Goal: Information Seeking & Learning: Learn about a topic

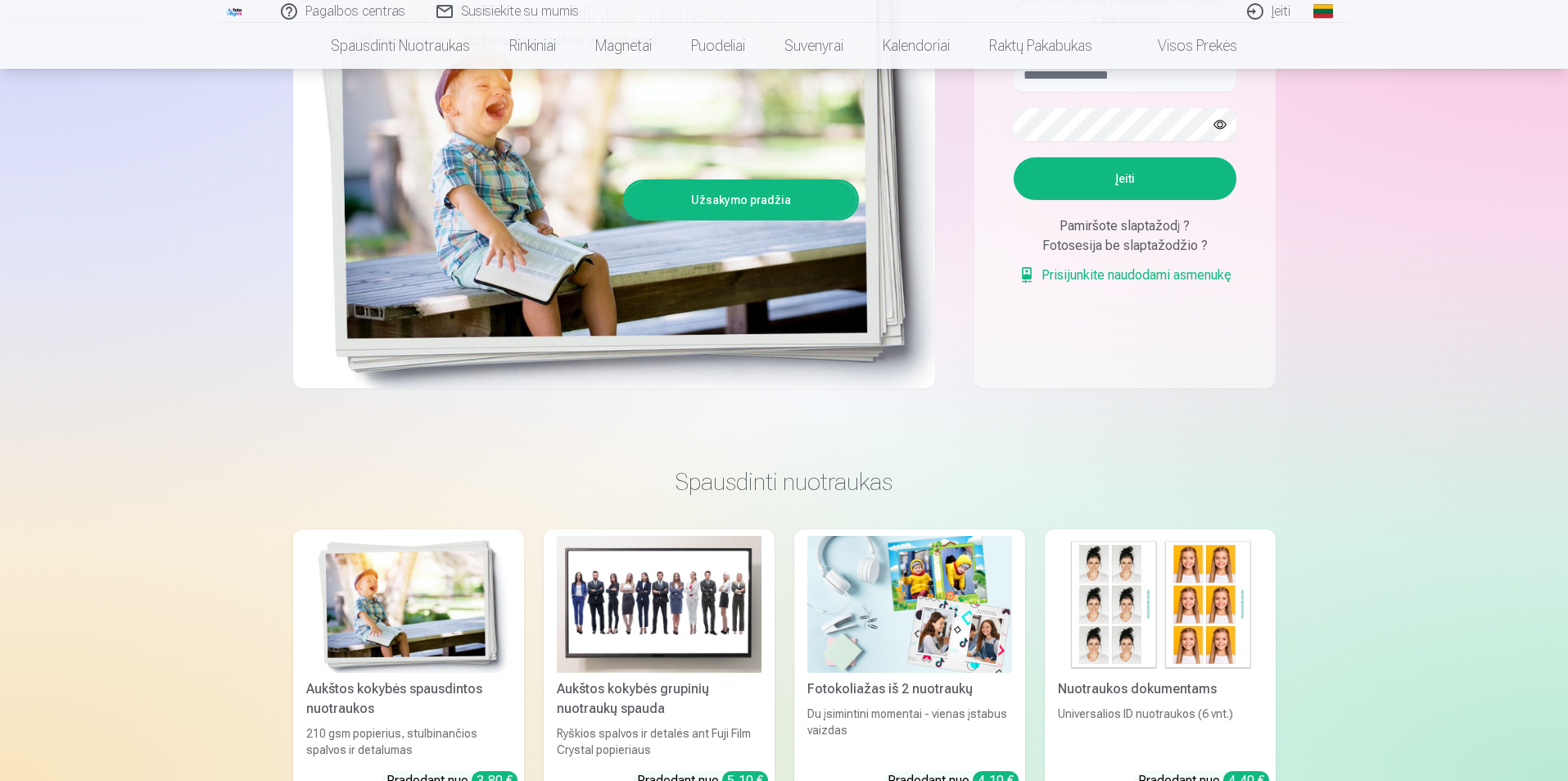
scroll to position [246, 0]
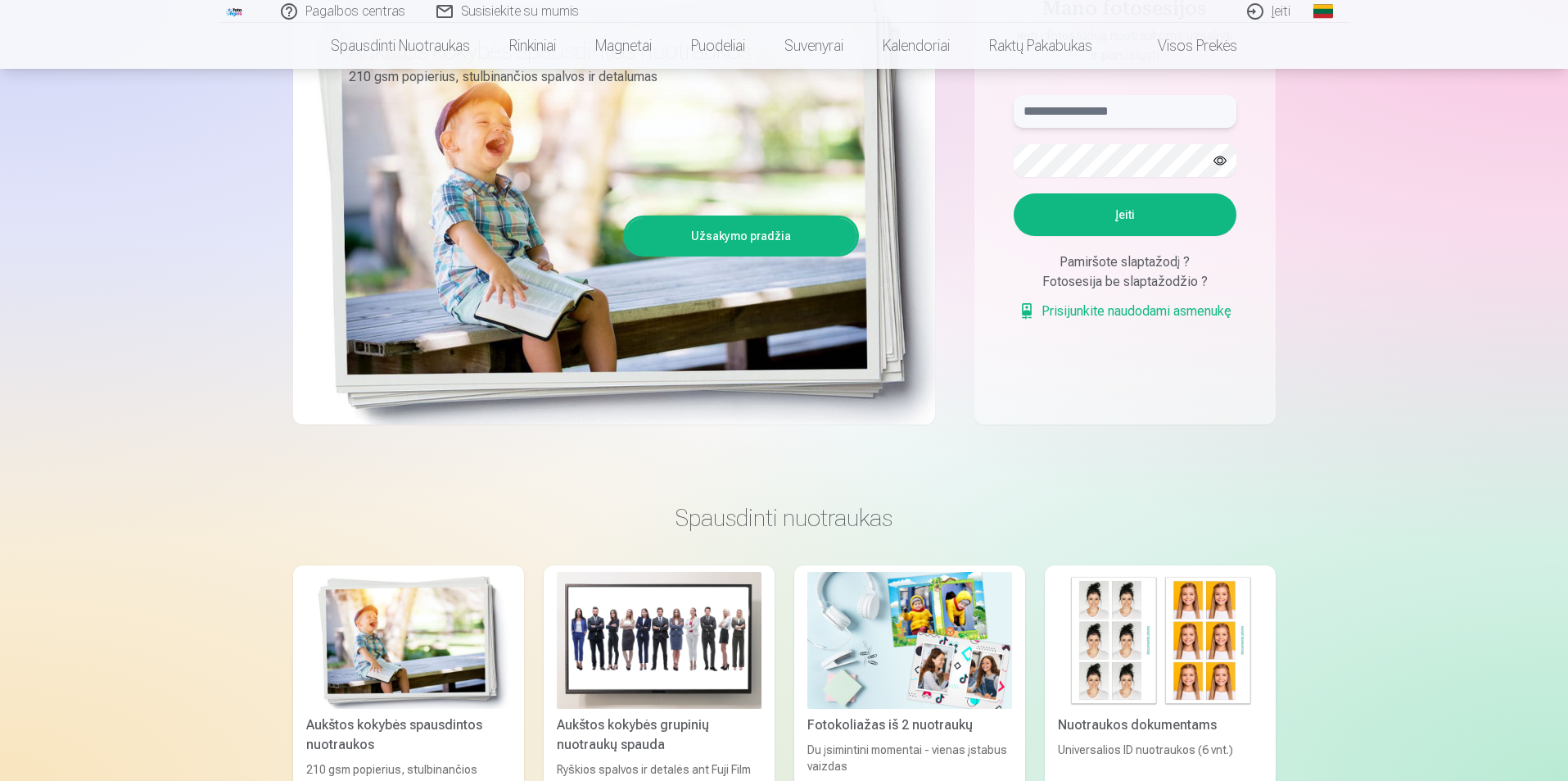
click at [1074, 113] on input "text" at bounding box center [1125, 111] width 222 height 32
type input "**********"
click at [1217, 165] on button "button" at bounding box center [1220, 160] width 32 height 32
click at [1179, 231] on button "Įeiti" at bounding box center [1125, 214] width 222 height 42
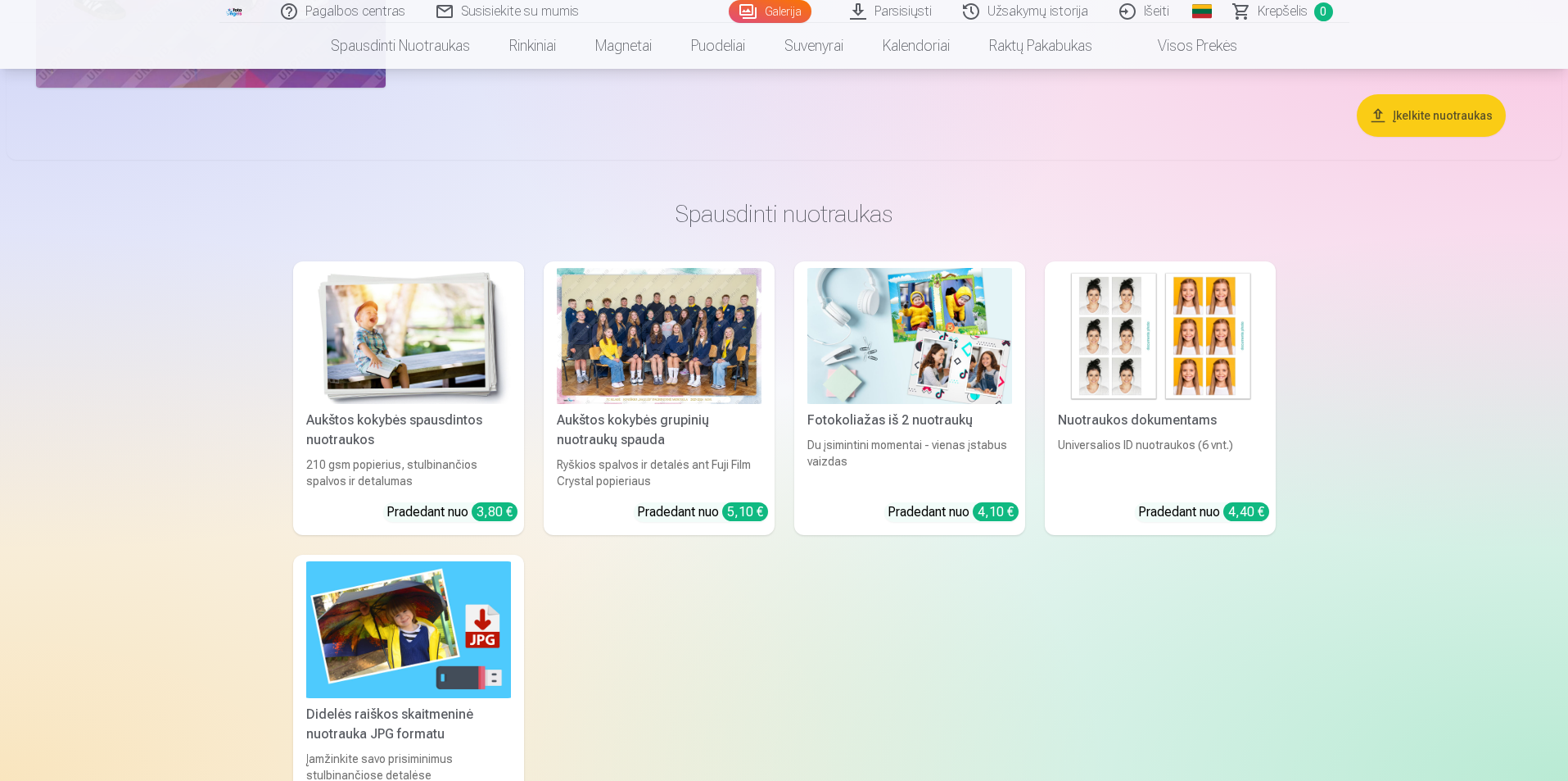
scroll to position [11472, 0]
click at [700, 348] on div at bounding box center [658, 335] width 204 height 137
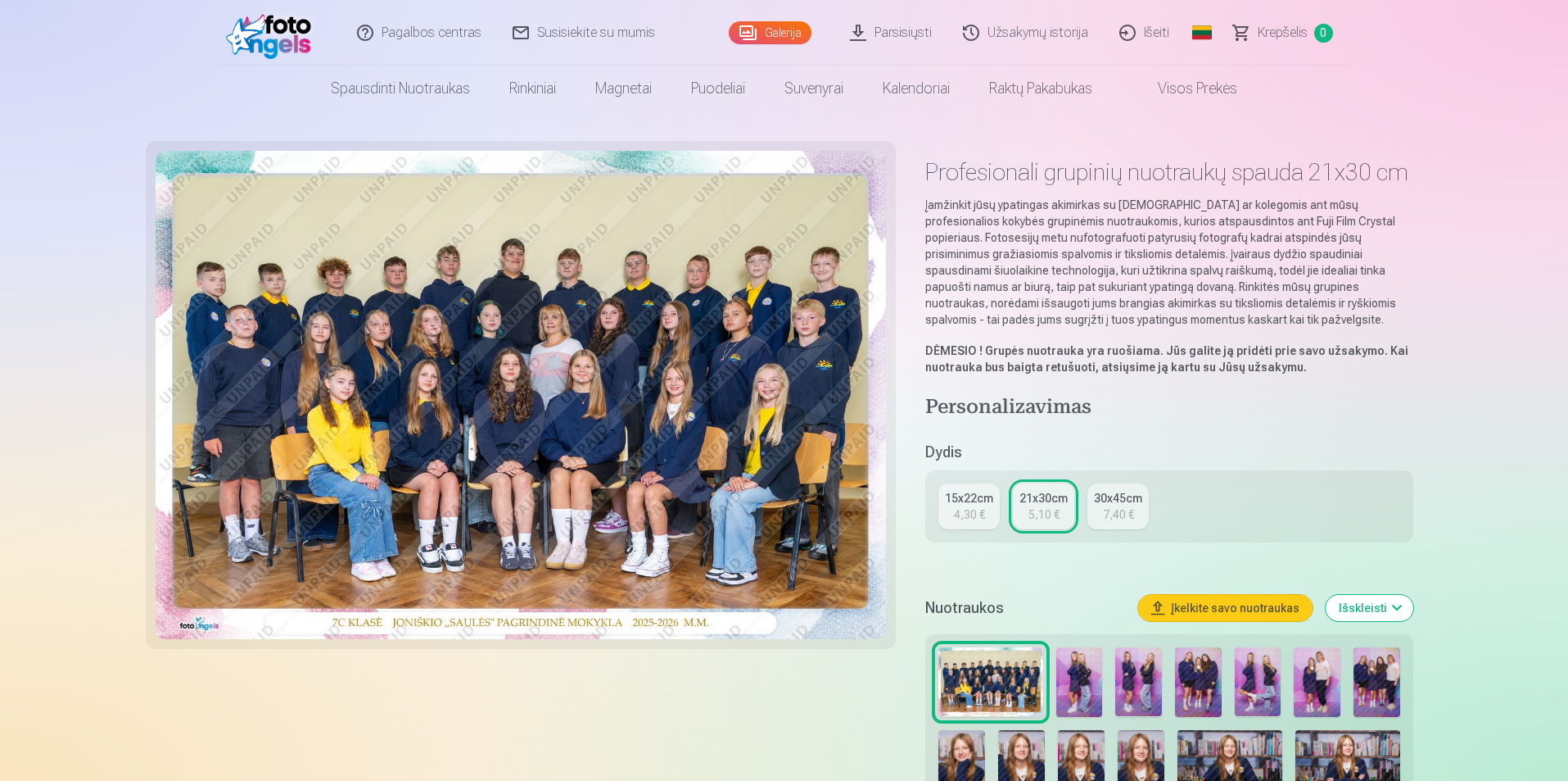
click at [653, 360] on img at bounding box center [521, 395] width 731 height 488
click at [707, 370] on img at bounding box center [521, 395] width 731 height 488
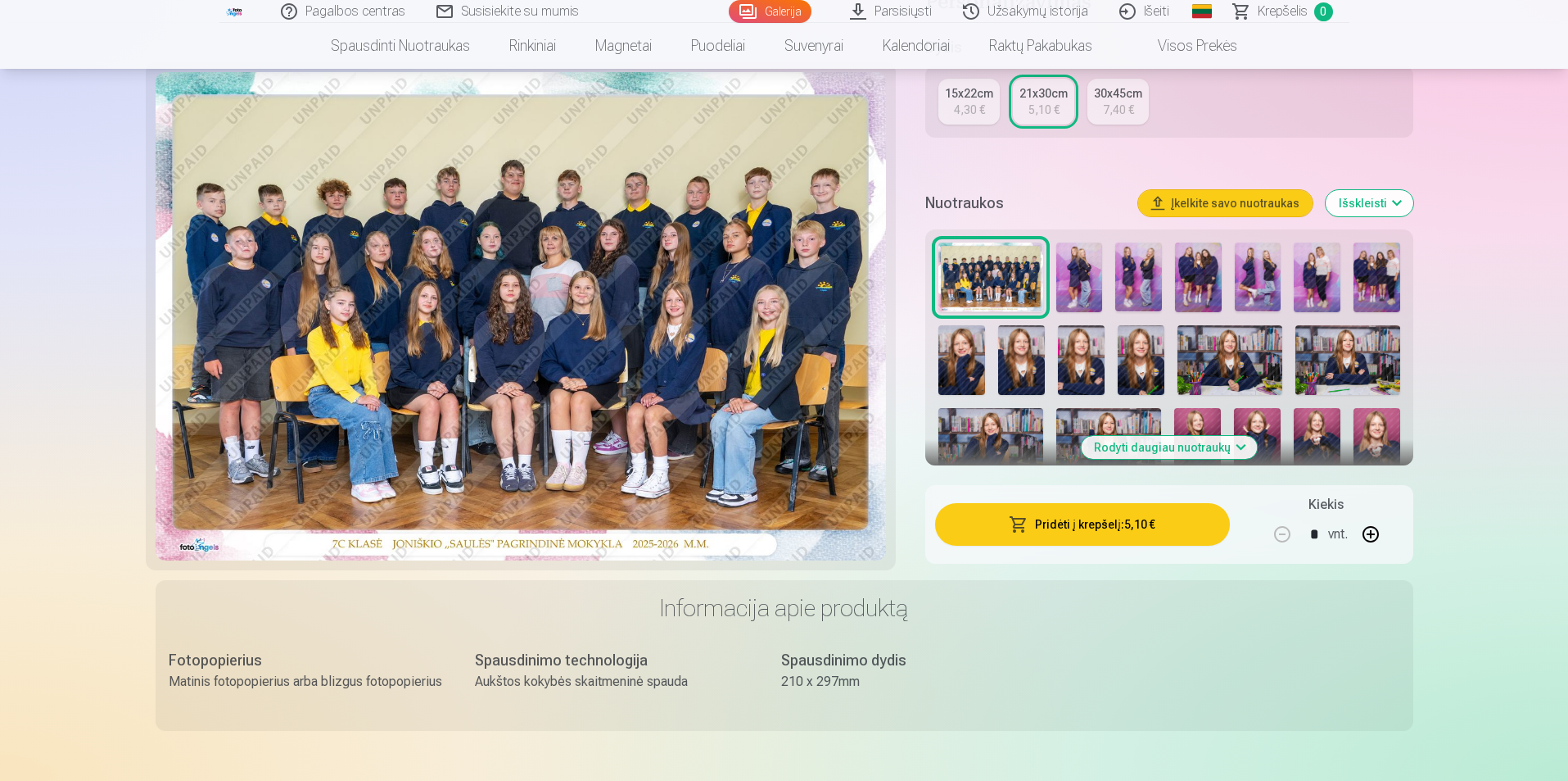
scroll to position [410, 0]
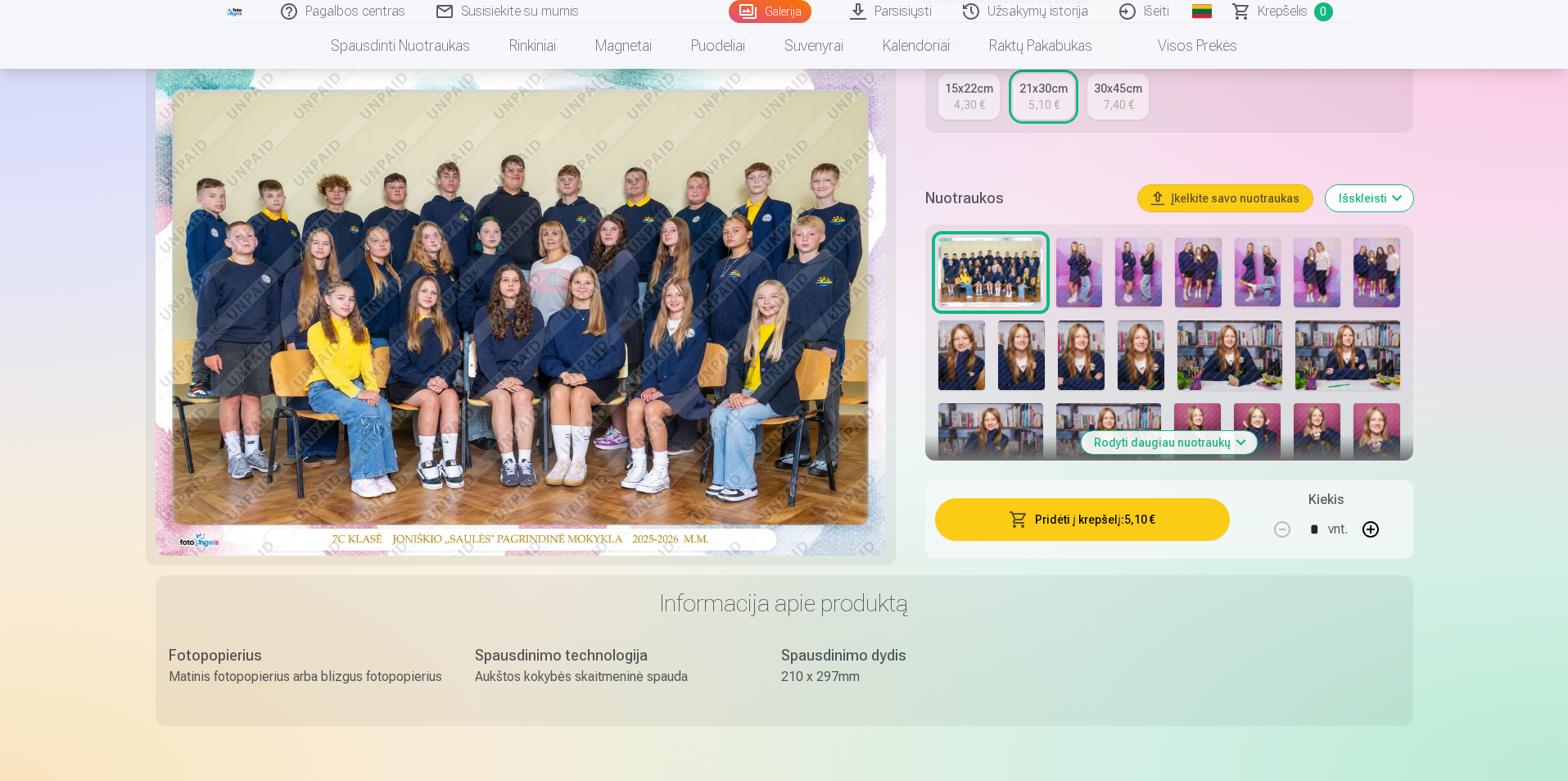
click at [1082, 263] on img at bounding box center [1080, 272] width 47 height 69
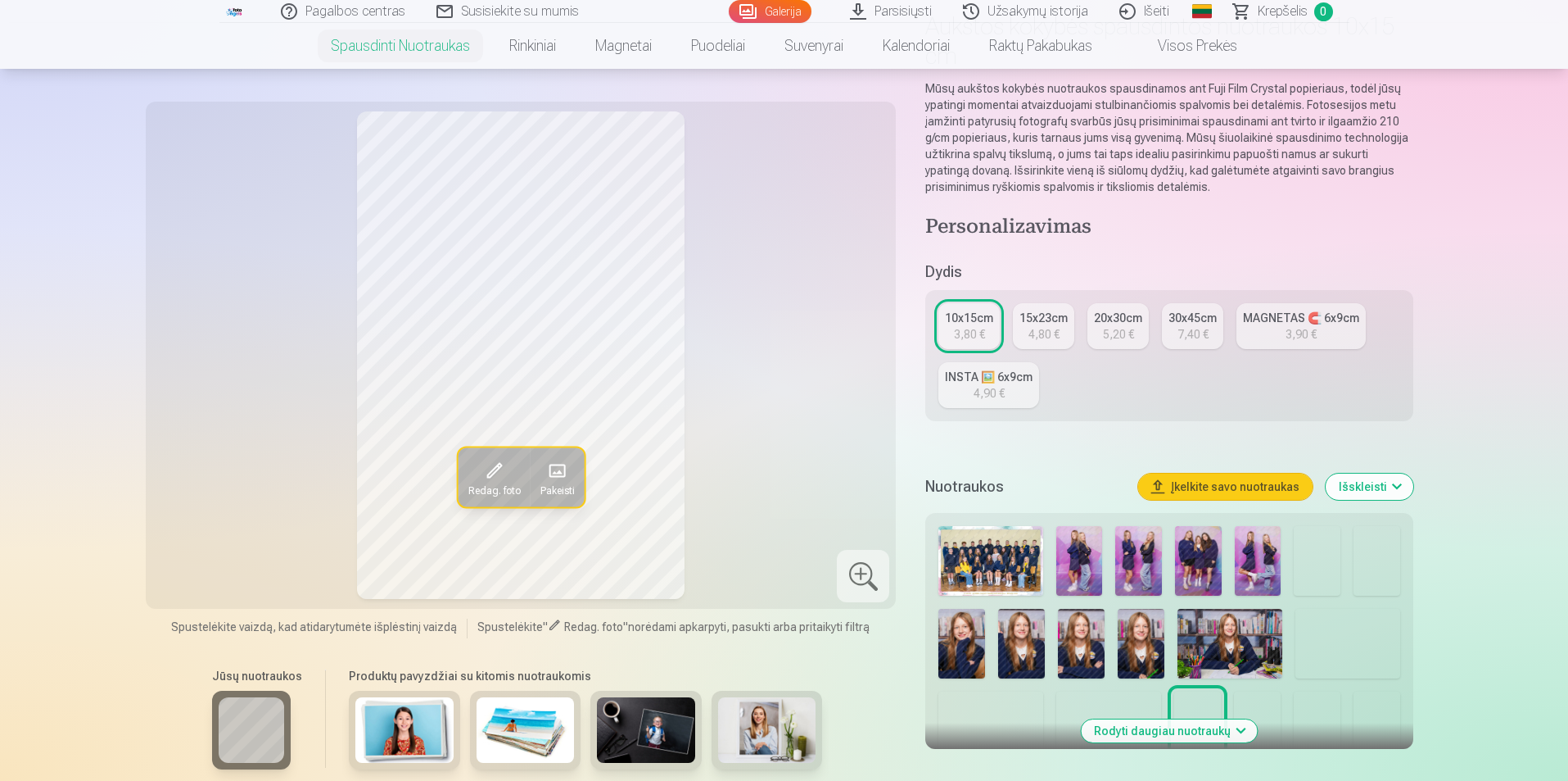
scroll to position [164, 0]
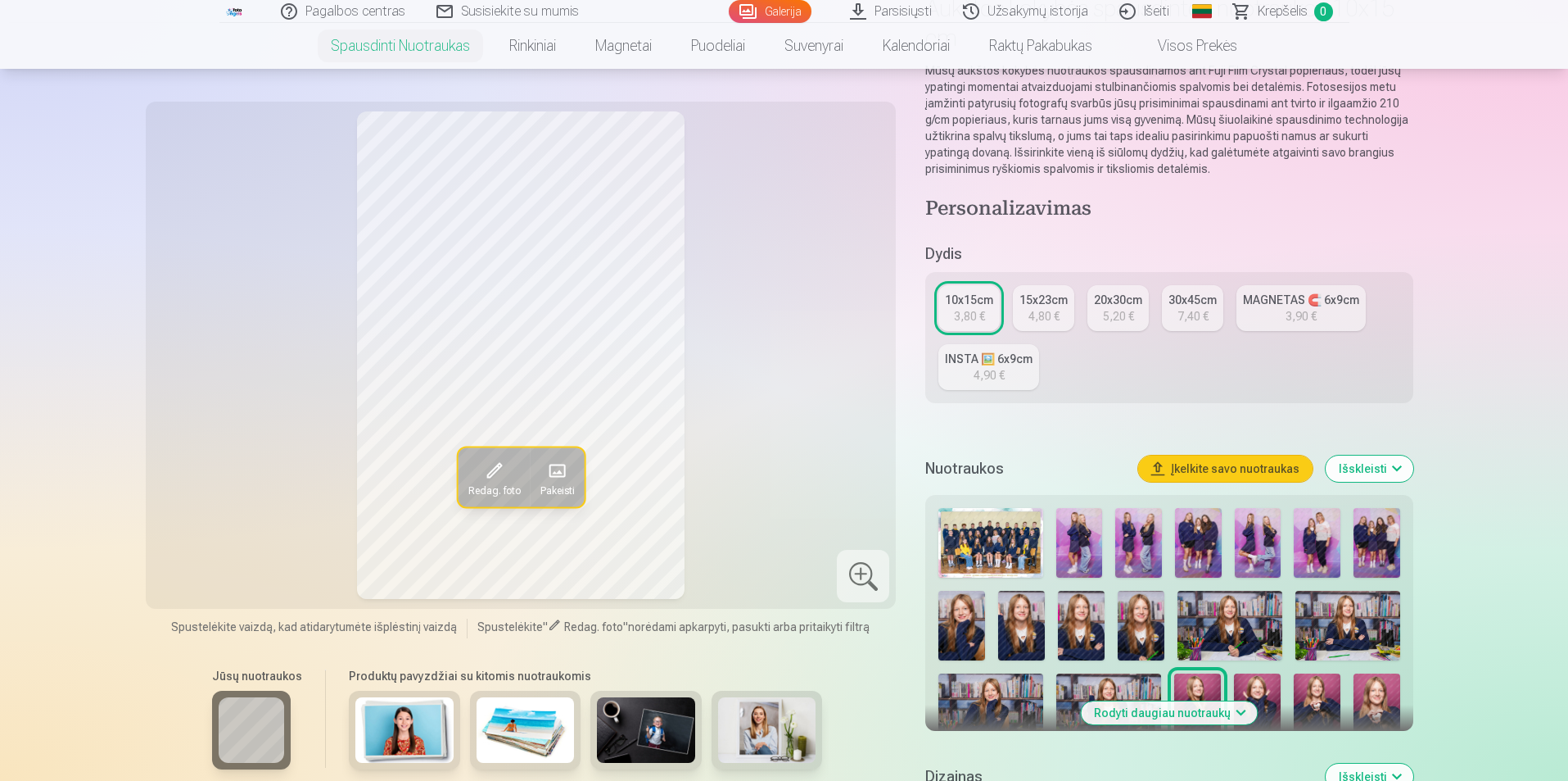
click at [1074, 523] on img at bounding box center [1080, 542] width 47 height 69
click at [1130, 532] on img at bounding box center [1138, 542] width 47 height 69
click at [1192, 537] on img at bounding box center [1199, 542] width 47 height 69
click at [1245, 529] on img at bounding box center [1258, 542] width 47 height 69
click at [1327, 538] on img at bounding box center [1318, 542] width 47 height 69
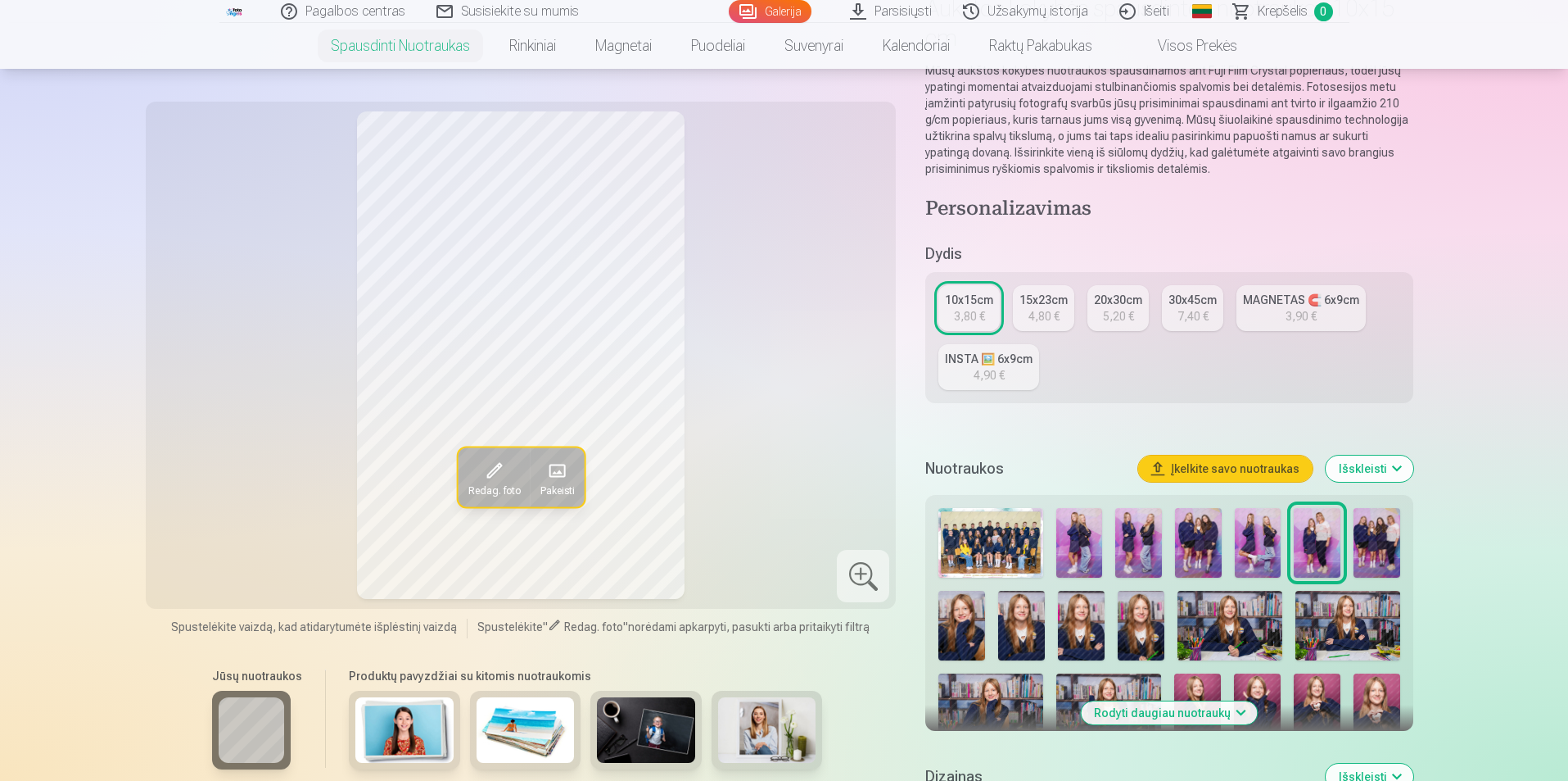
click at [1379, 536] on img at bounding box center [1377, 542] width 47 height 69
click at [946, 622] on img at bounding box center [962, 625] width 47 height 69
click at [1038, 642] on img at bounding box center [1021, 625] width 47 height 69
click at [1069, 633] on img at bounding box center [1082, 625] width 47 height 69
click at [1136, 637] on img at bounding box center [1141, 625] width 47 height 69
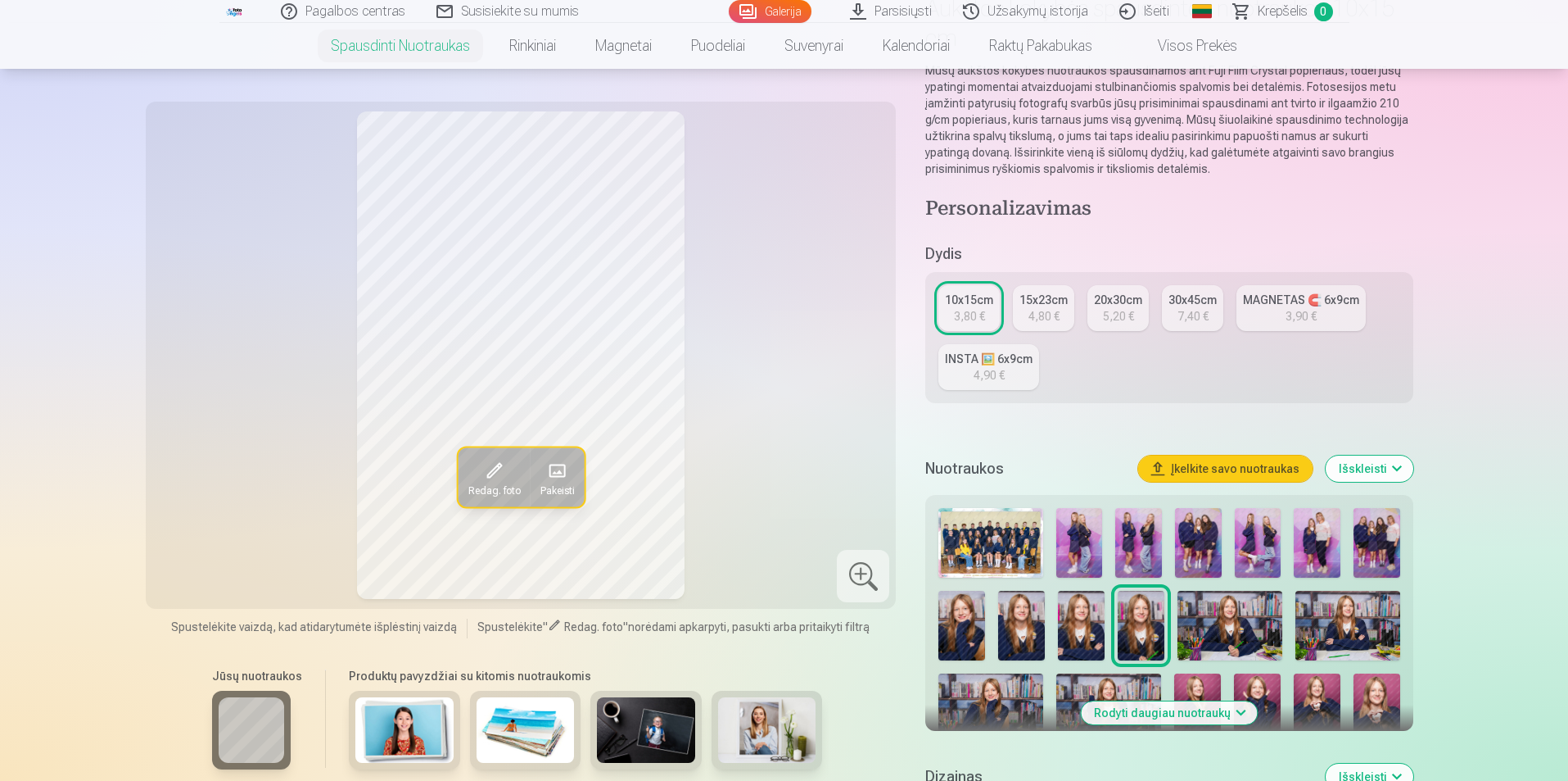
click at [1230, 623] on img at bounding box center [1230, 625] width 104 height 69
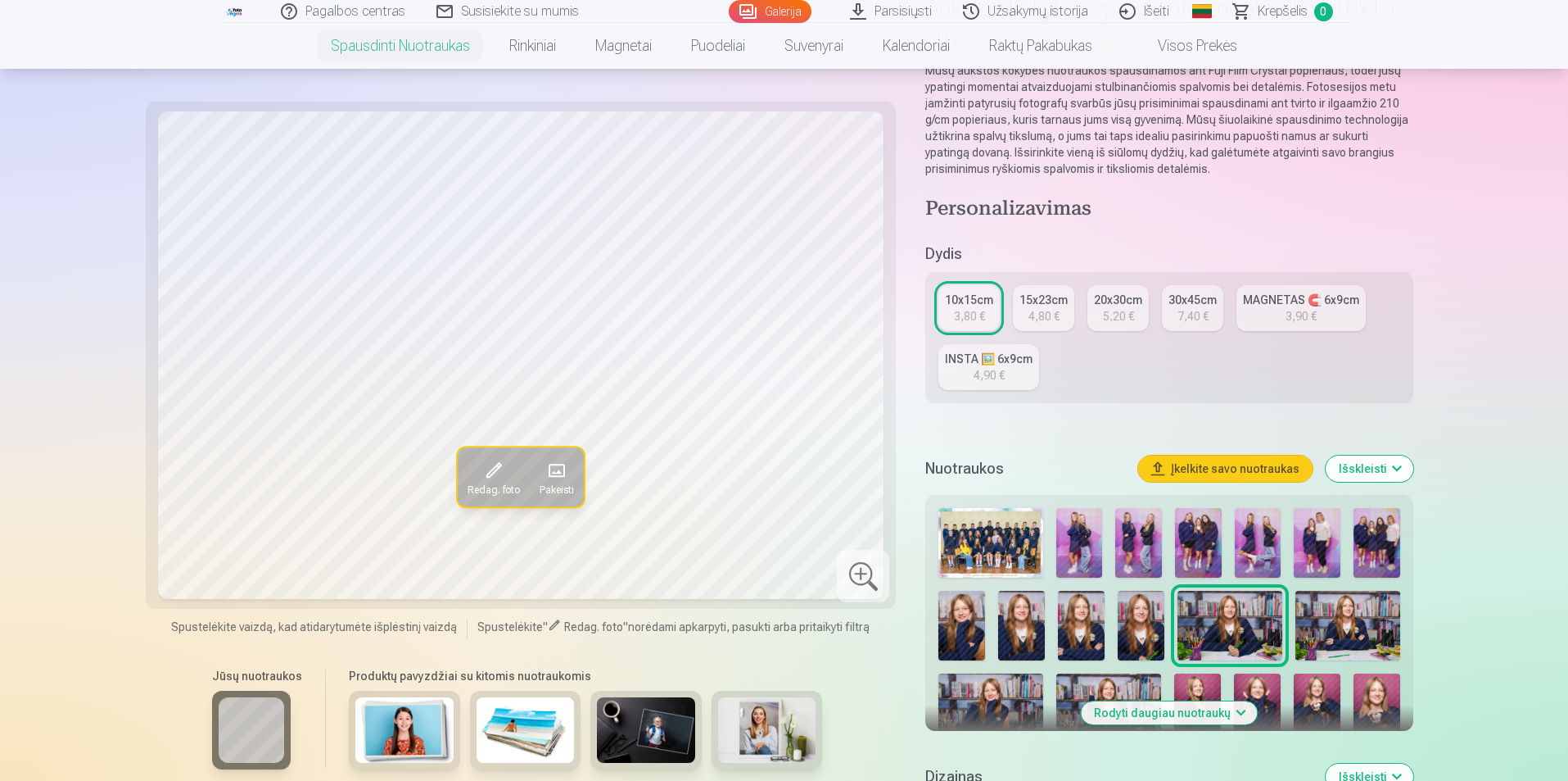
click at [1319, 635] on img at bounding box center [1347, 625] width 104 height 69
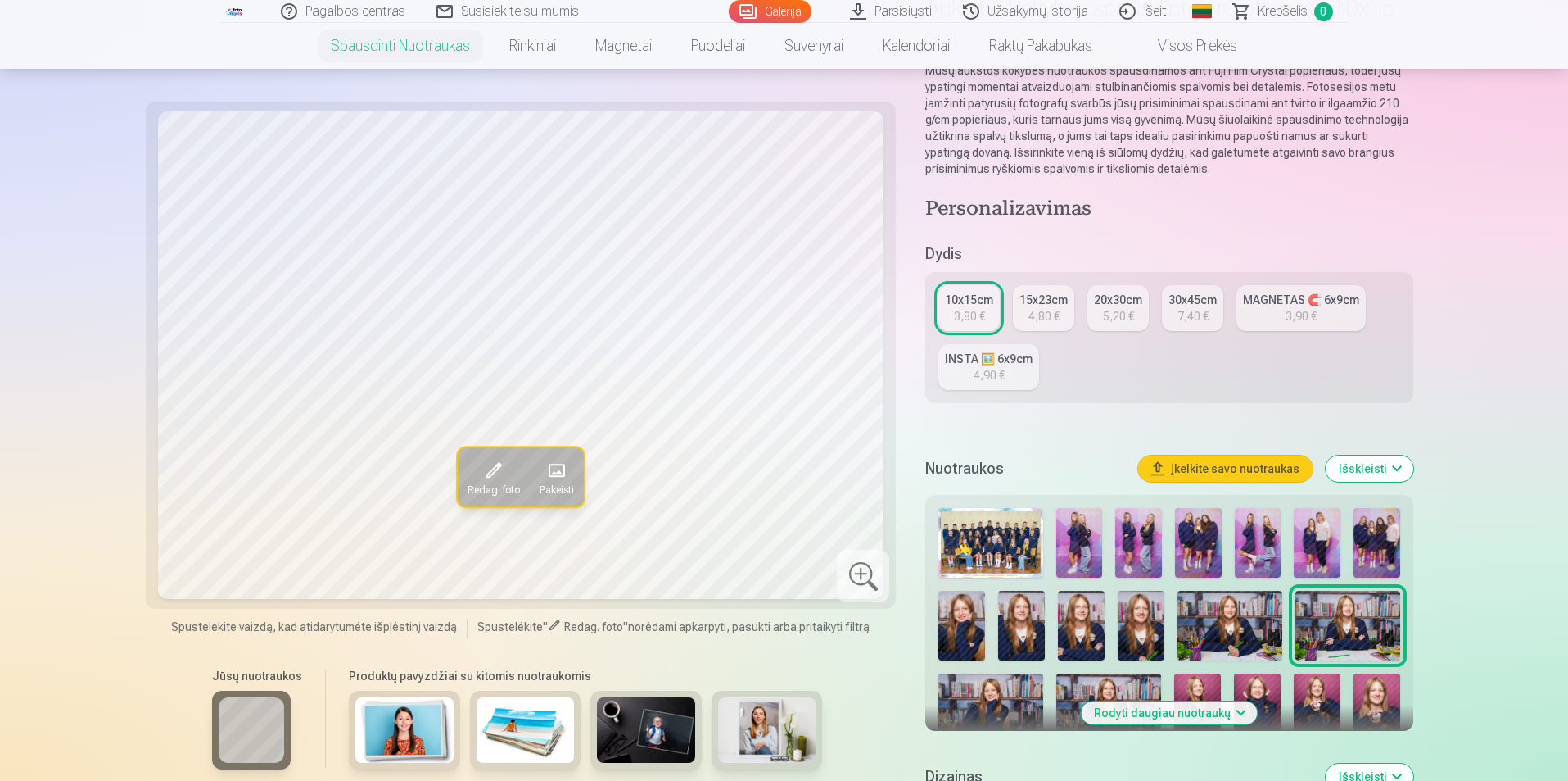
click at [1247, 630] on img at bounding box center [1230, 625] width 104 height 69
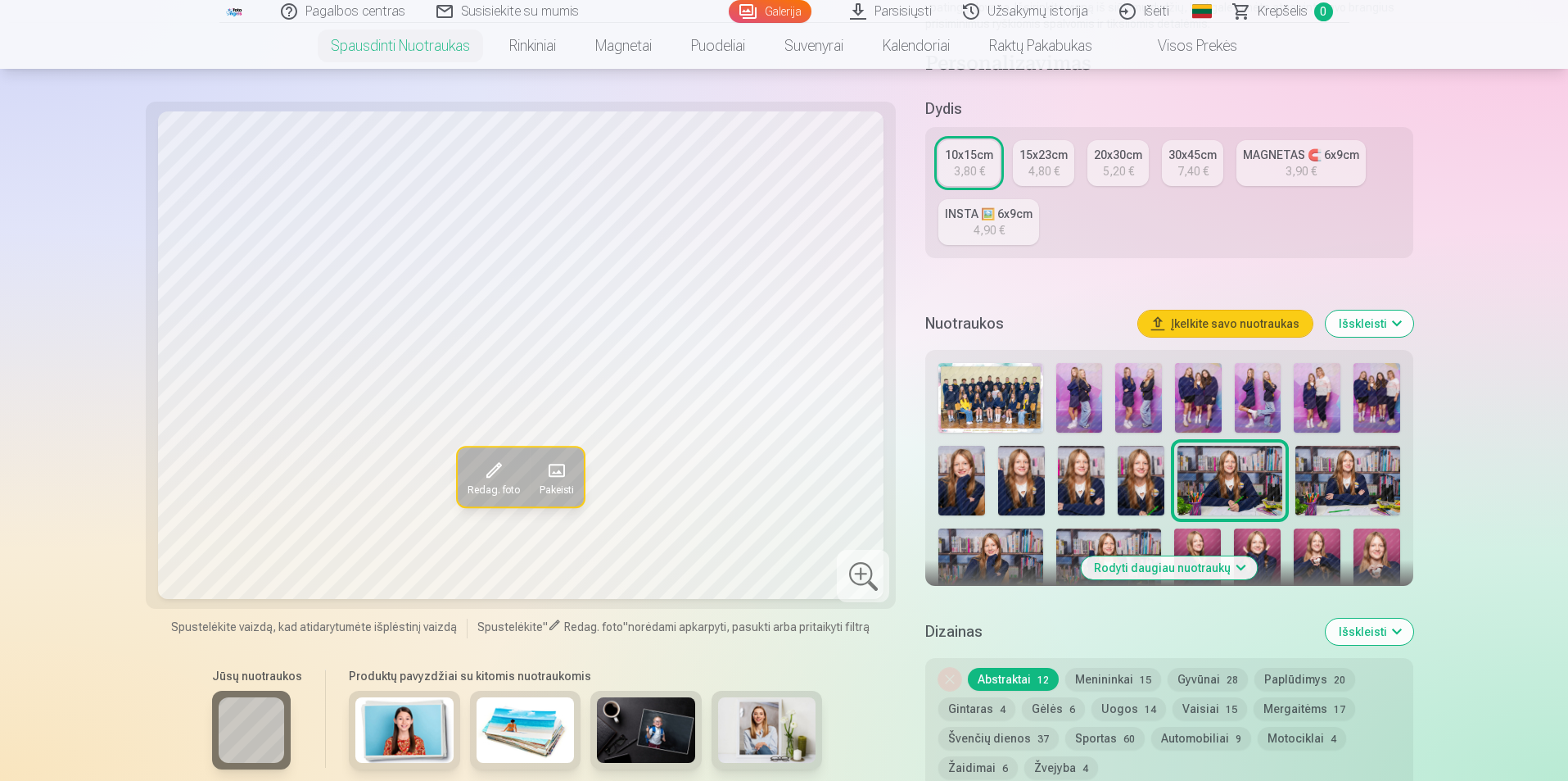
scroll to position [328, 0]
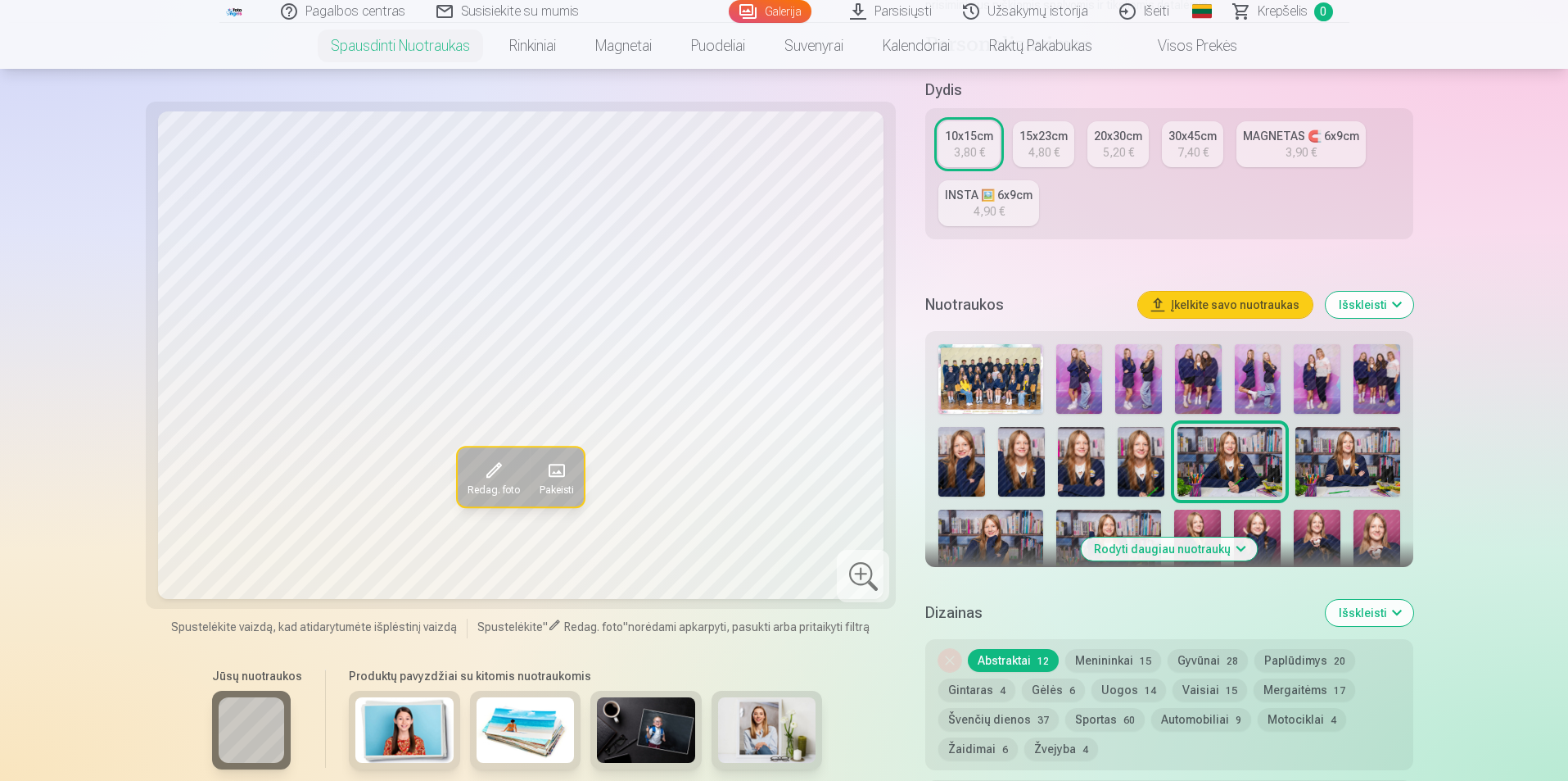
click at [1128, 553] on button "Rodyti daugiau nuotraukų" at bounding box center [1168, 548] width 176 height 23
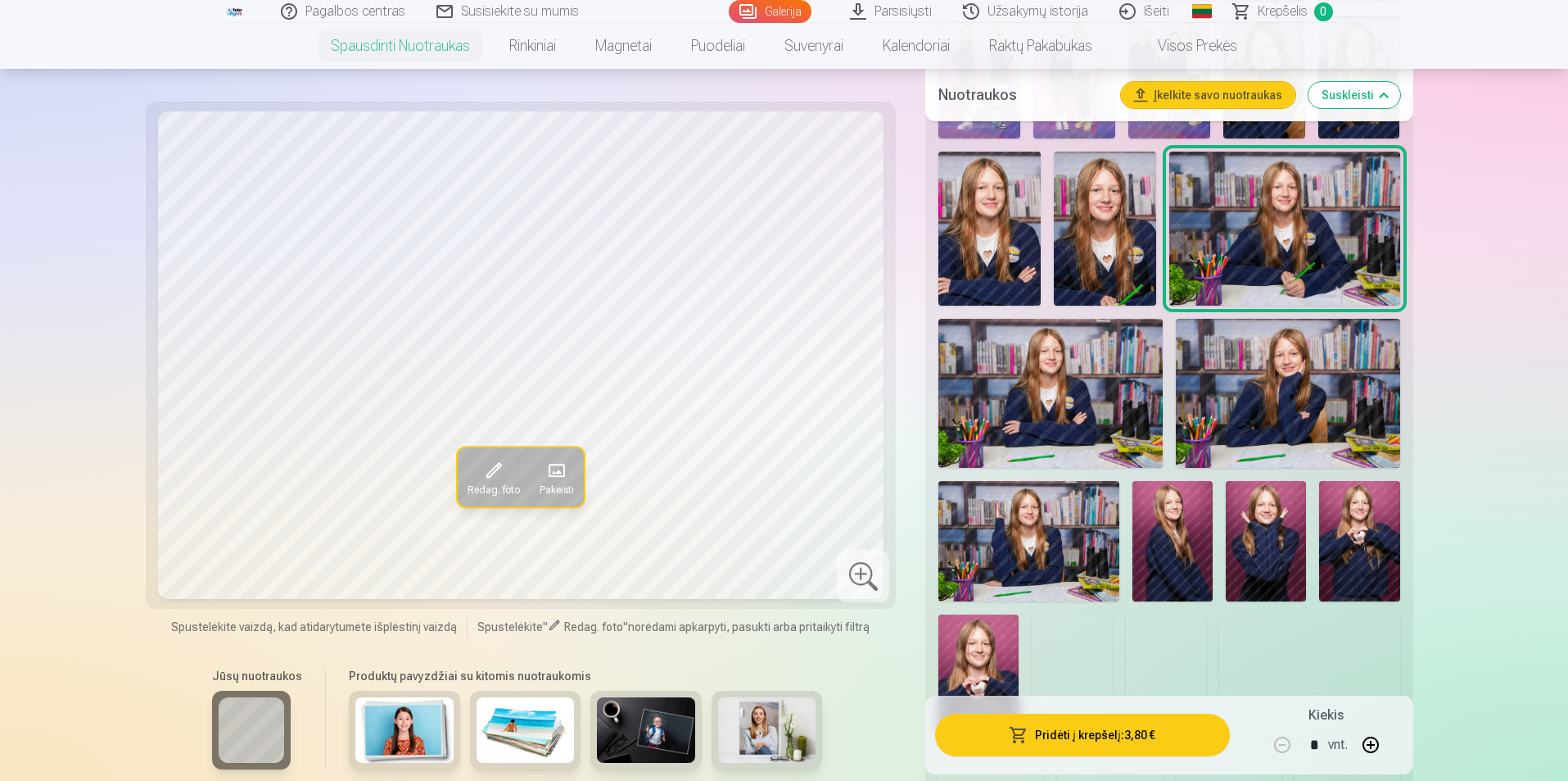
scroll to position [737, 0]
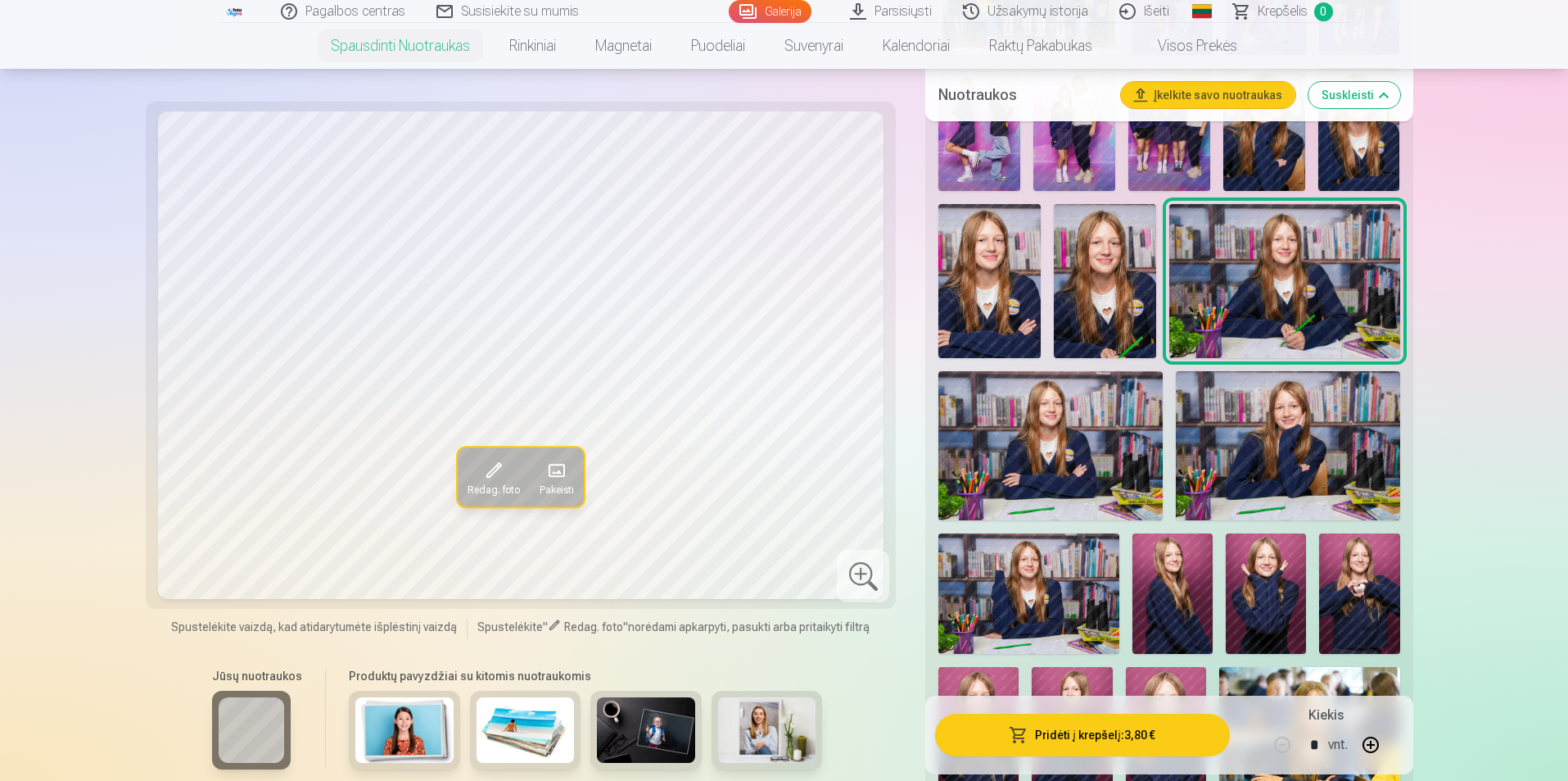
click at [1082, 433] on img at bounding box center [1050, 445] width 224 height 149
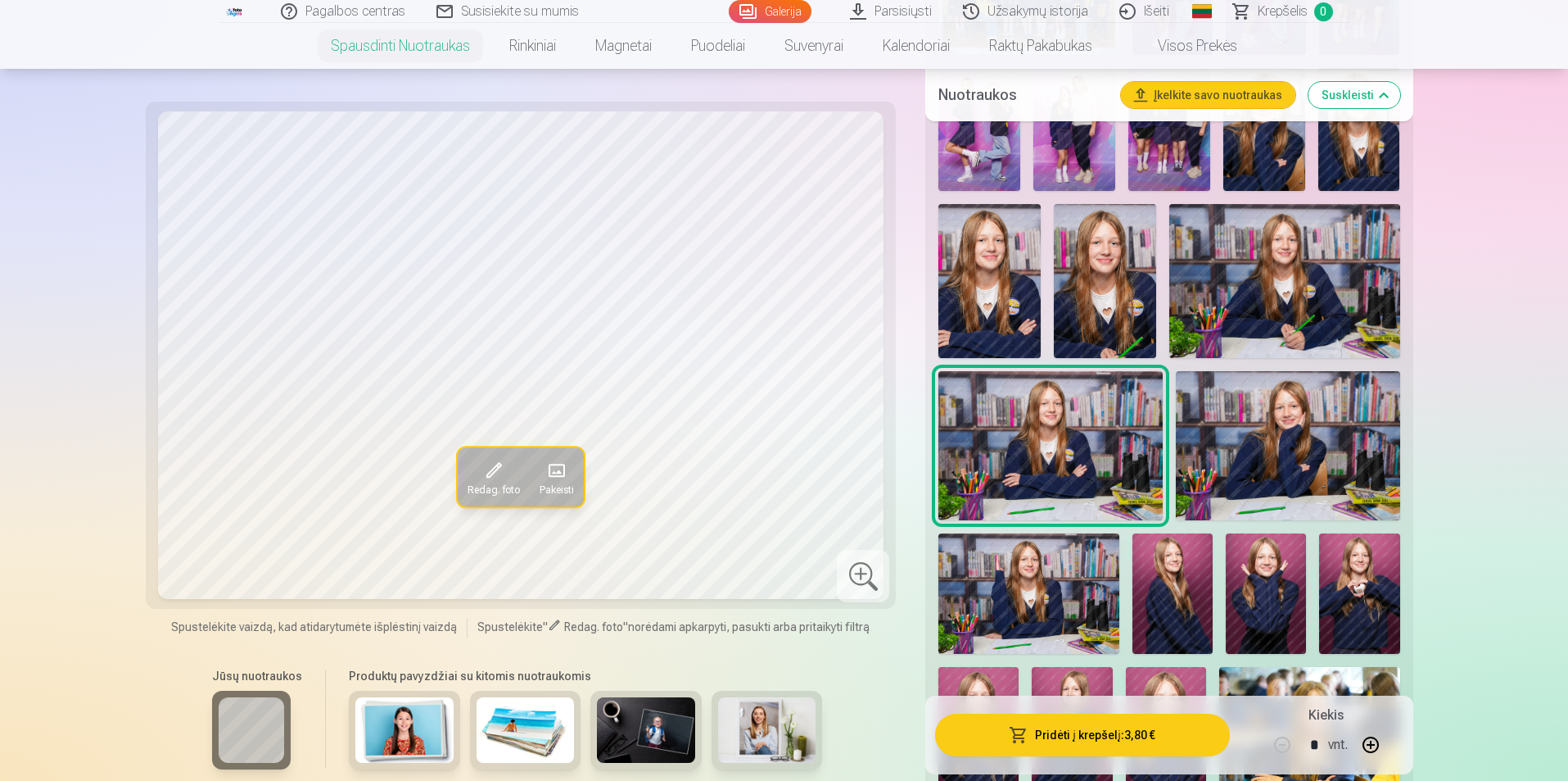
click at [1212, 437] on img at bounding box center [1288, 445] width 224 height 149
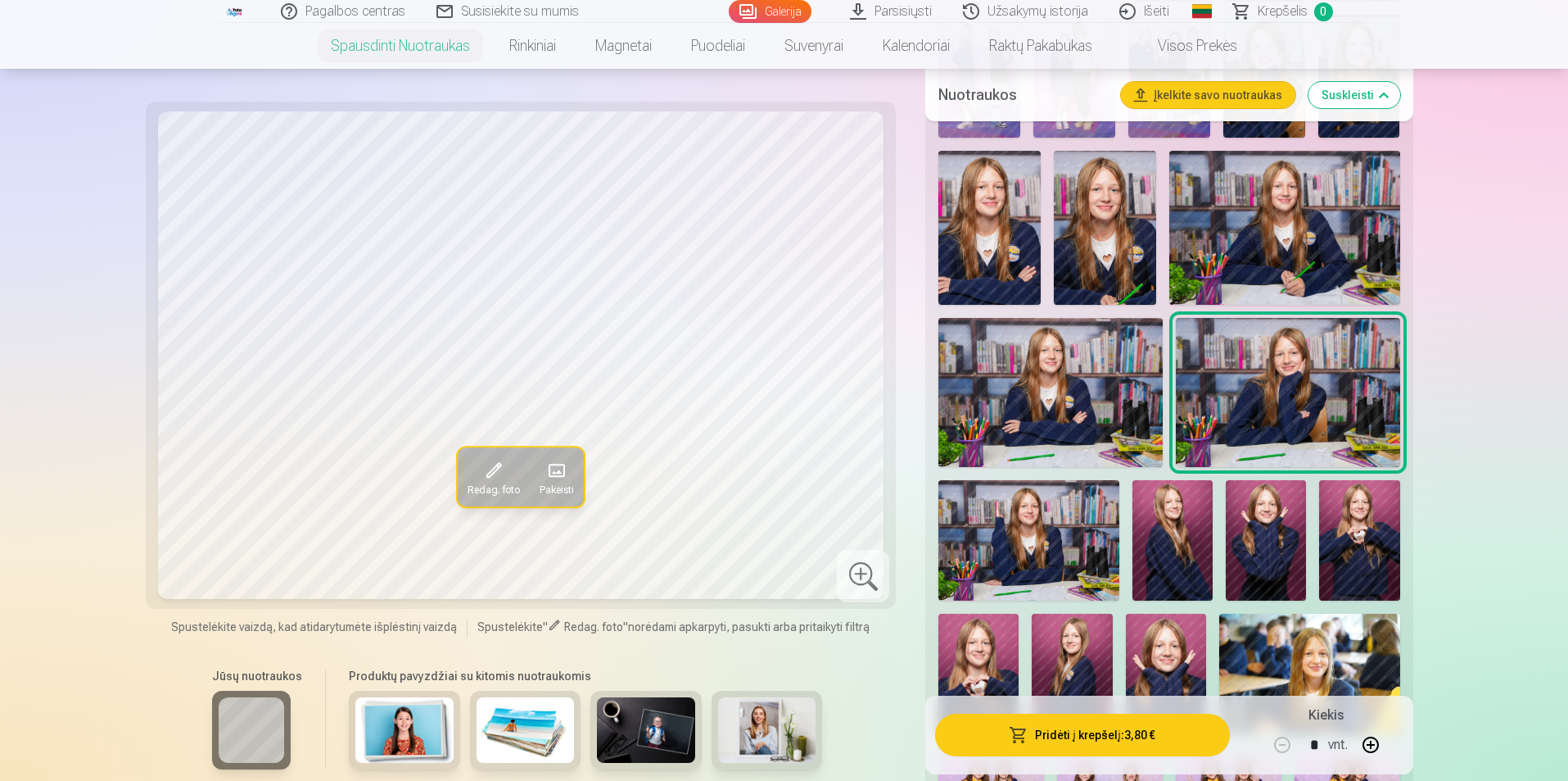
scroll to position [819, 0]
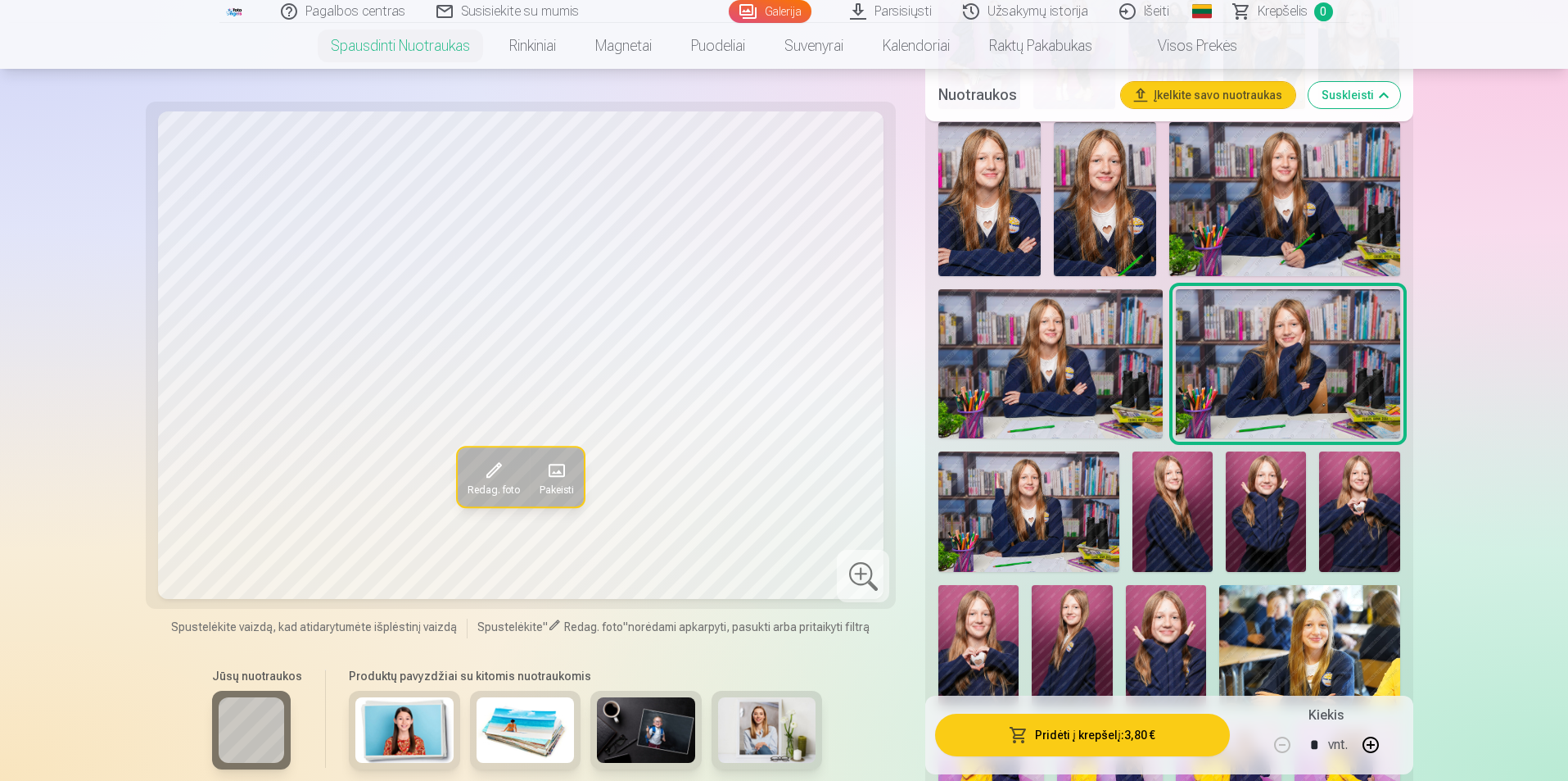
click at [1029, 528] on img at bounding box center [1029, 512] width 181 height 121
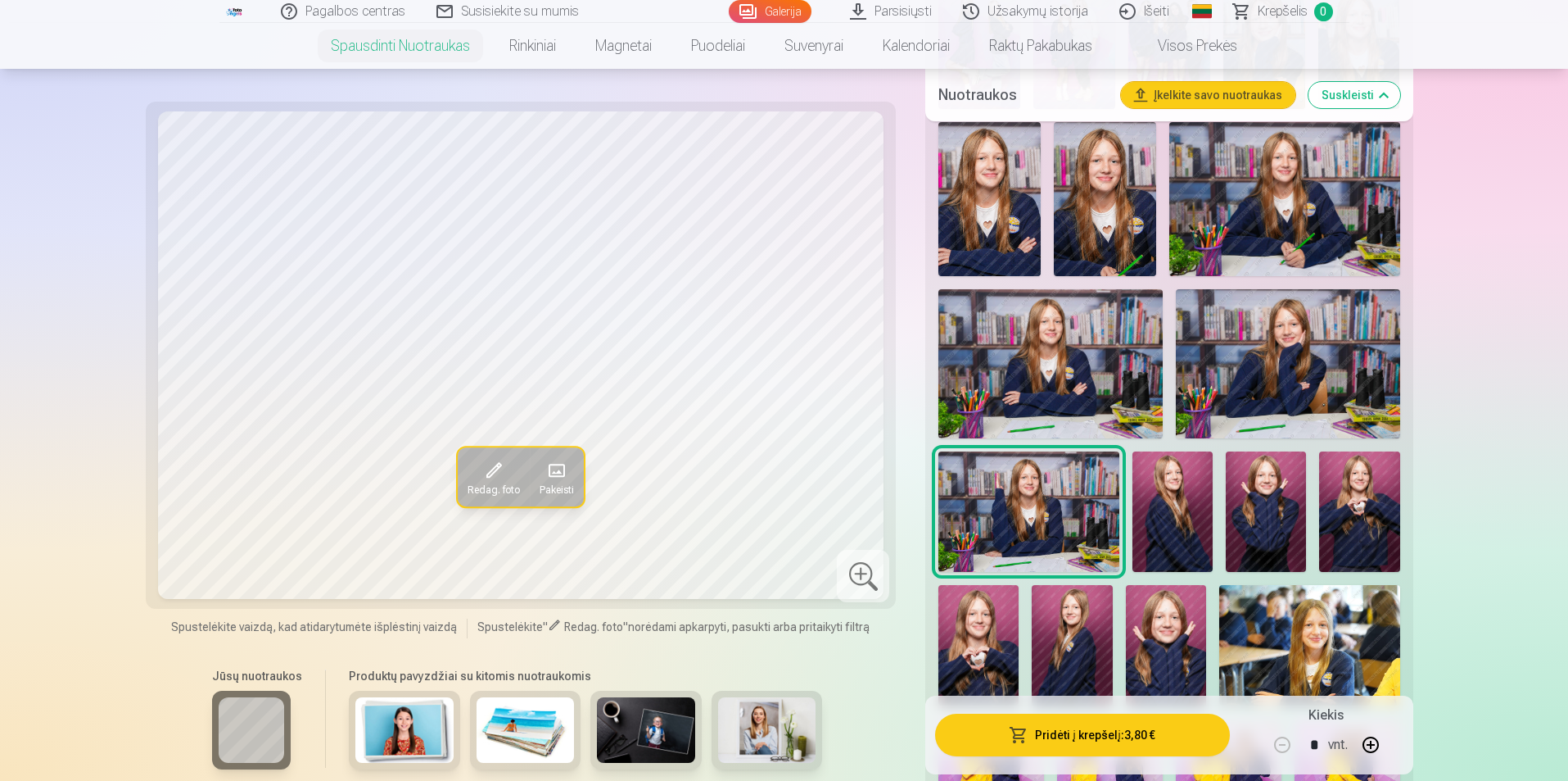
click at [1162, 512] on img at bounding box center [1173, 512] width 80 height 121
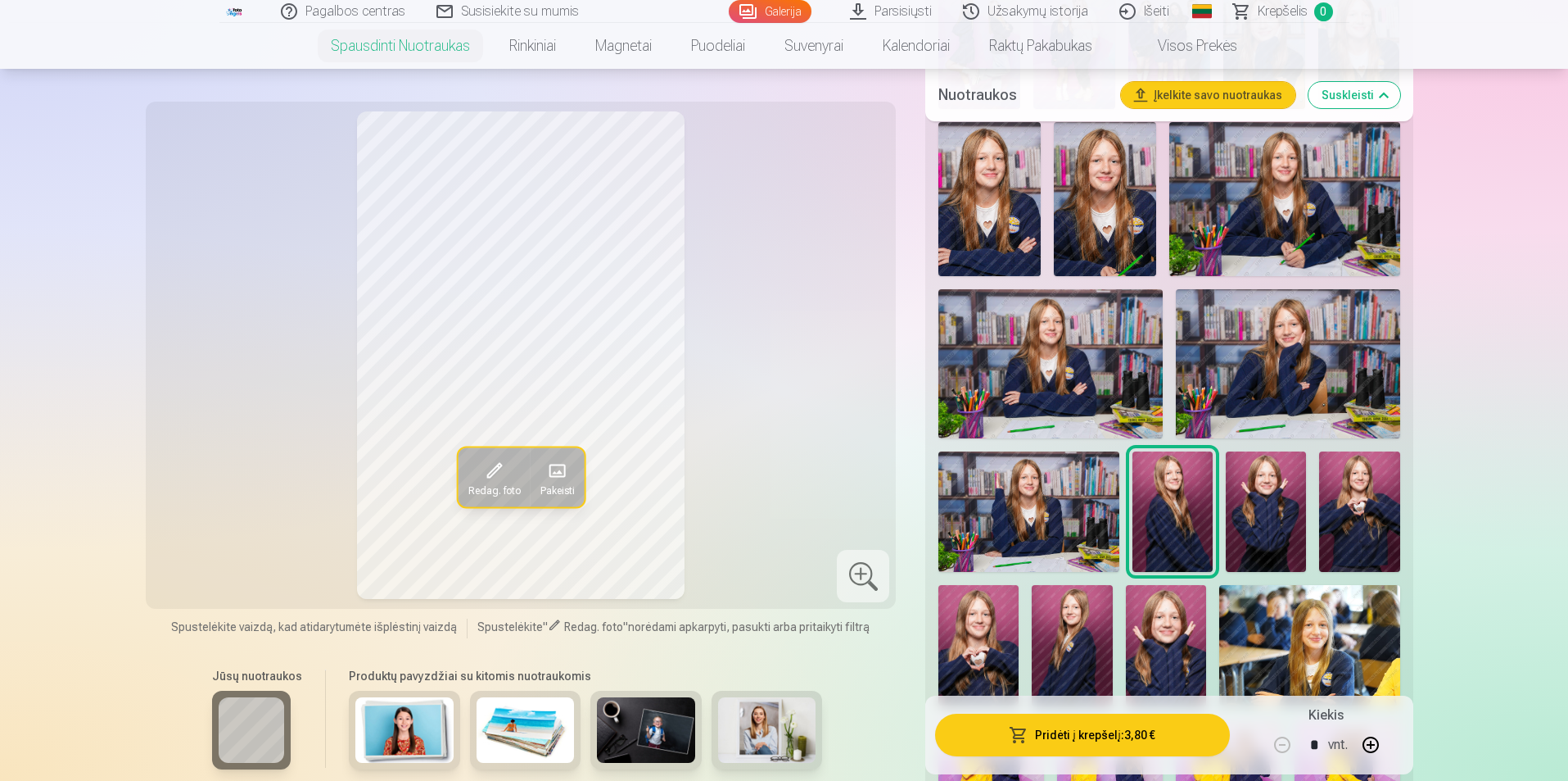
click at [1236, 497] on img at bounding box center [1265, 512] width 80 height 121
click at [1342, 487] on img at bounding box center [1359, 512] width 80 height 121
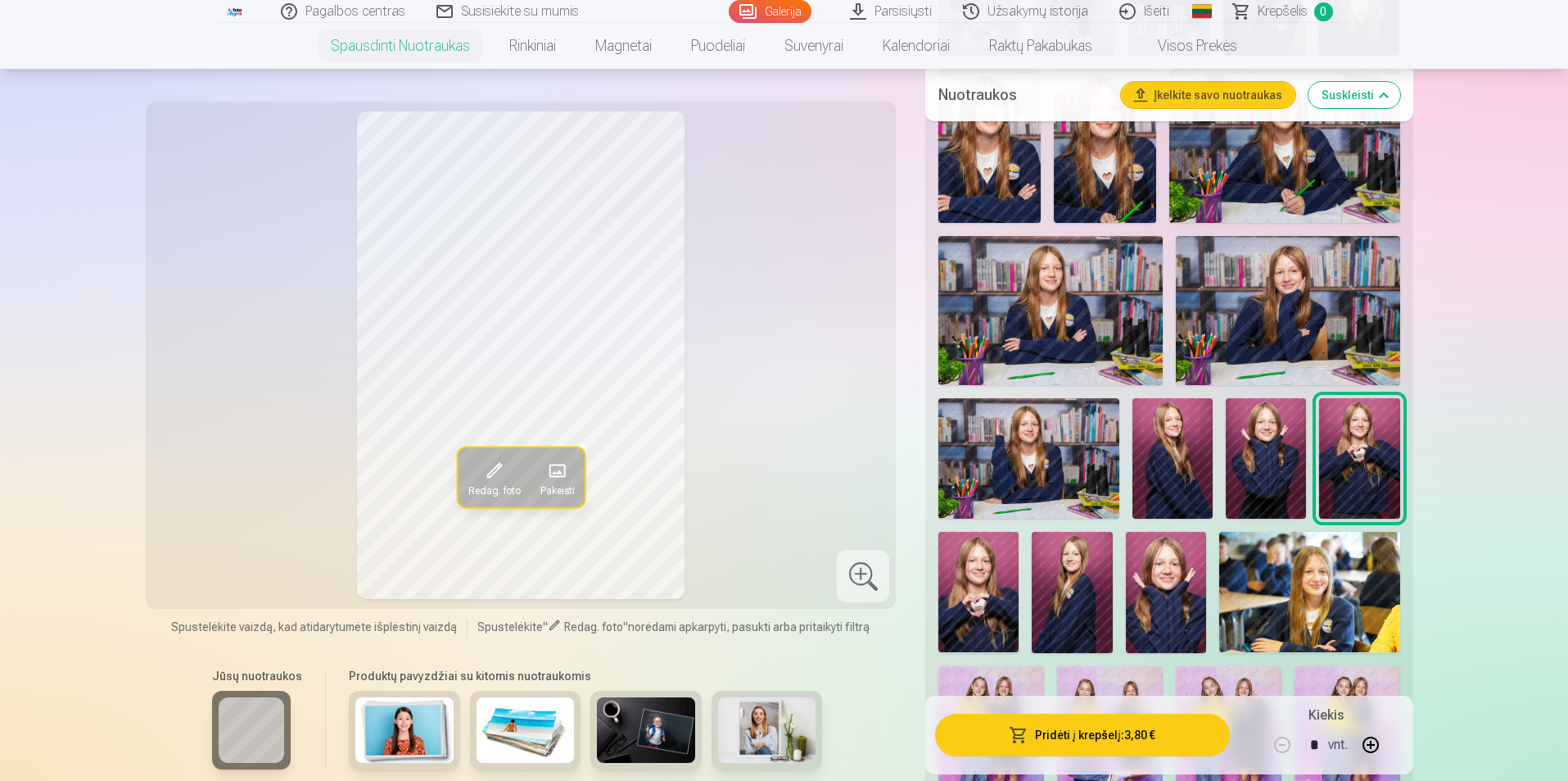
scroll to position [901, 0]
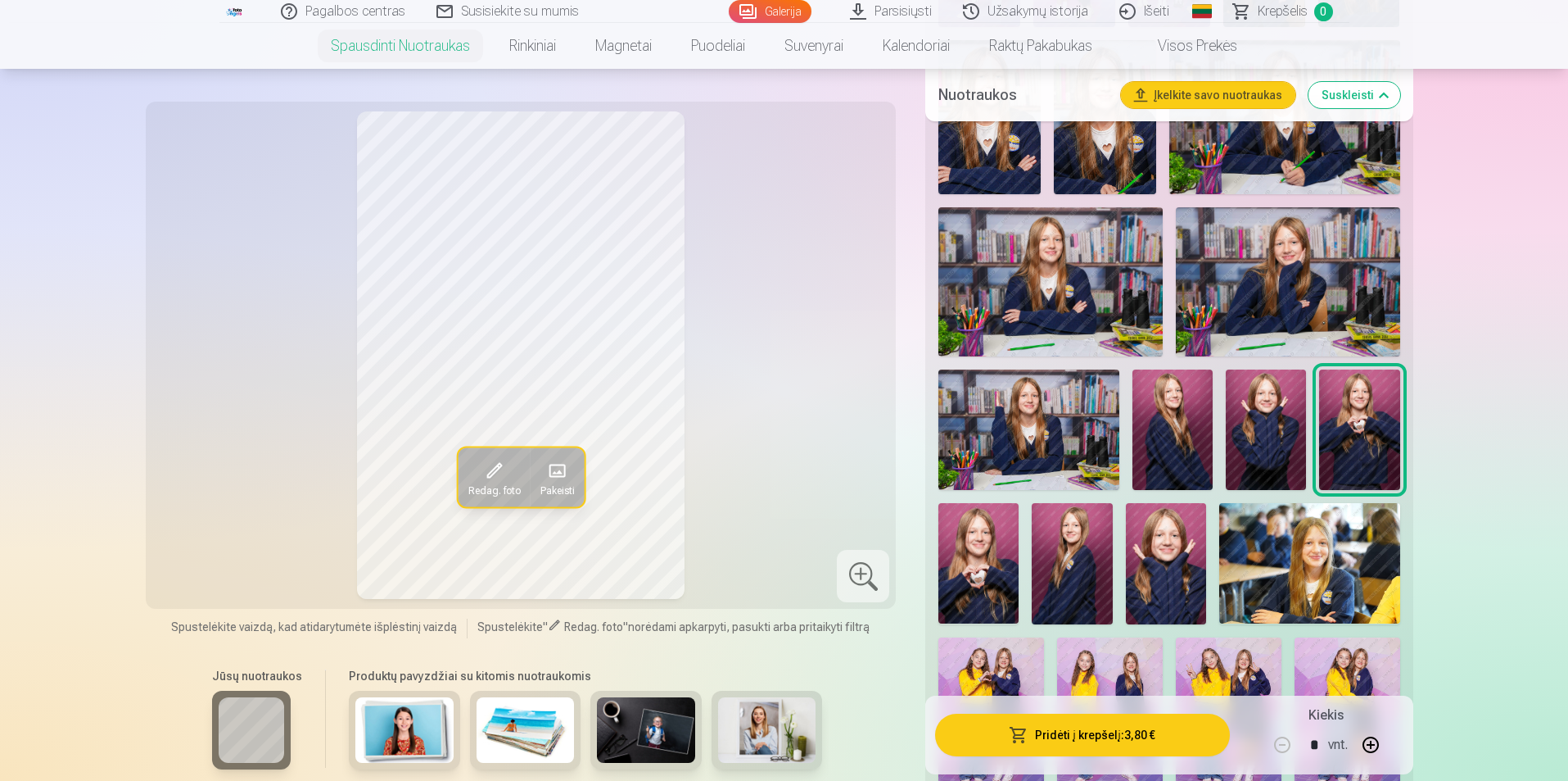
click at [961, 549] on img at bounding box center [978, 563] width 80 height 121
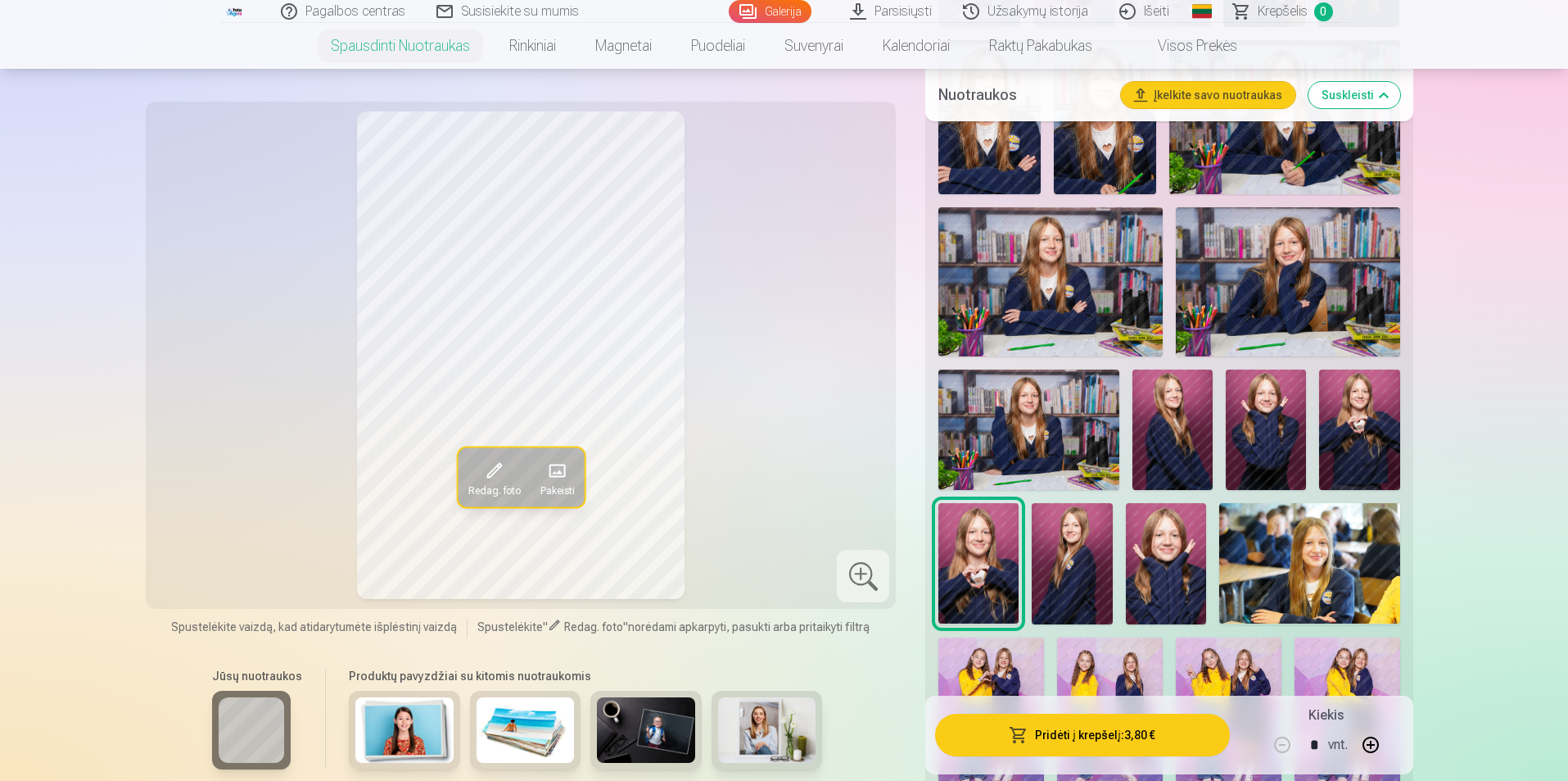
click at [1077, 568] on img at bounding box center [1072, 563] width 80 height 121
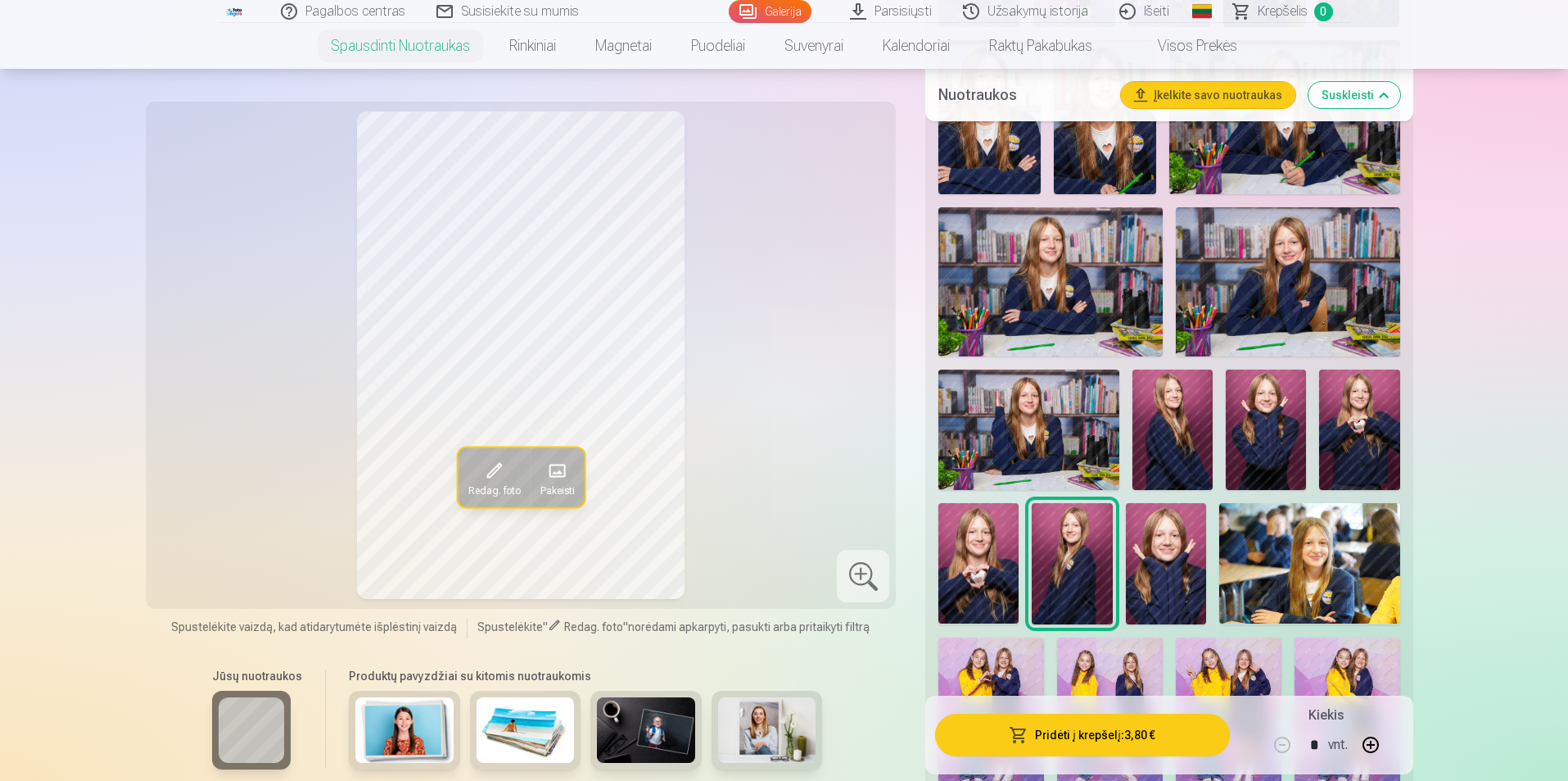
click at [1161, 568] on img at bounding box center [1165, 563] width 80 height 121
click at [1277, 553] on img at bounding box center [1310, 563] width 181 height 121
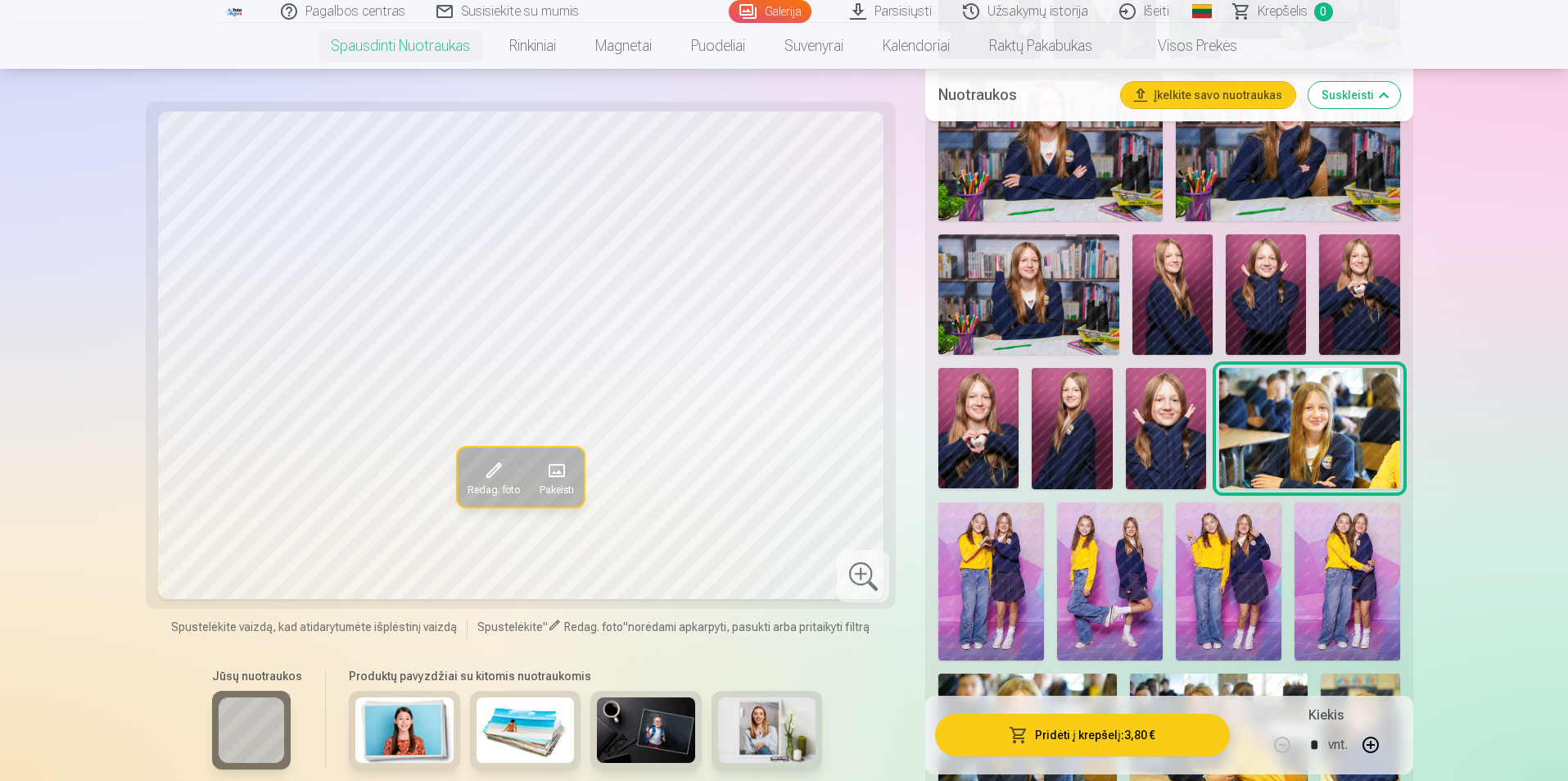
scroll to position [1065, 0]
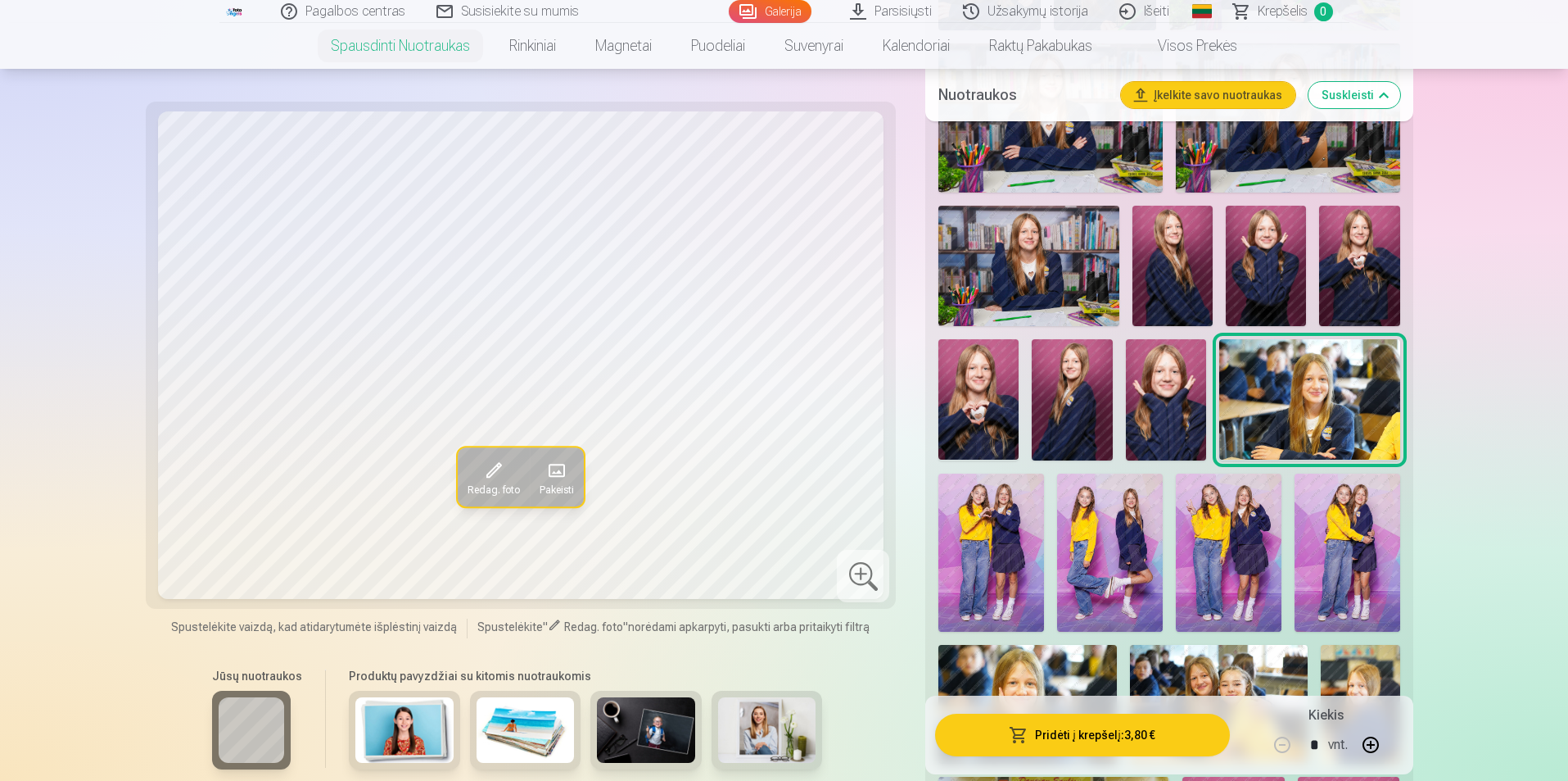
click at [975, 549] on img at bounding box center [991, 552] width 105 height 158
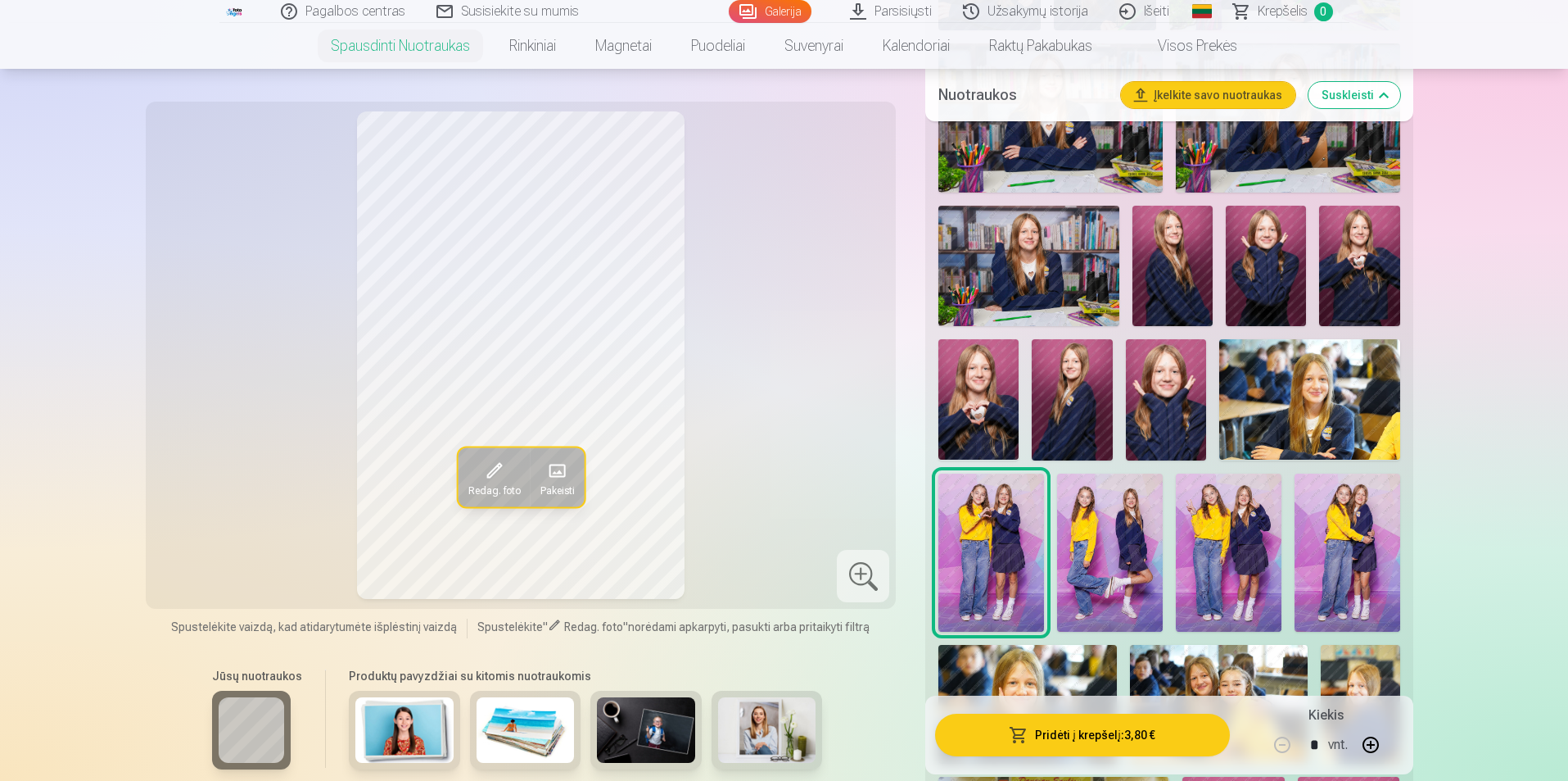
click at [1097, 572] on img at bounding box center [1110, 552] width 105 height 158
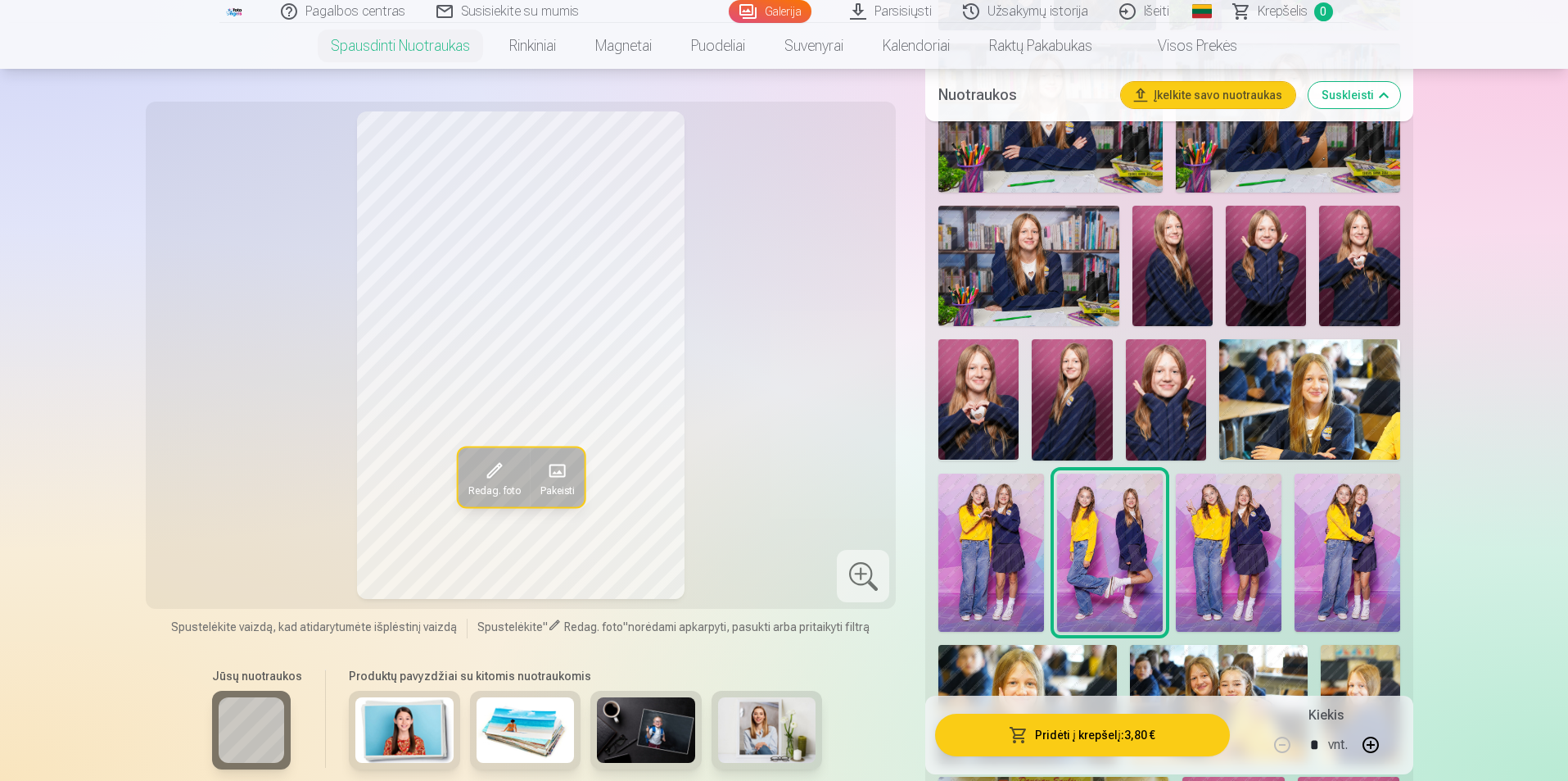
click at [1301, 557] on img at bounding box center [1347, 552] width 105 height 158
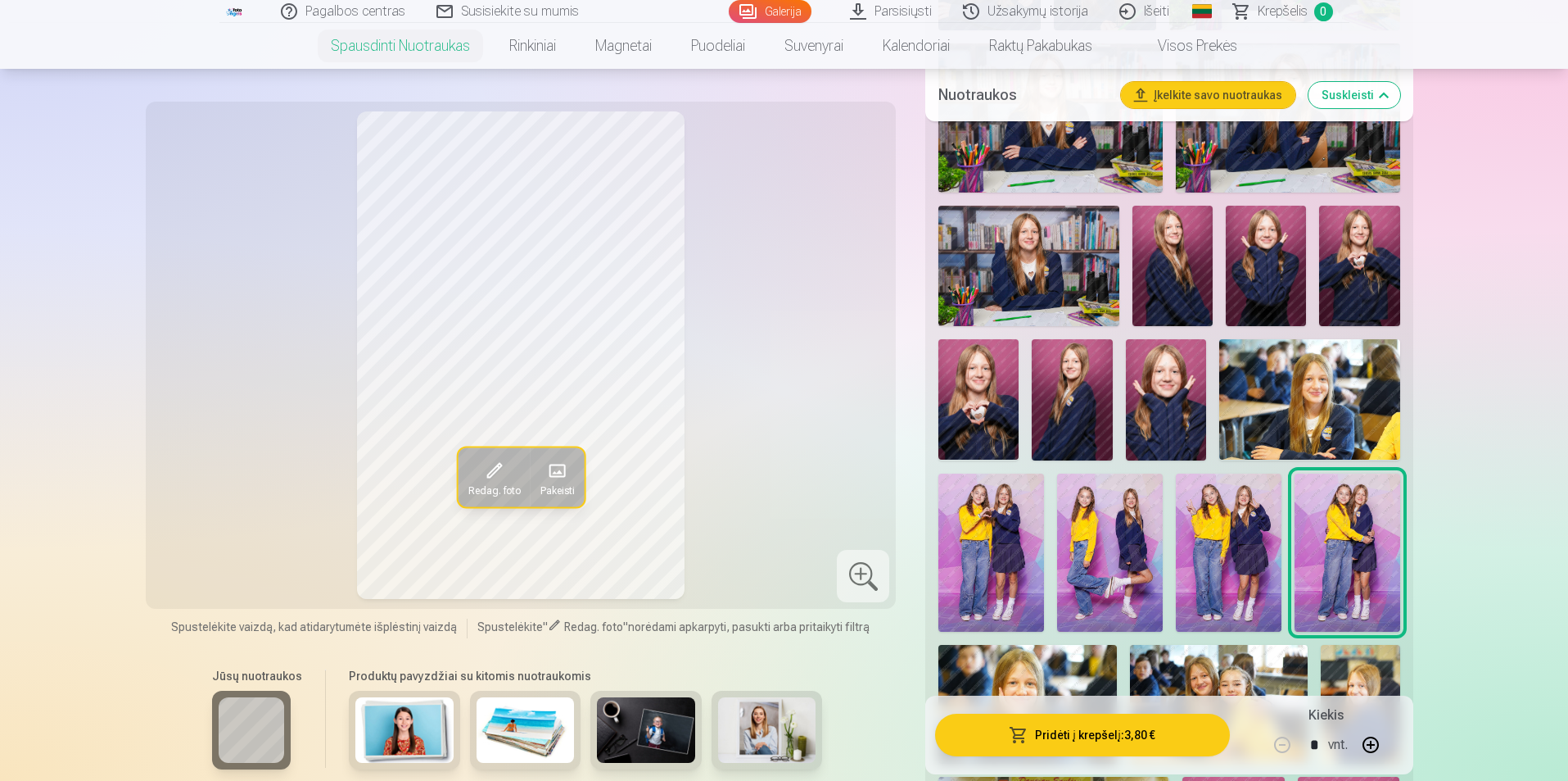
click at [1229, 549] on img at bounding box center [1228, 552] width 105 height 158
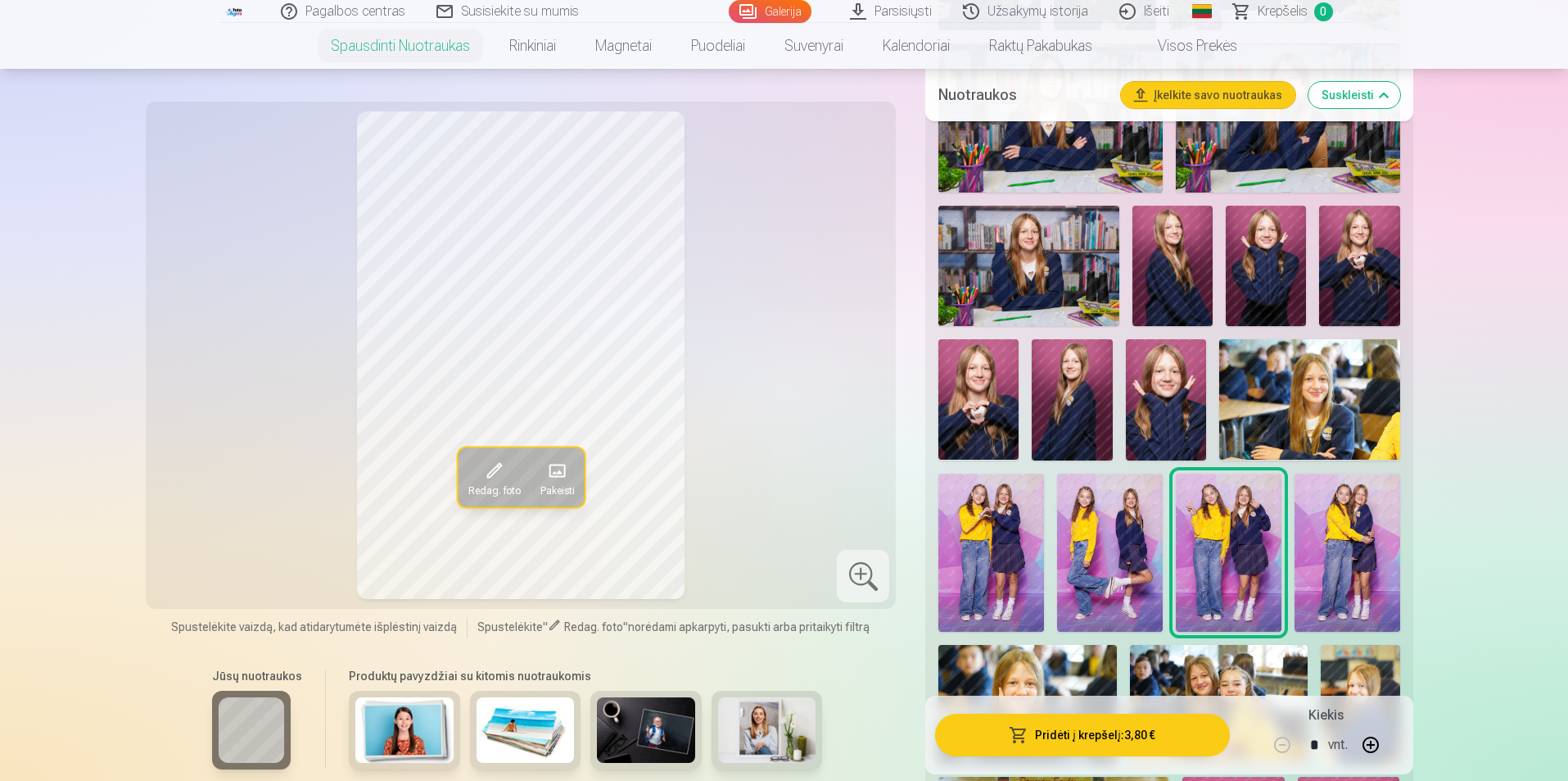
click at [1345, 537] on img at bounding box center [1347, 552] width 105 height 158
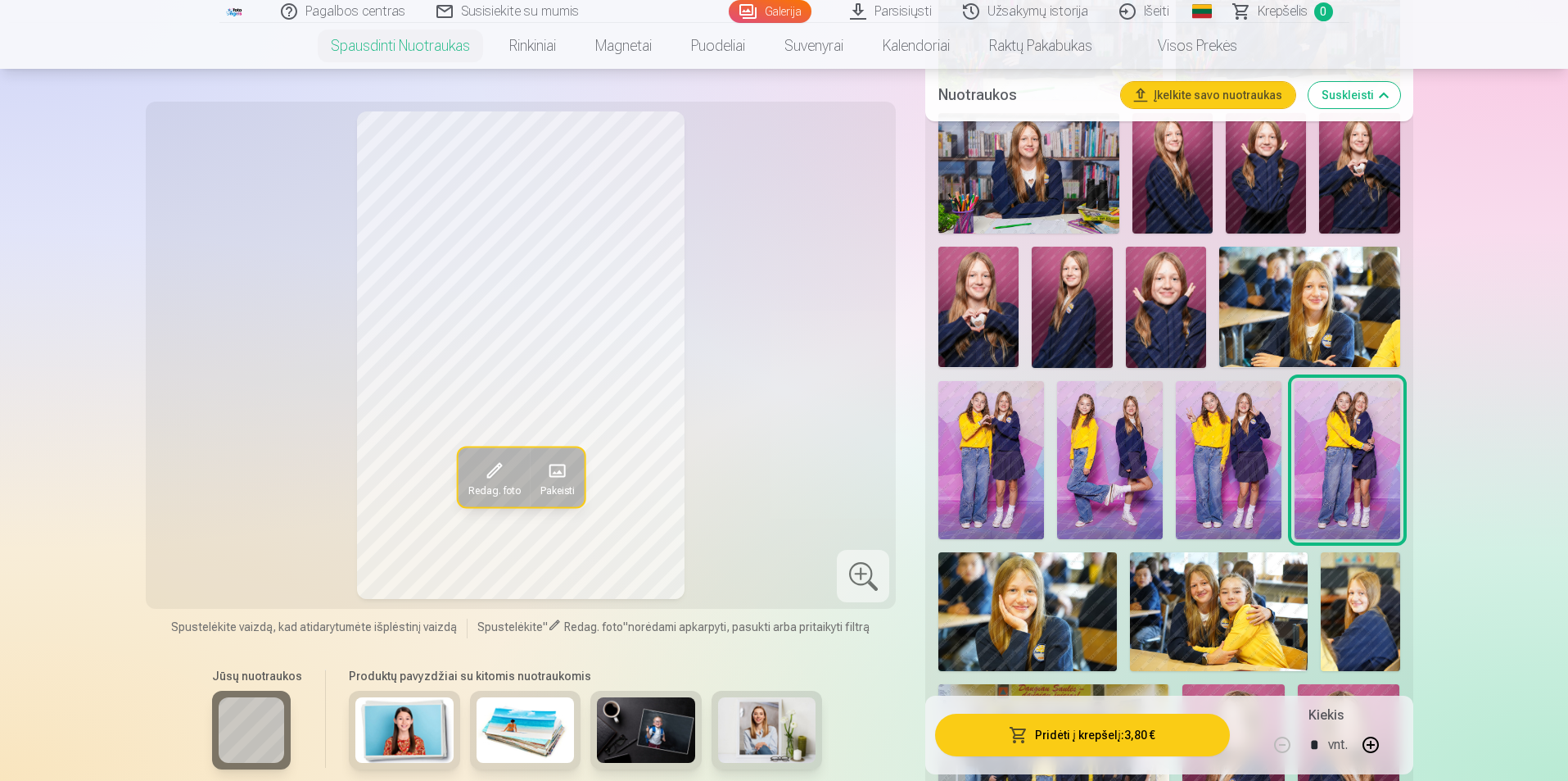
scroll to position [1229, 0]
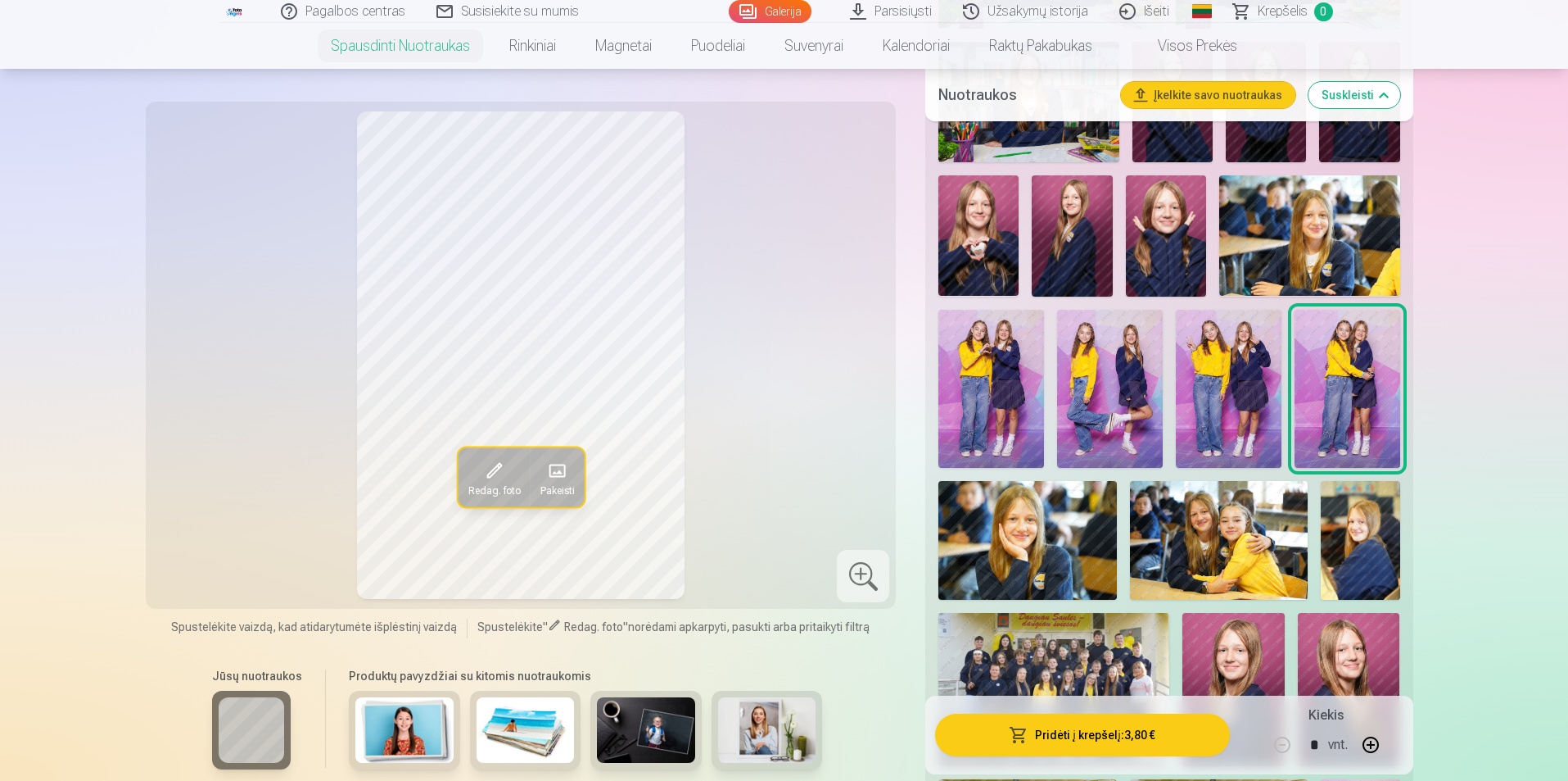
click at [1000, 531] on img at bounding box center [1027, 540] width 177 height 119
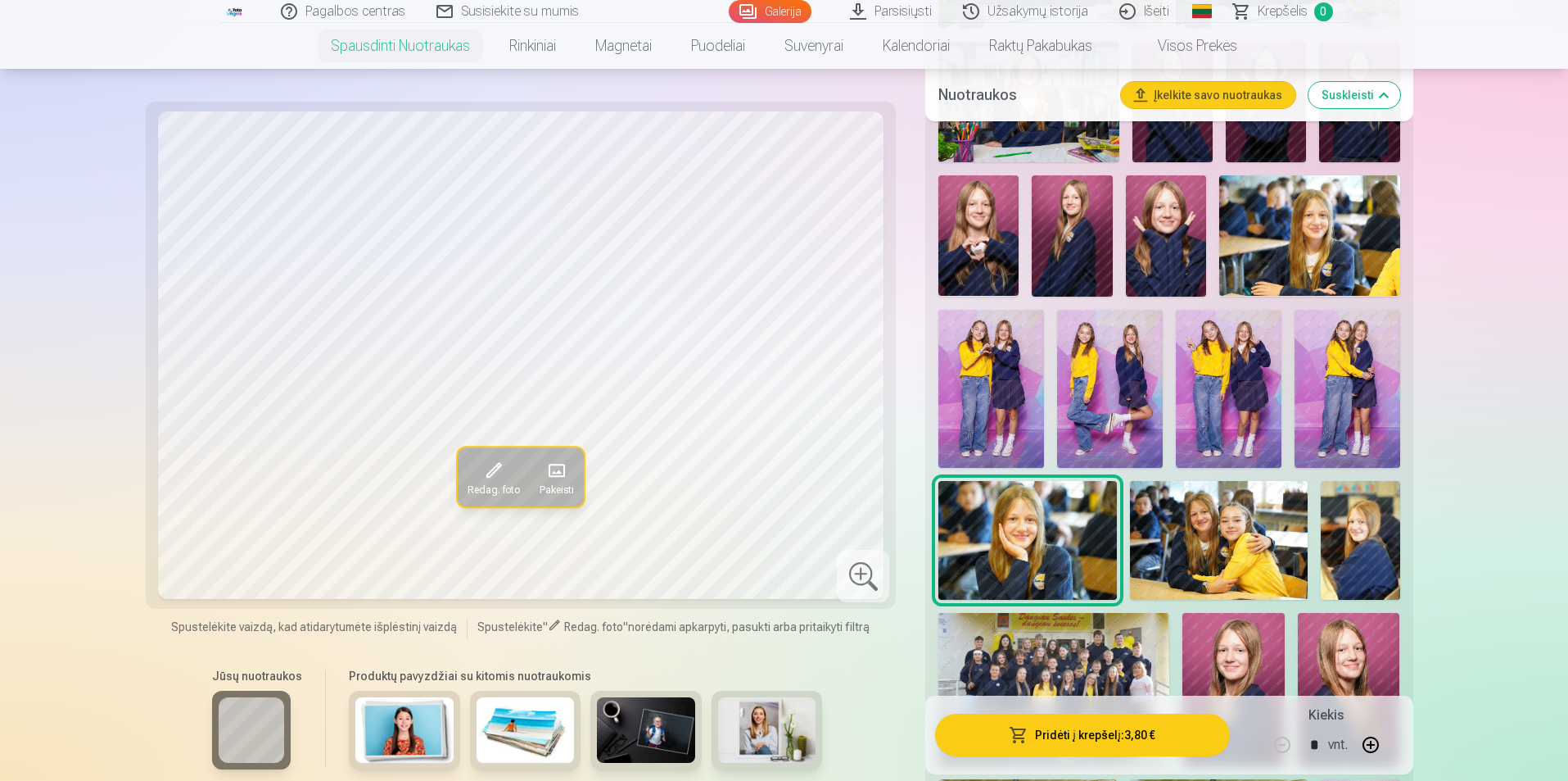
click at [1148, 534] on img at bounding box center [1219, 540] width 177 height 119
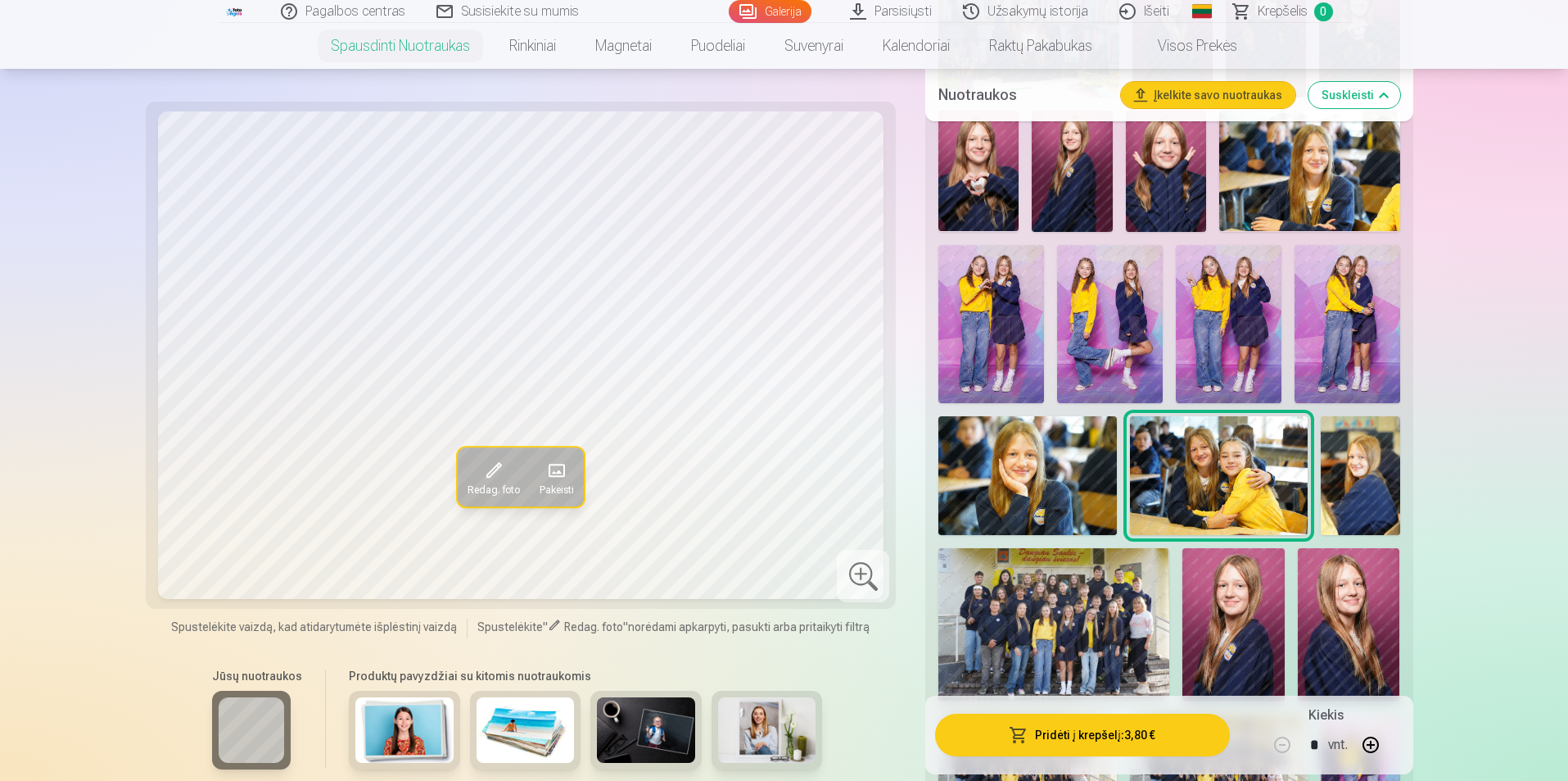
scroll to position [1311, 0]
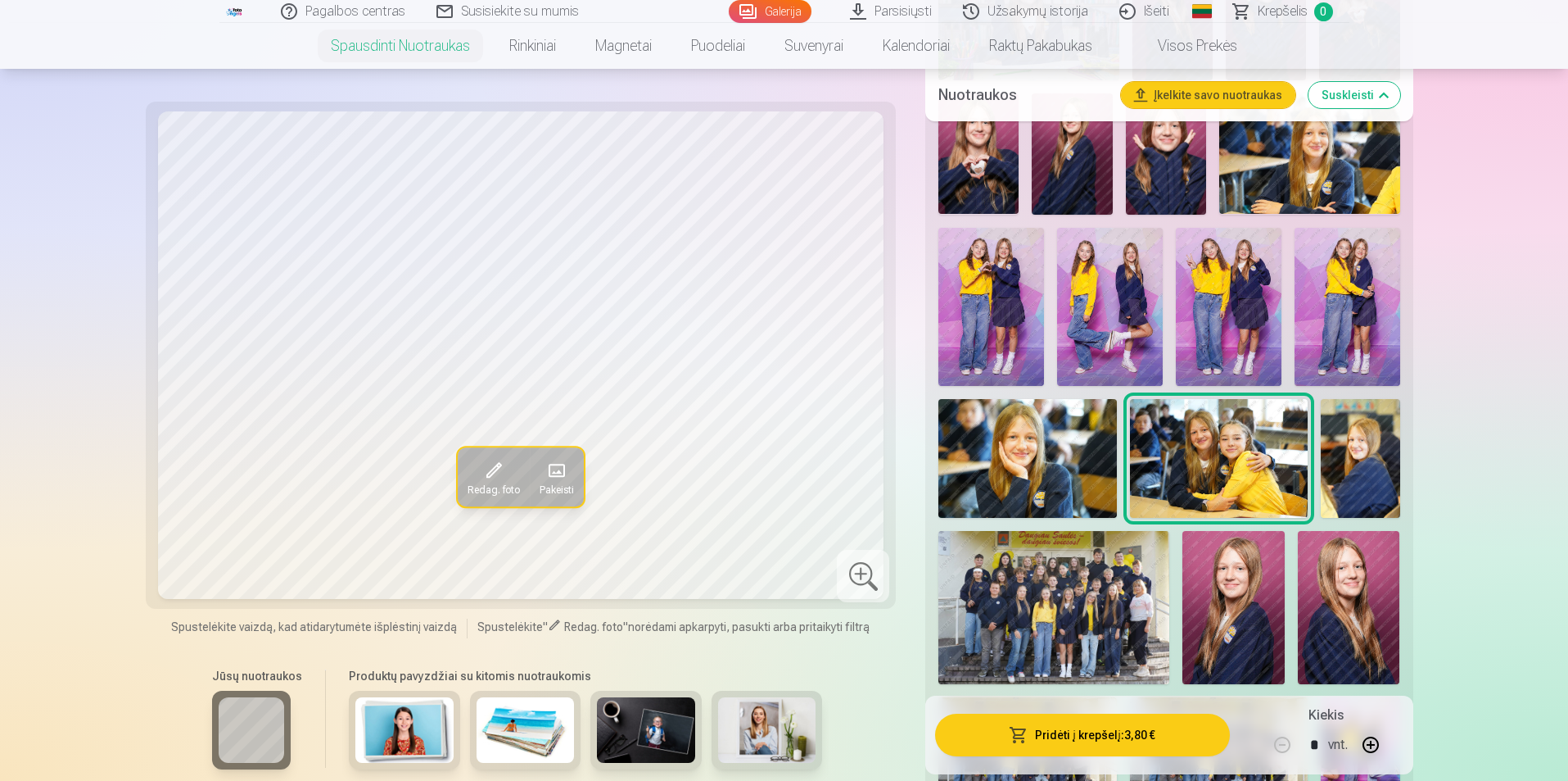
click at [1355, 449] on img at bounding box center [1361, 459] width 79 height 119
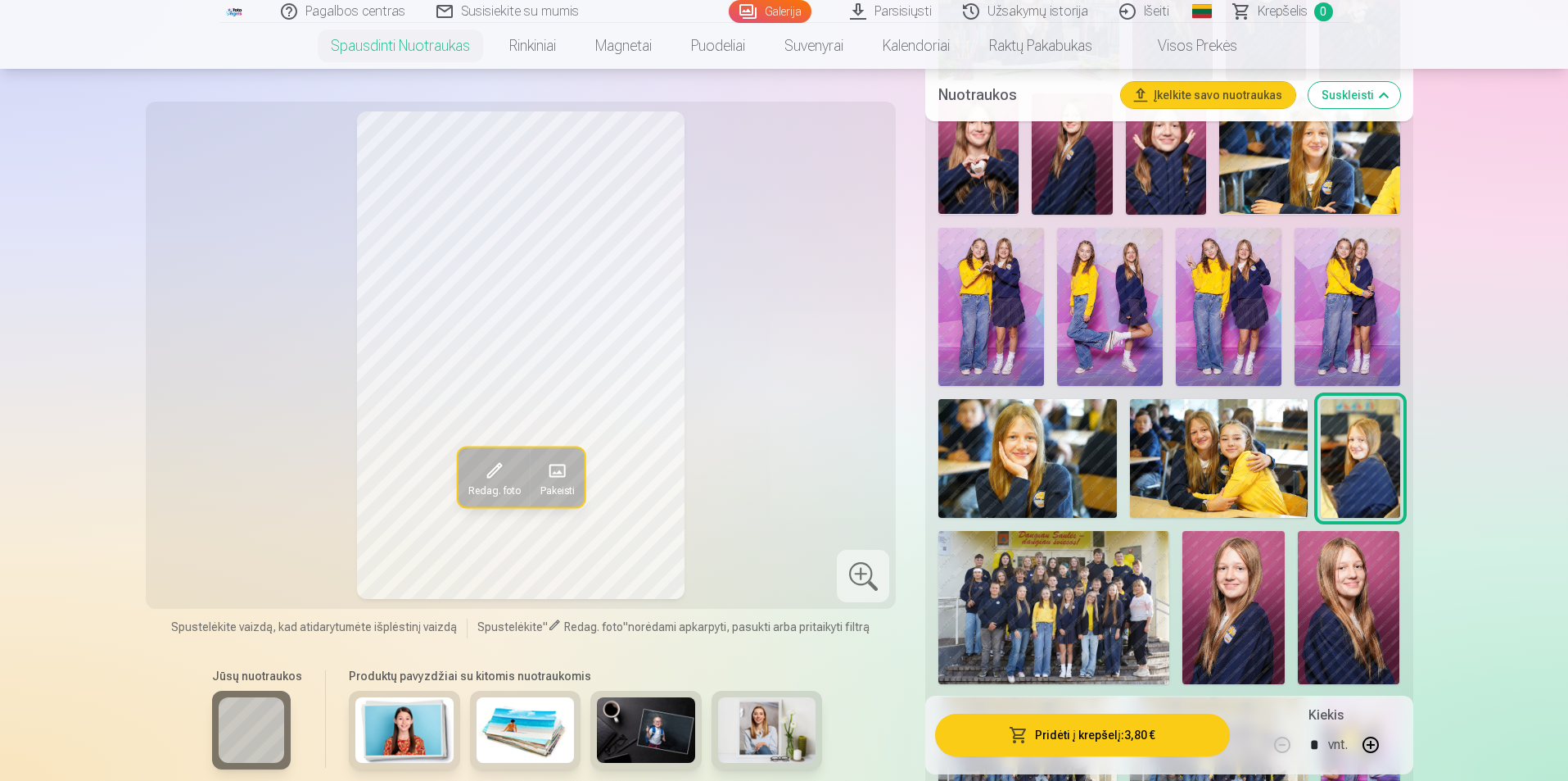
scroll to position [1393, 0]
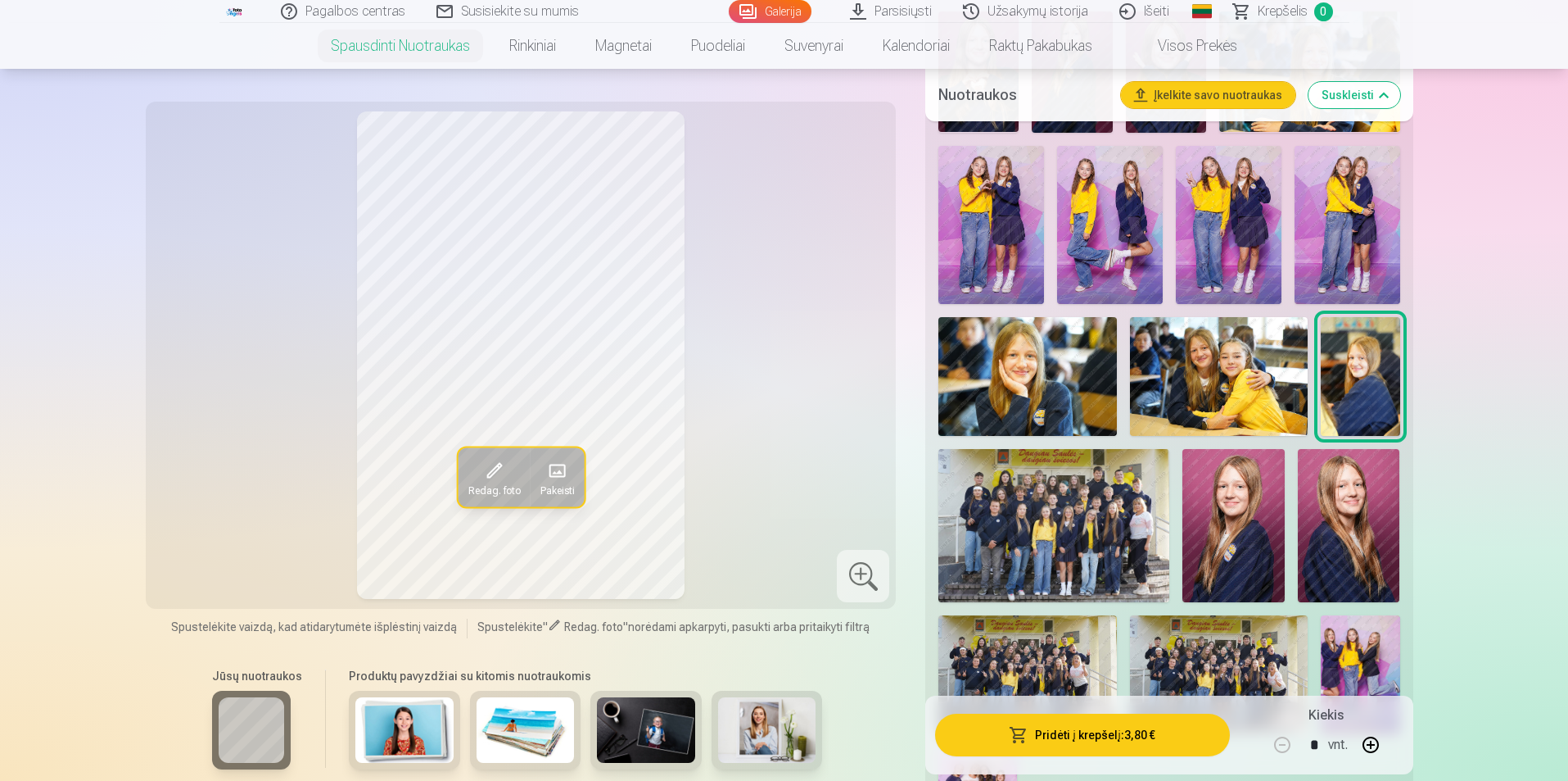
click at [1049, 533] on img at bounding box center [1054, 525] width 231 height 153
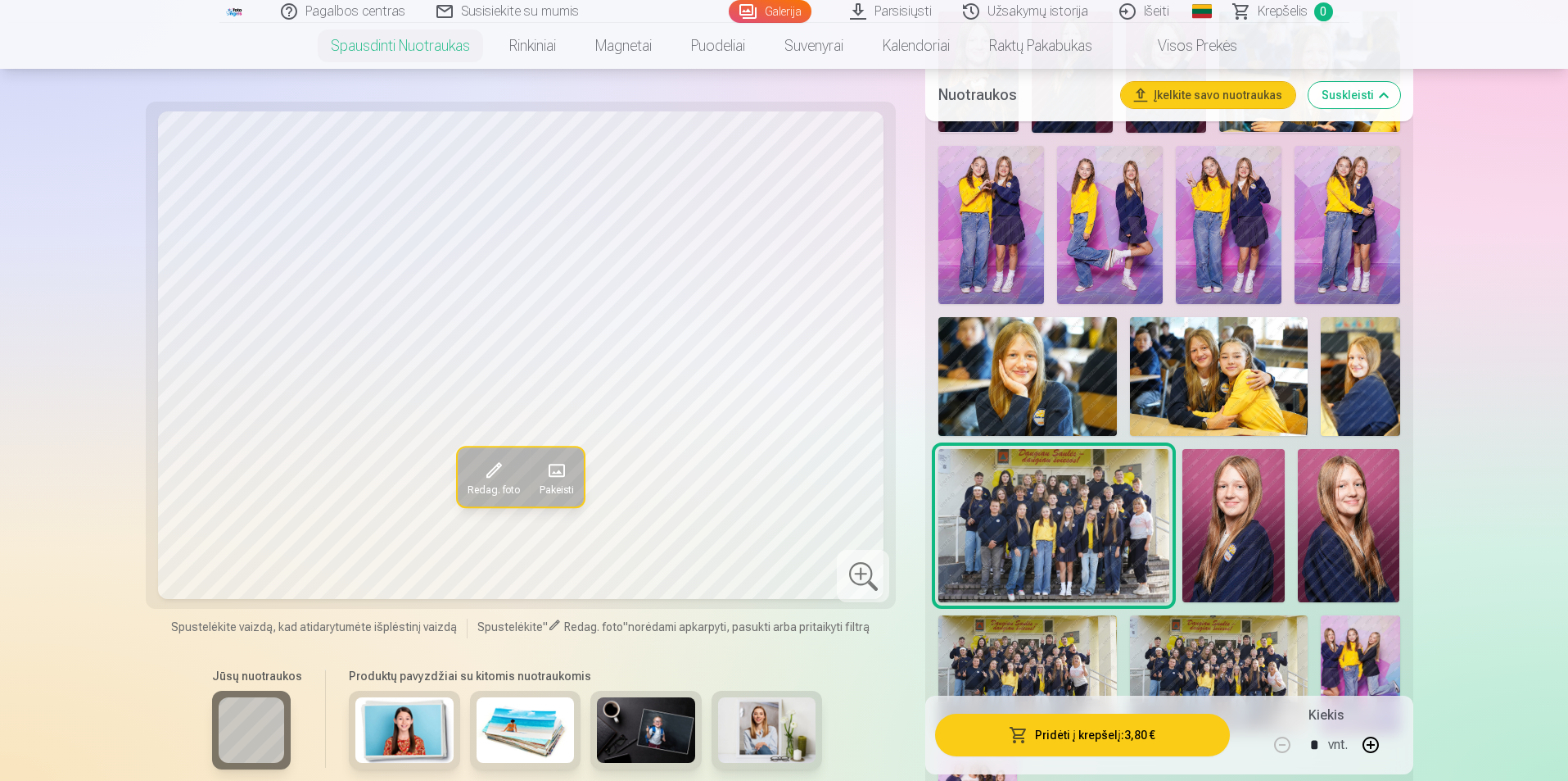
click at [1241, 518] on img at bounding box center [1234, 525] width 103 height 153
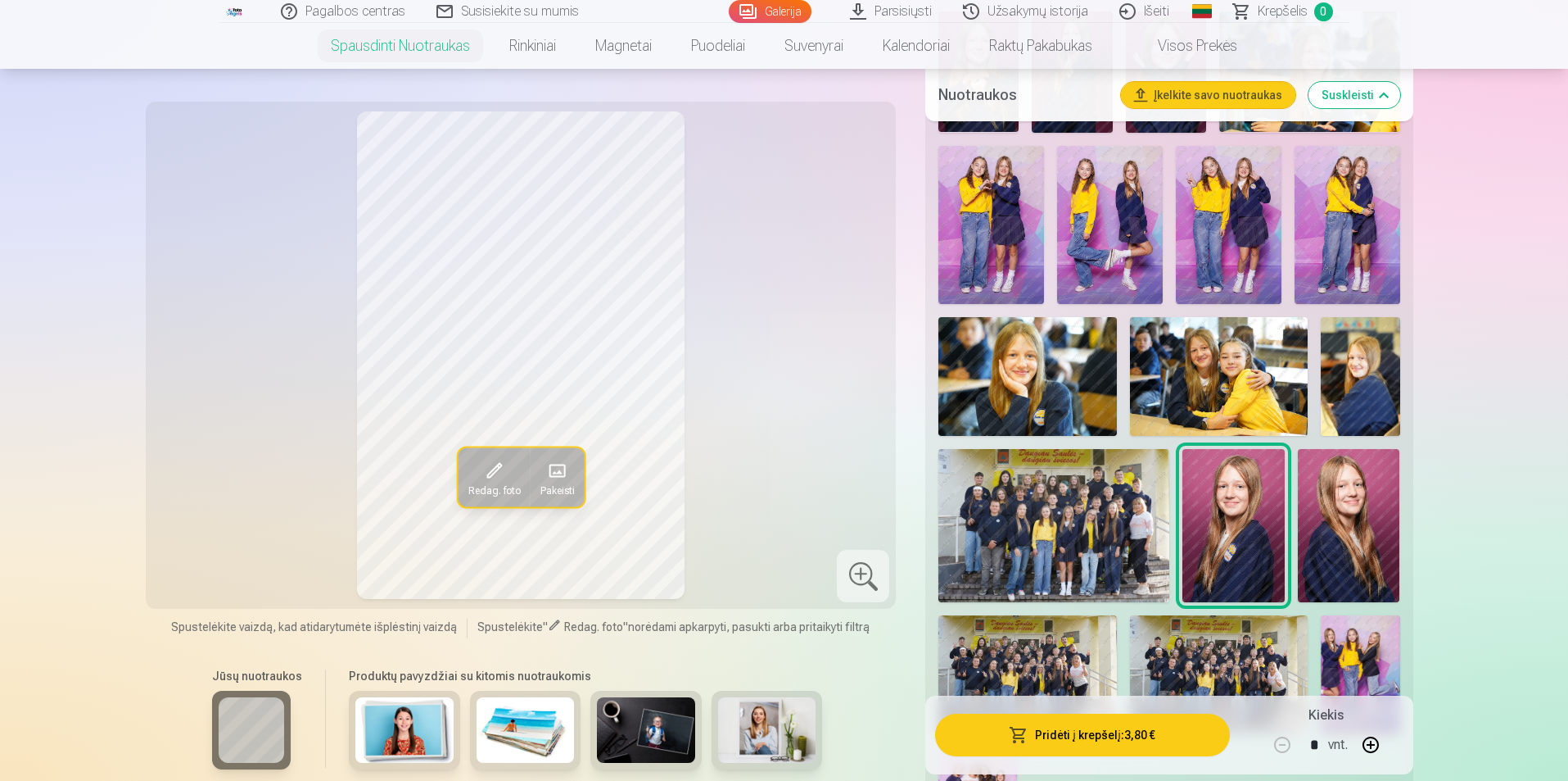
click at [1354, 514] on img at bounding box center [1349, 525] width 103 height 153
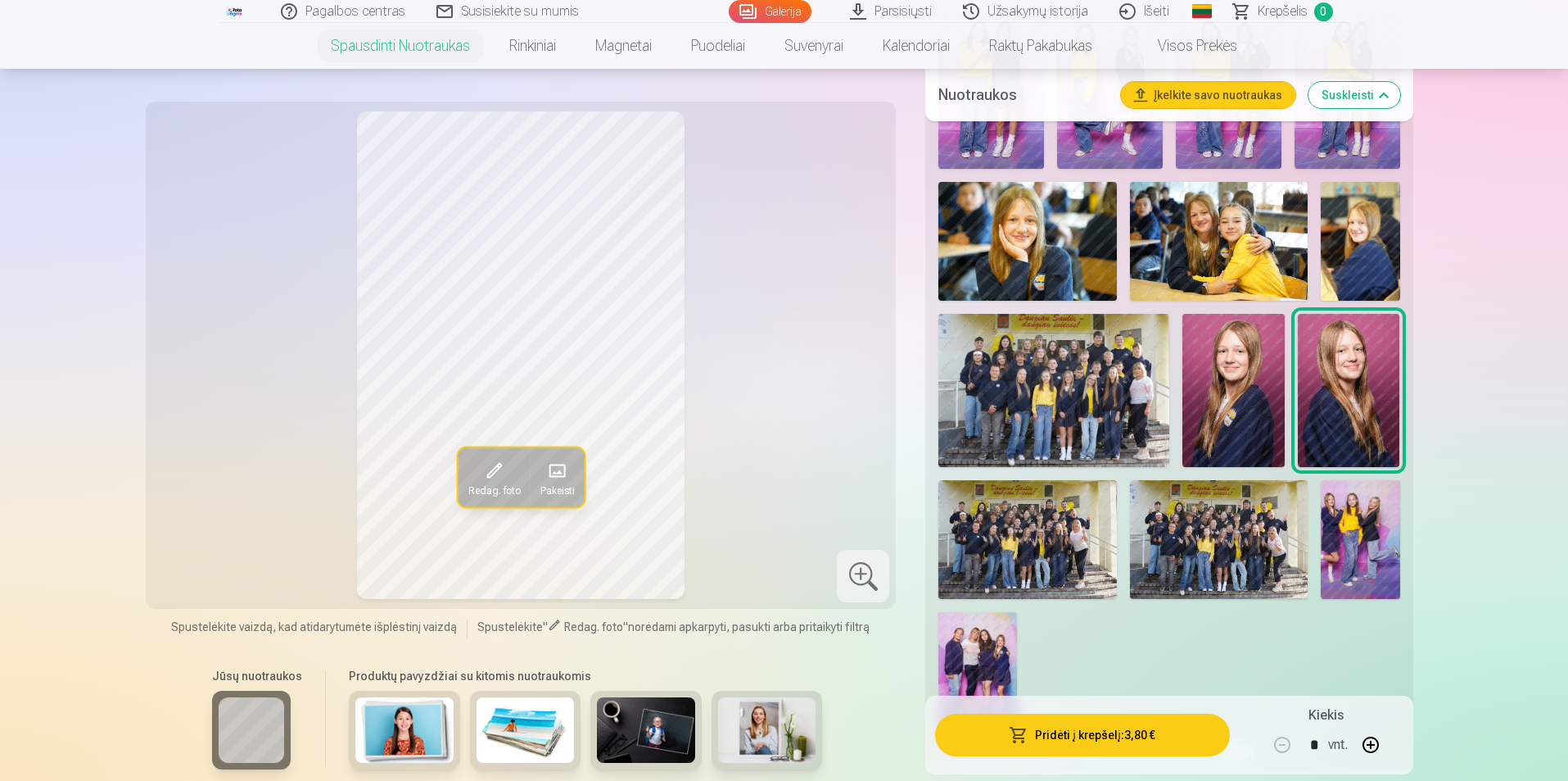
scroll to position [1557, 0]
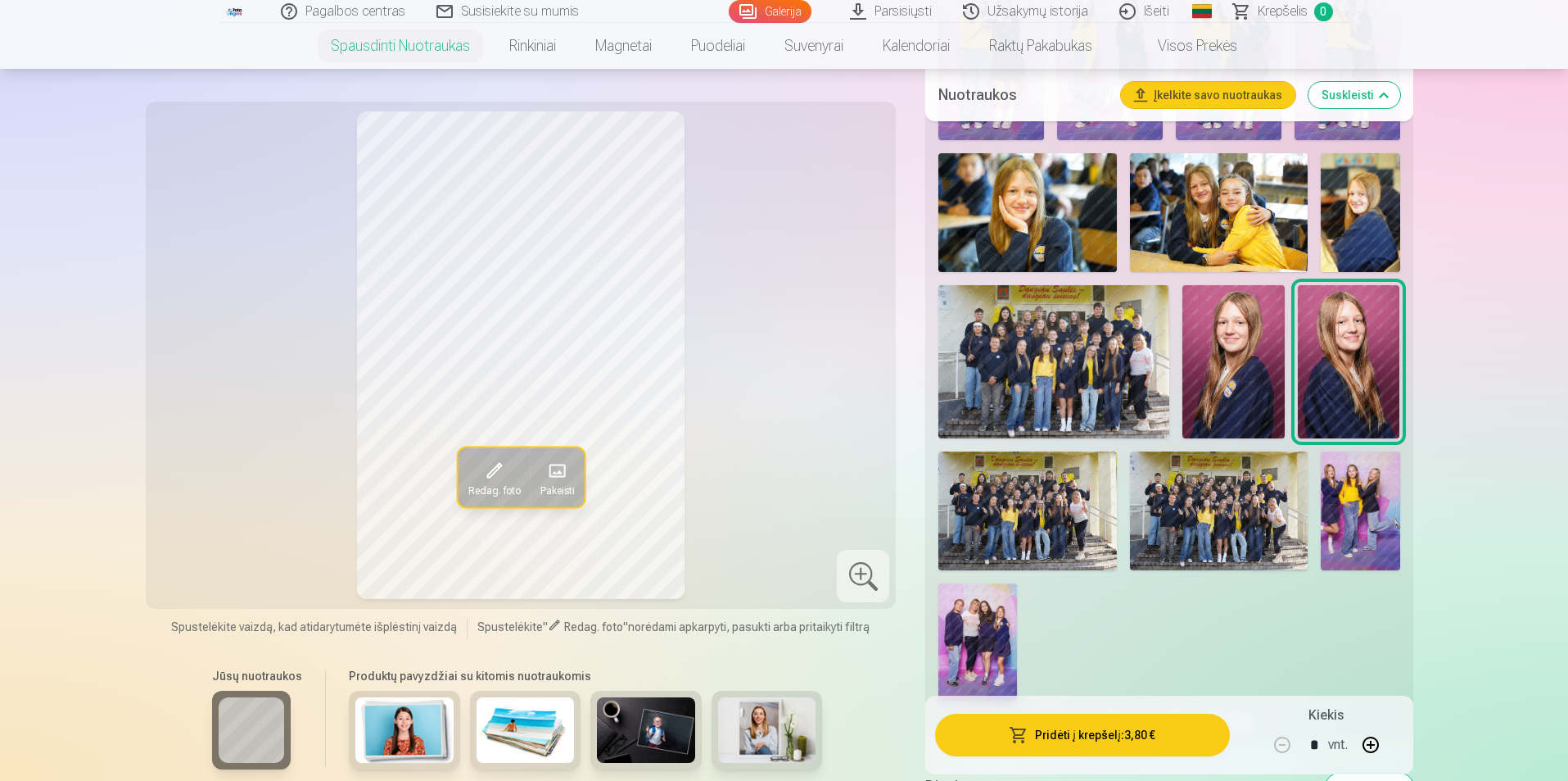
click at [1060, 546] on img at bounding box center [1027, 511] width 177 height 119
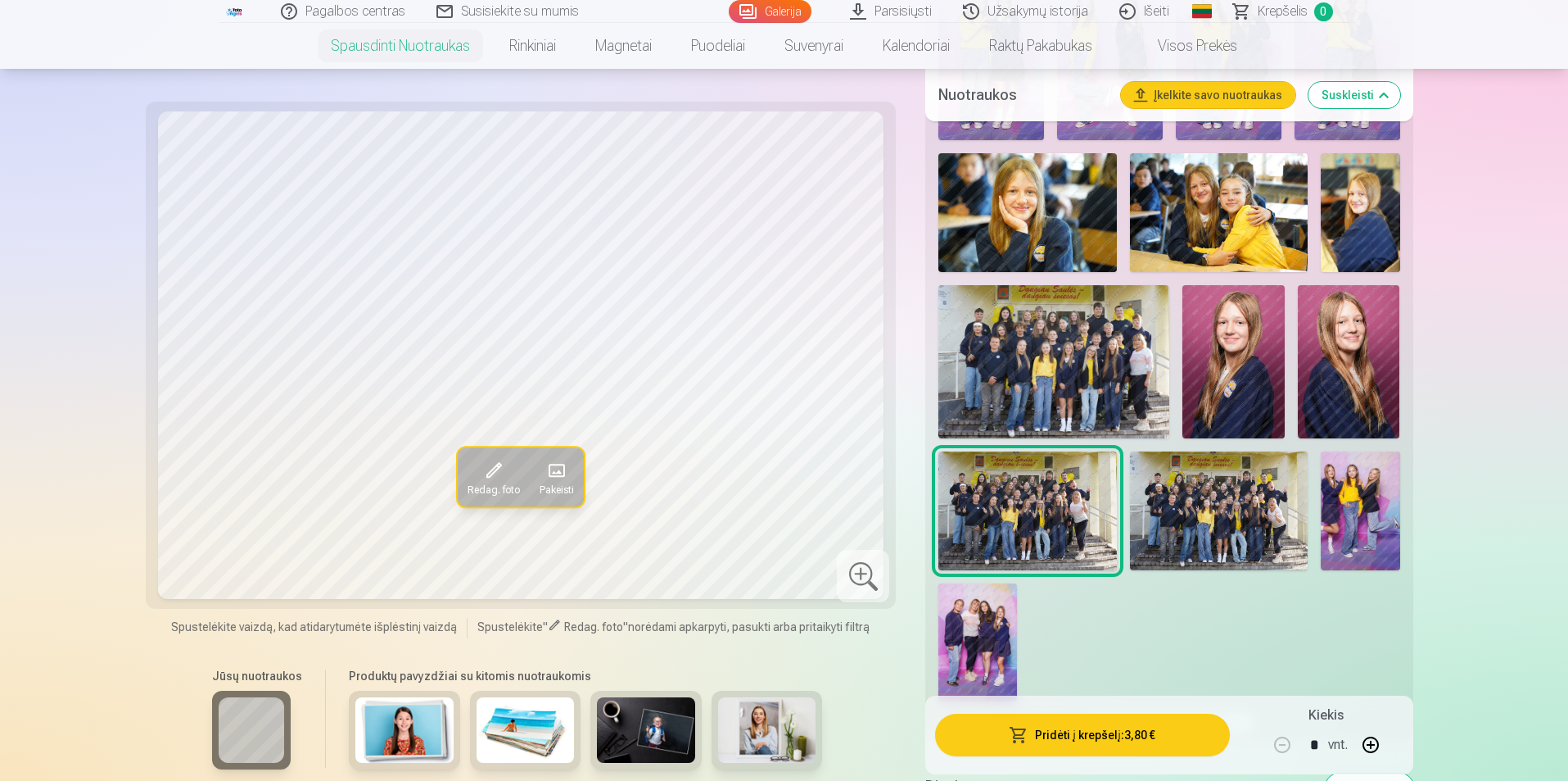
click at [1201, 515] on img at bounding box center [1219, 511] width 177 height 119
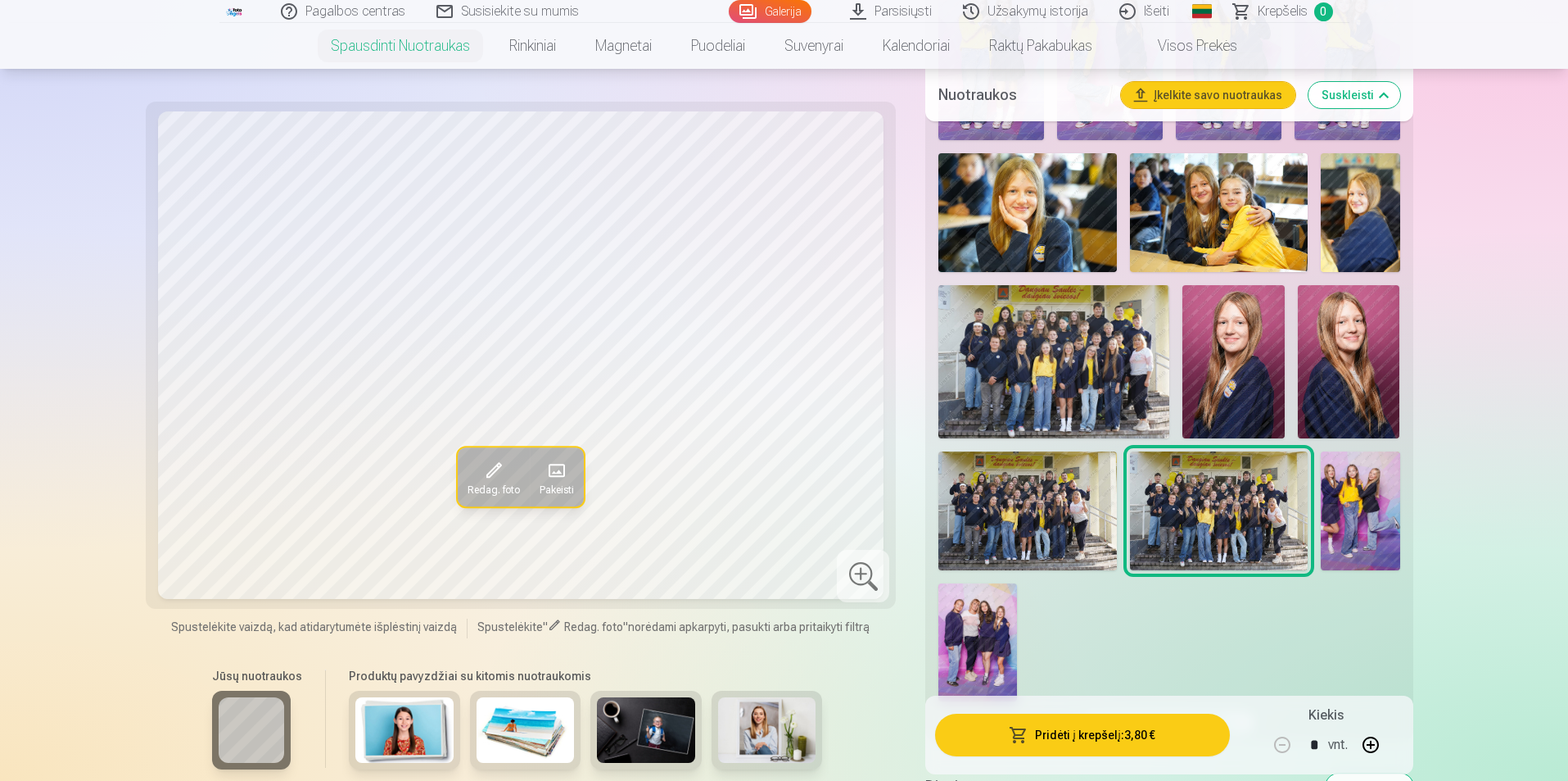
click at [1321, 541] on img at bounding box center [1361, 511] width 79 height 119
click at [1345, 528] on img at bounding box center [1361, 511] width 79 height 119
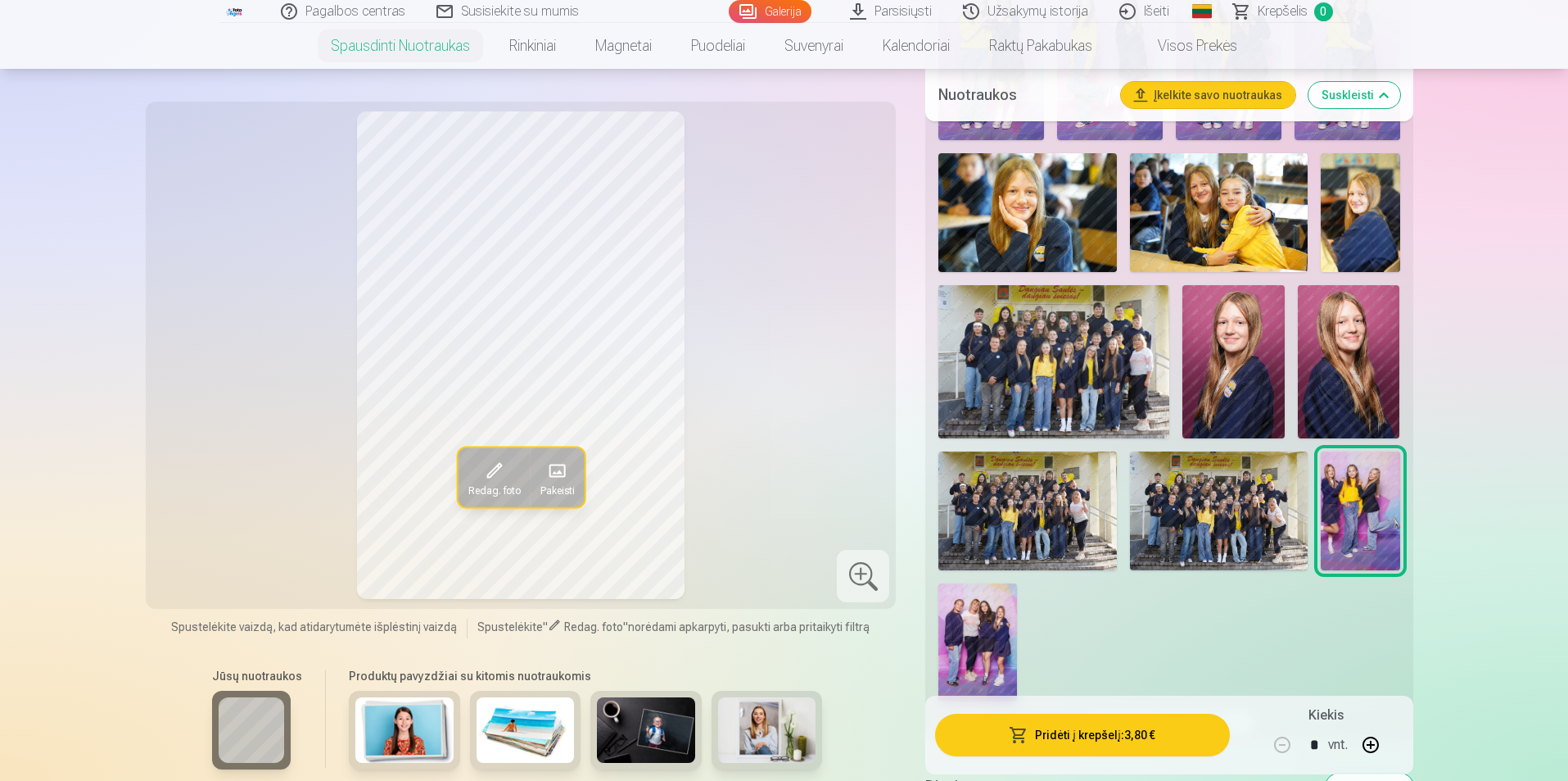
click at [976, 640] on img at bounding box center [977, 641] width 78 height 118
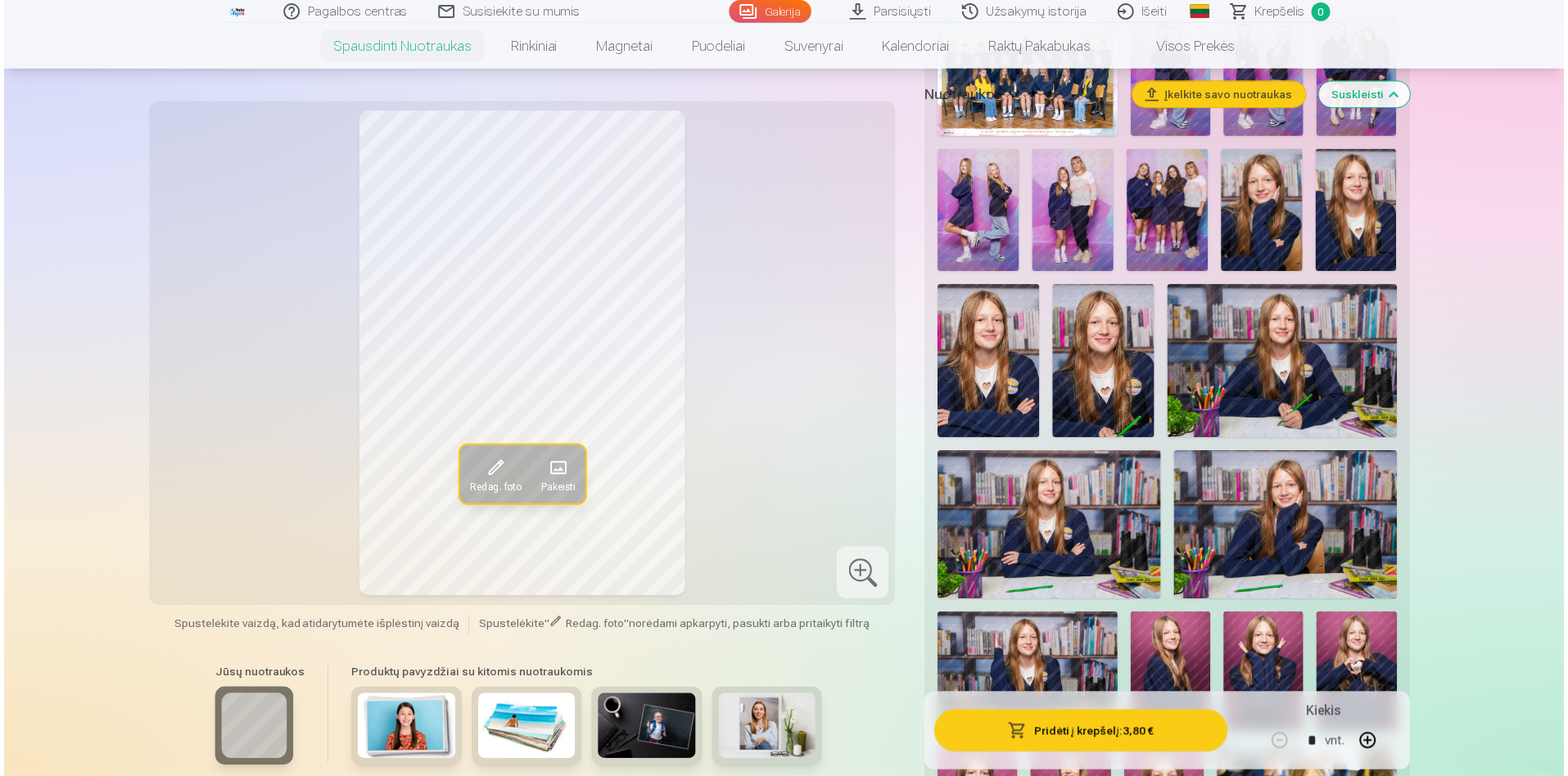
scroll to position [164, 0]
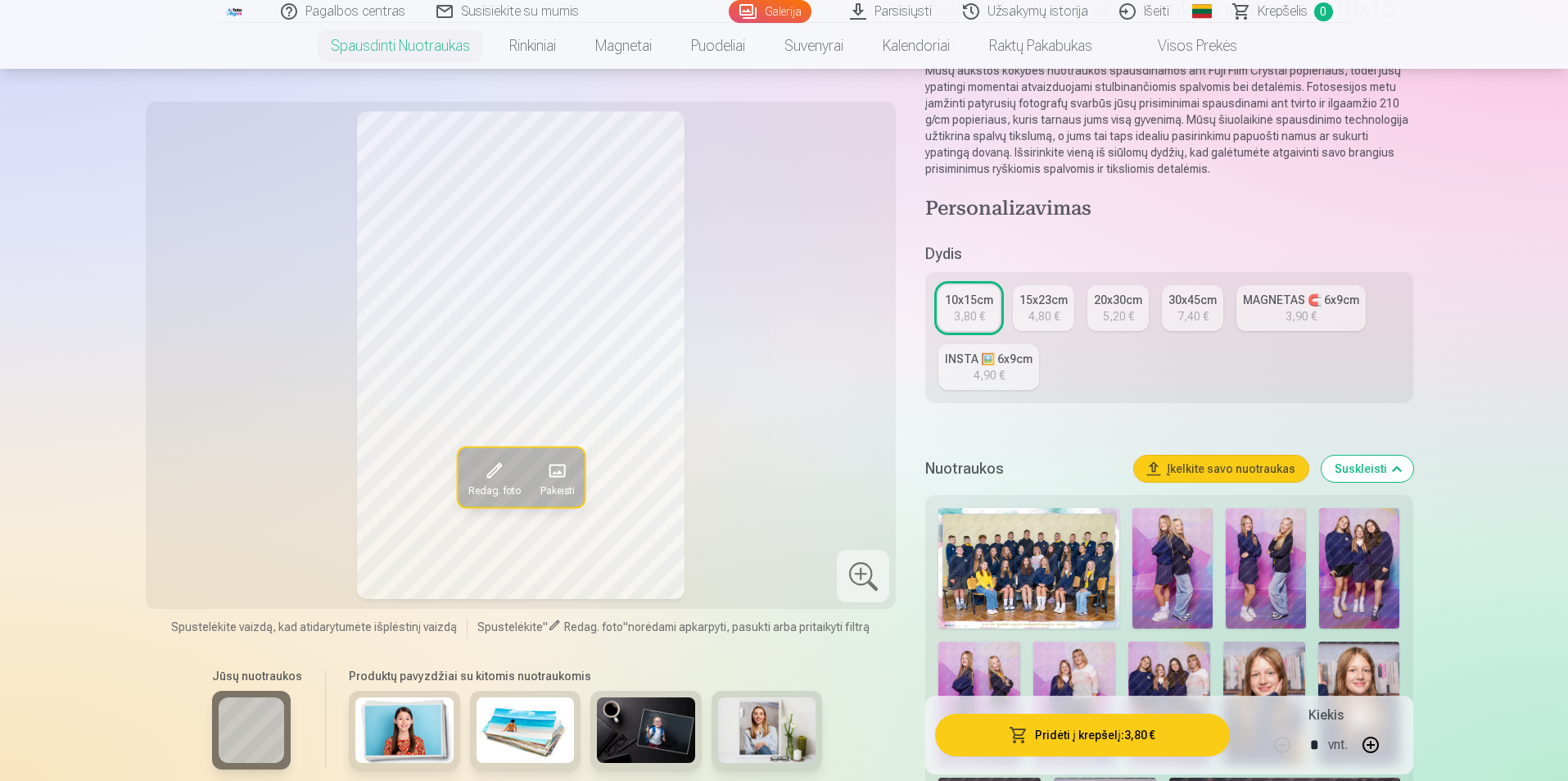
click at [1055, 574] on img at bounding box center [1029, 568] width 181 height 121
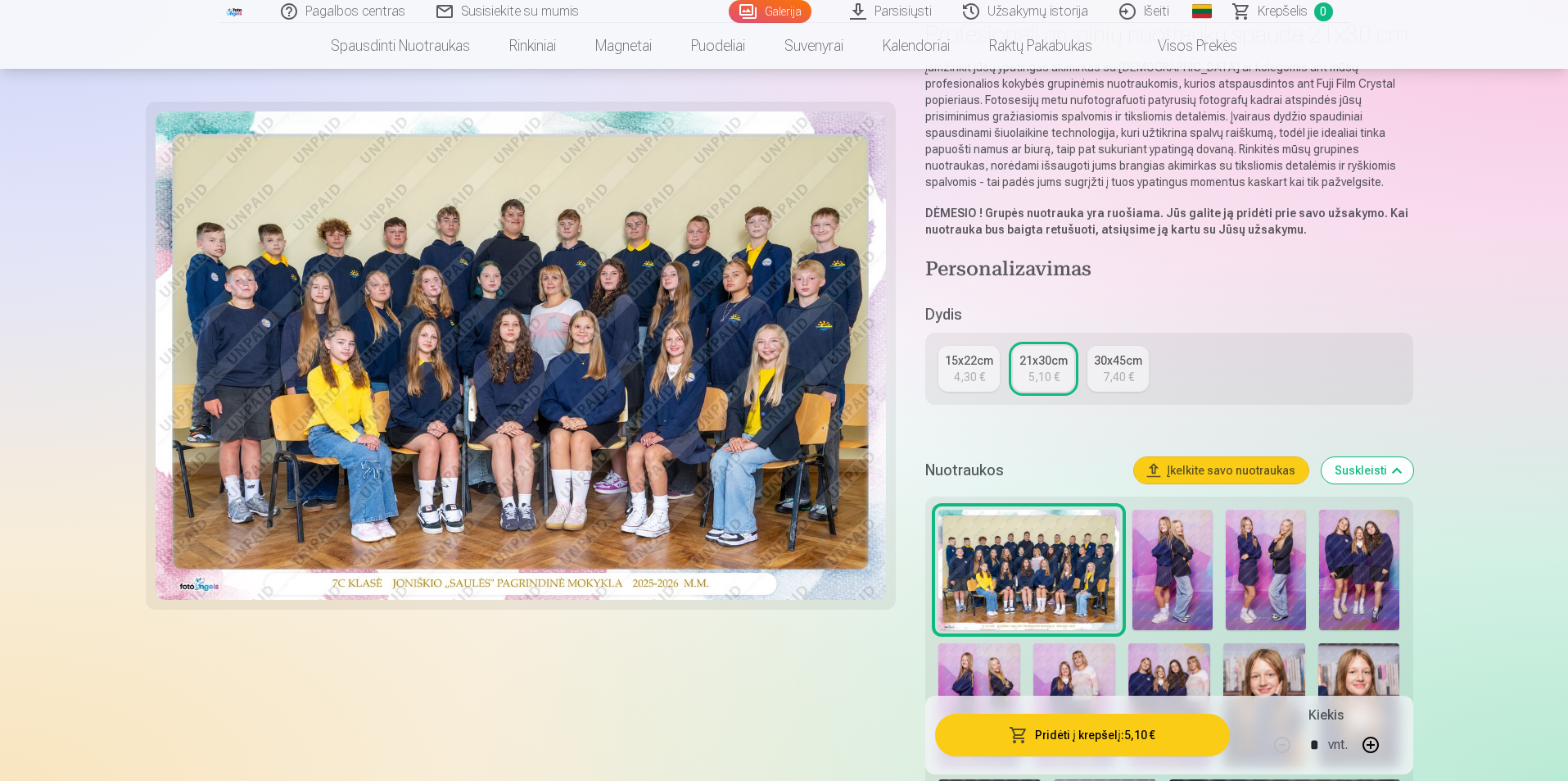
scroll to position [164, 0]
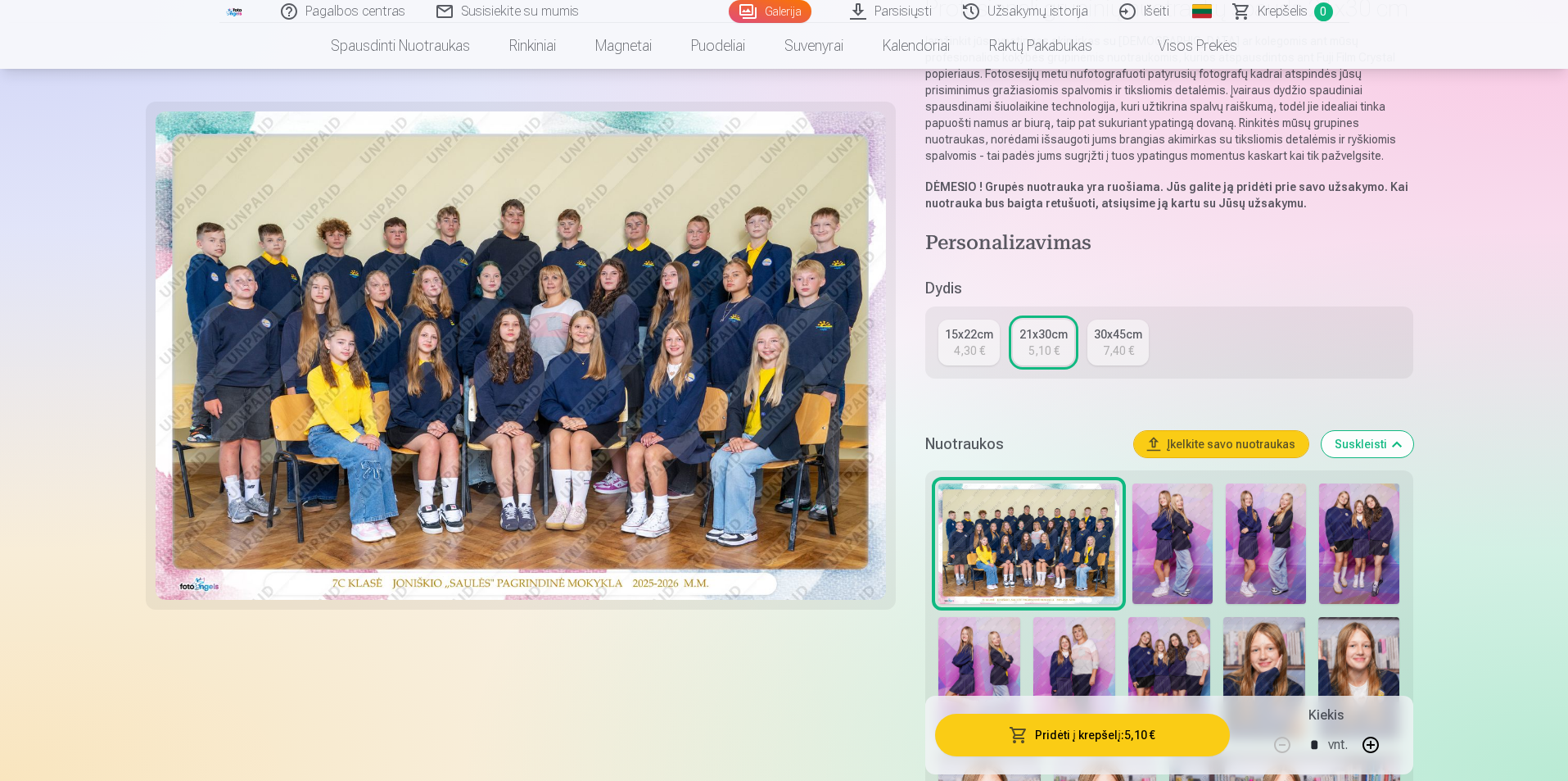
click at [1160, 543] on img at bounding box center [1173, 543] width 80 height 121
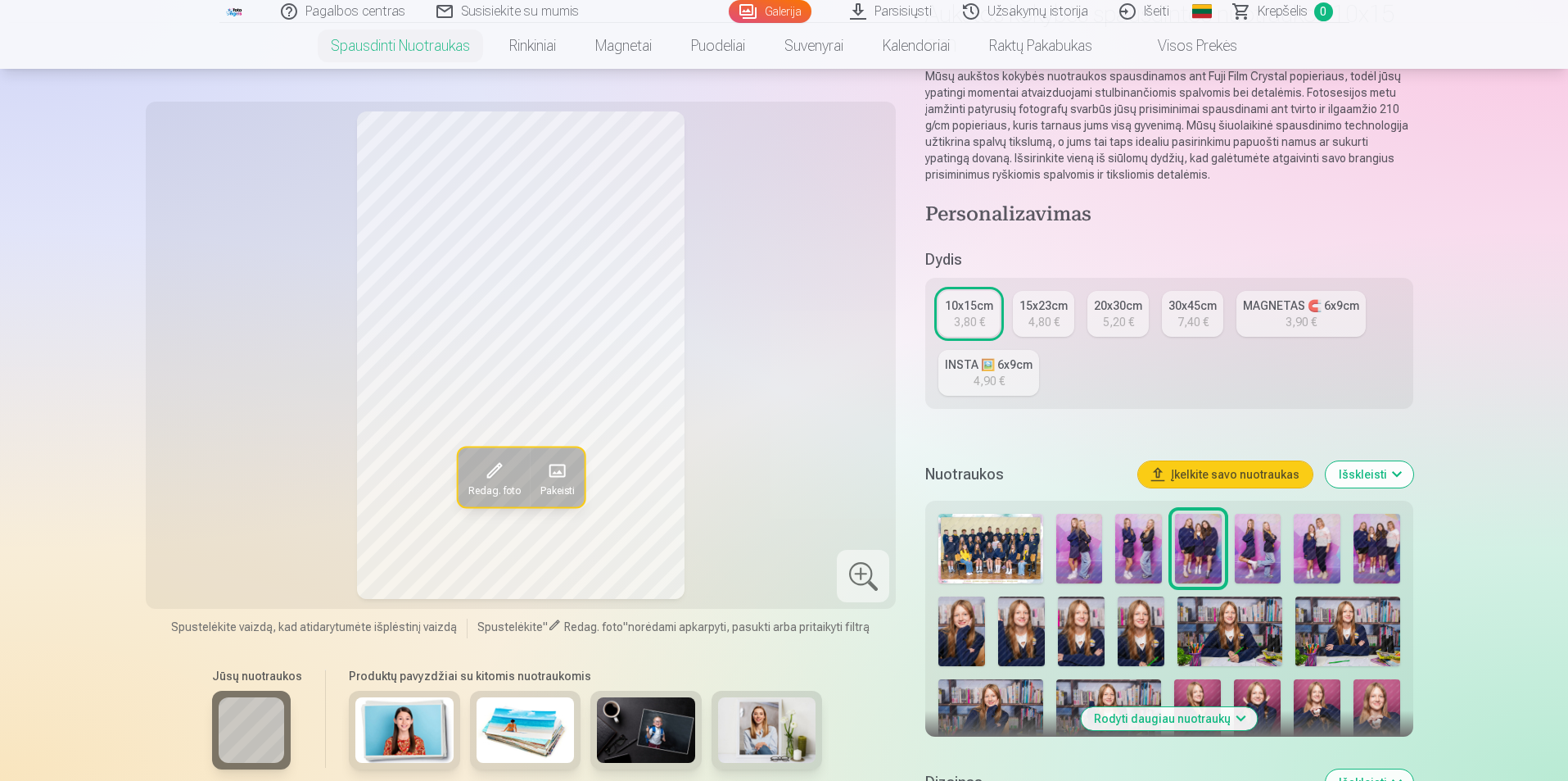
scroll to position [164, 0]
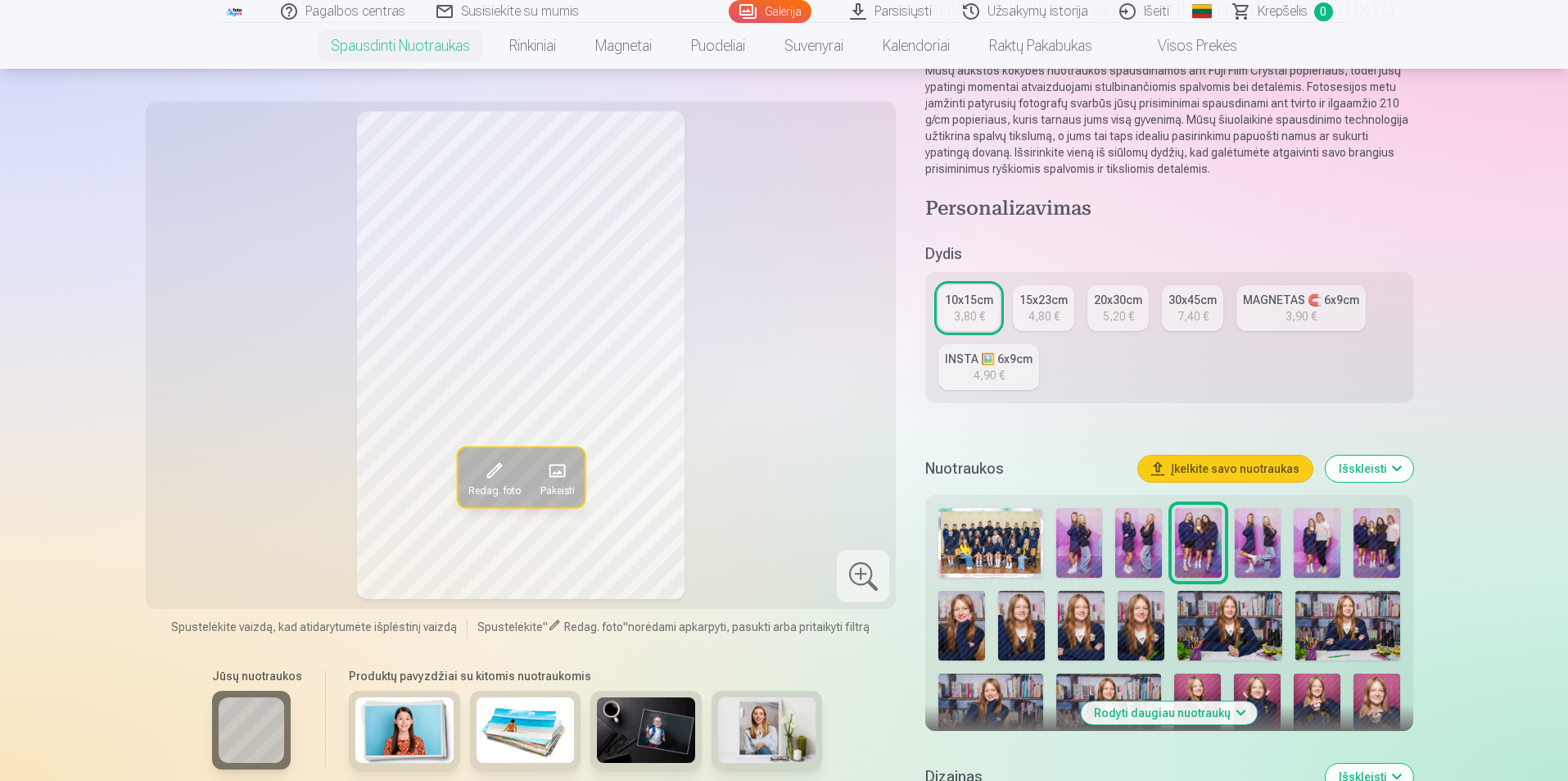
click at [1255, 559] on img at bounding box center [1258, 542] width 47 height 69
click at [1311, 553] on img at bounding box center [1318, 542] width 47 height 69
click at [1273, 550] on img at bounding box center [1258, 542] width 47 height 69
click at [1328, 546] on img at bounding box center [1318, 542] width 47 height 69
click at [1291, 548] on div at bounding box center [1169, 747] width 474 height 493
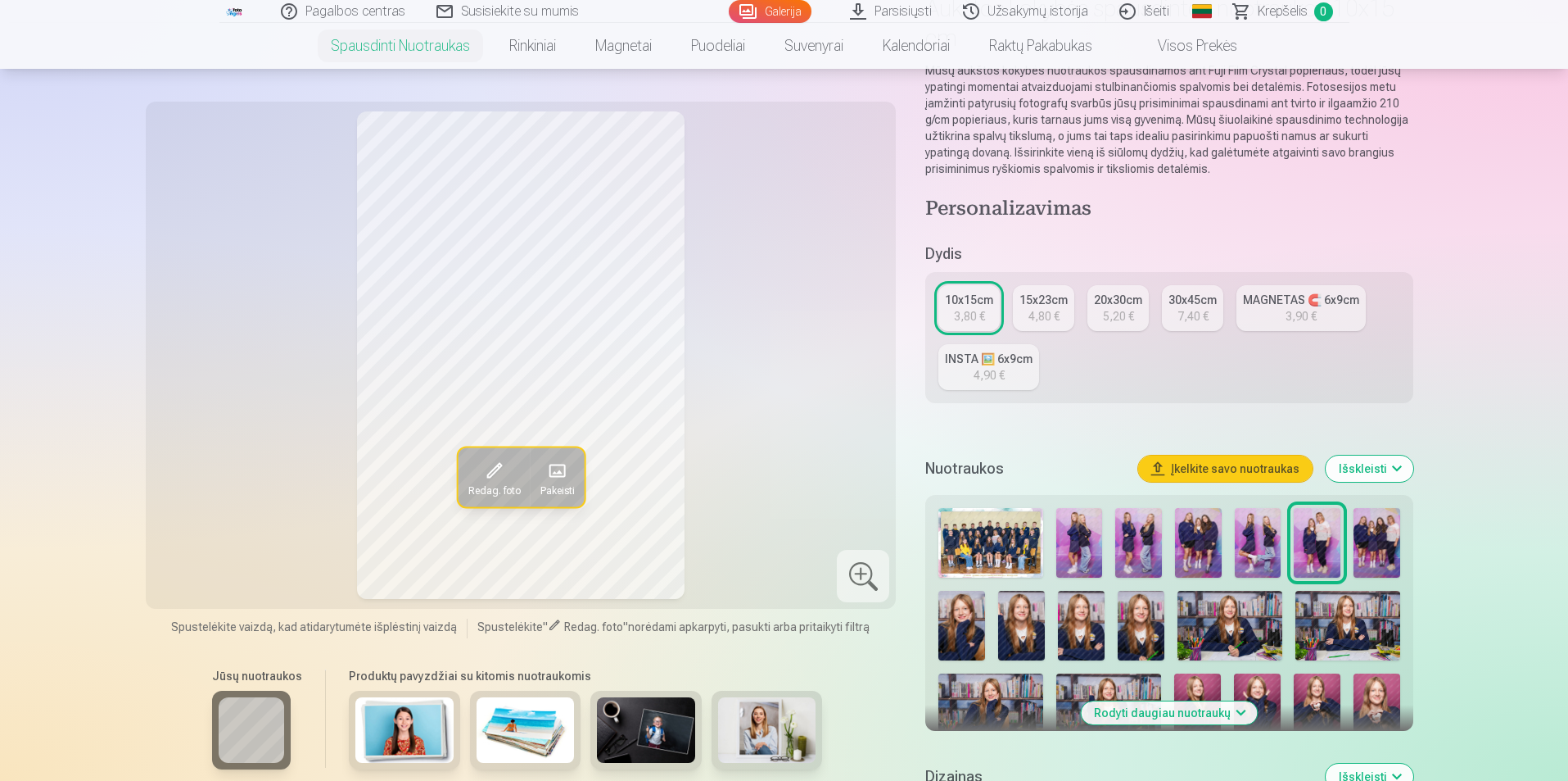
click at [1268, 545] on img at bounding box center [1258, 542] width 47 height 69
click at [1301, 546] on img at bounding box center [1318, 542] width 47 height 69
click at [1269, 544] on img at bounding box center [1258, 542] width 47 height 69
click at [1320, 558] on img at bounding box center [1318, 542] width 47 height 69
click at [1277, 555] on img at bounding box center [1258, 542] width 47 height 69
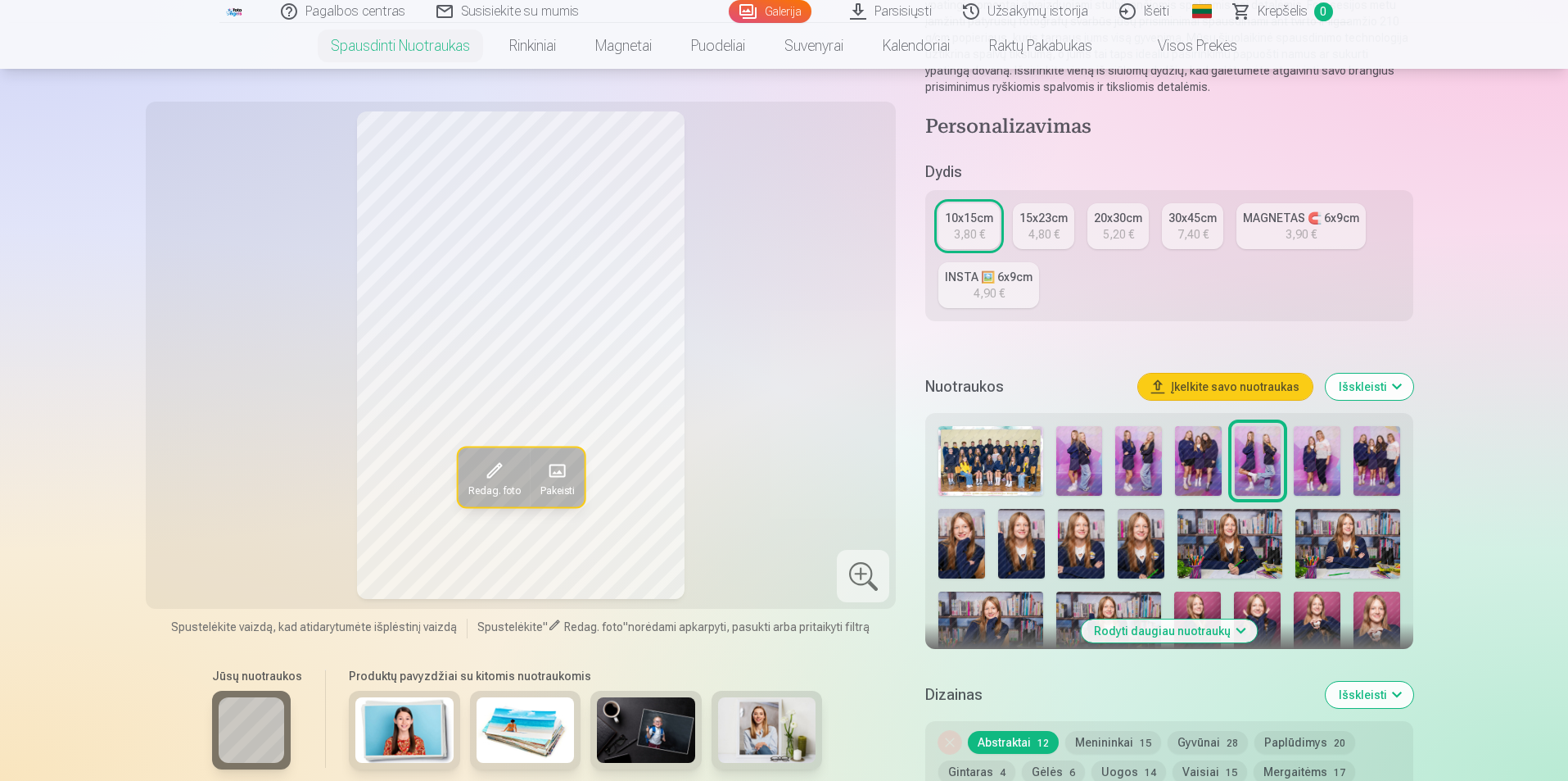
scroll to position [328, 0]
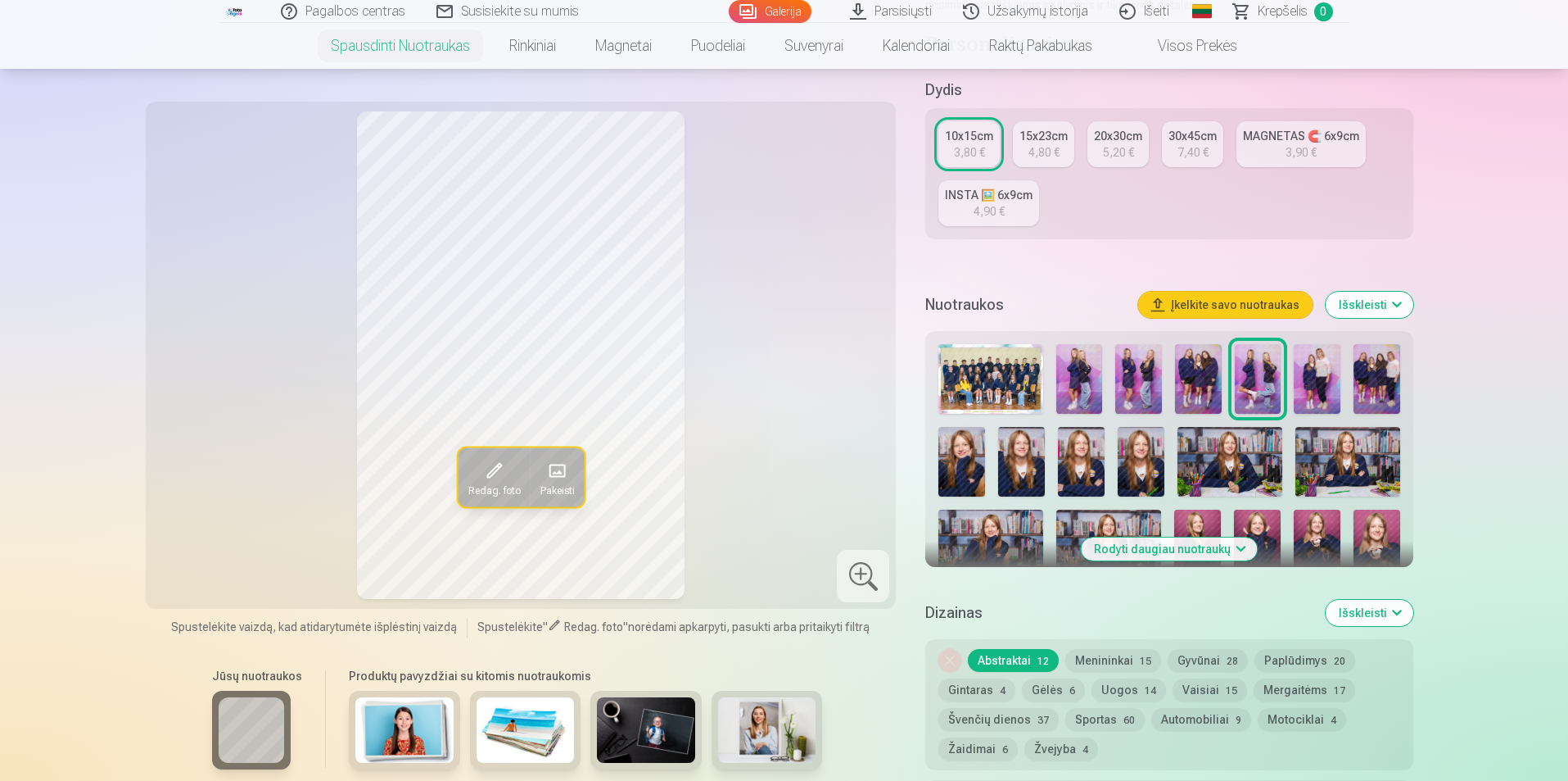
click at [1225, 465] on img at bounding box center [1230, 461] width 104 height 69
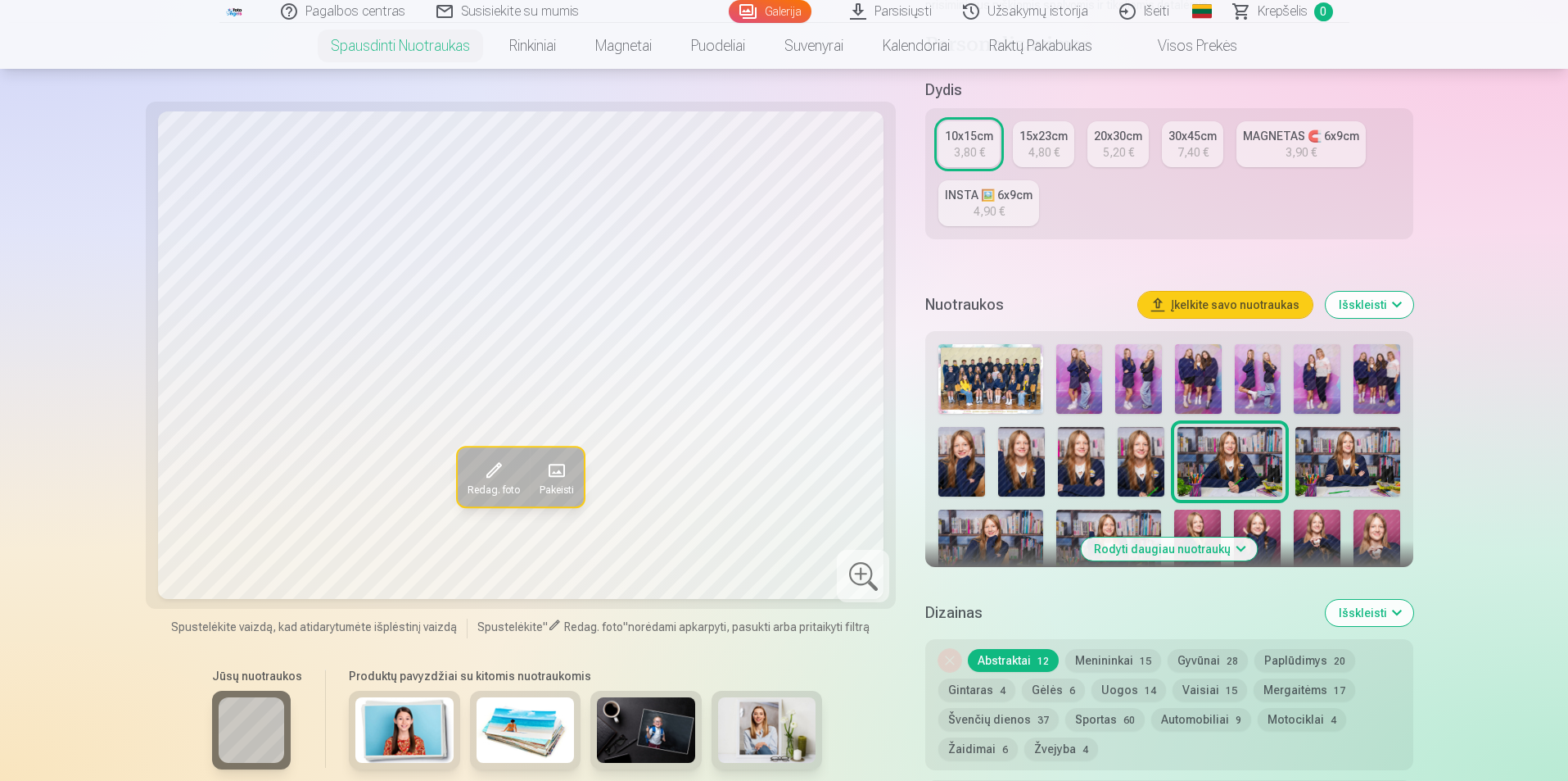
click at [1268, 378] on img at bounding box center [1258, 378] width 47 height 69
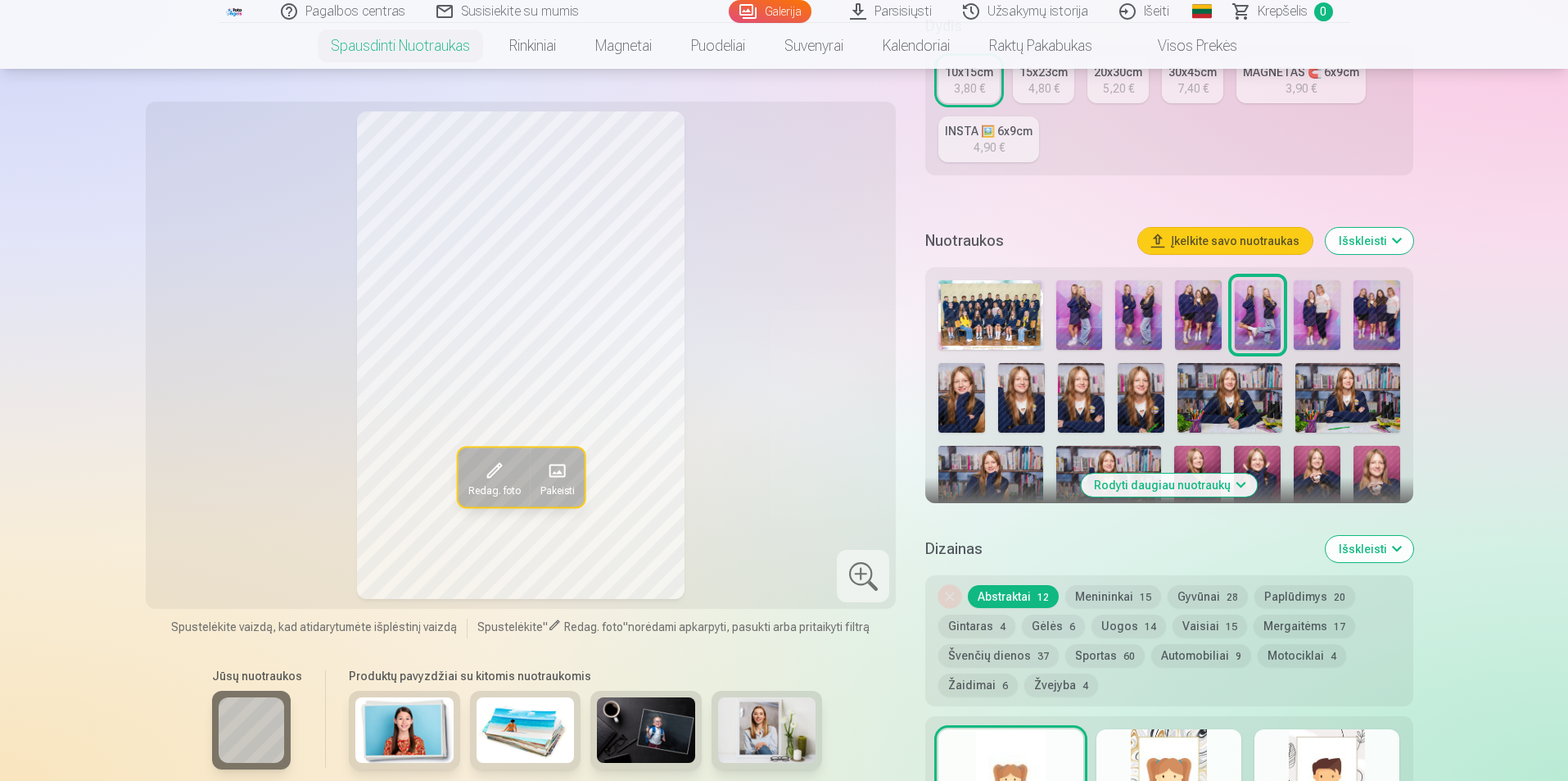
scroll to position [410, 0]
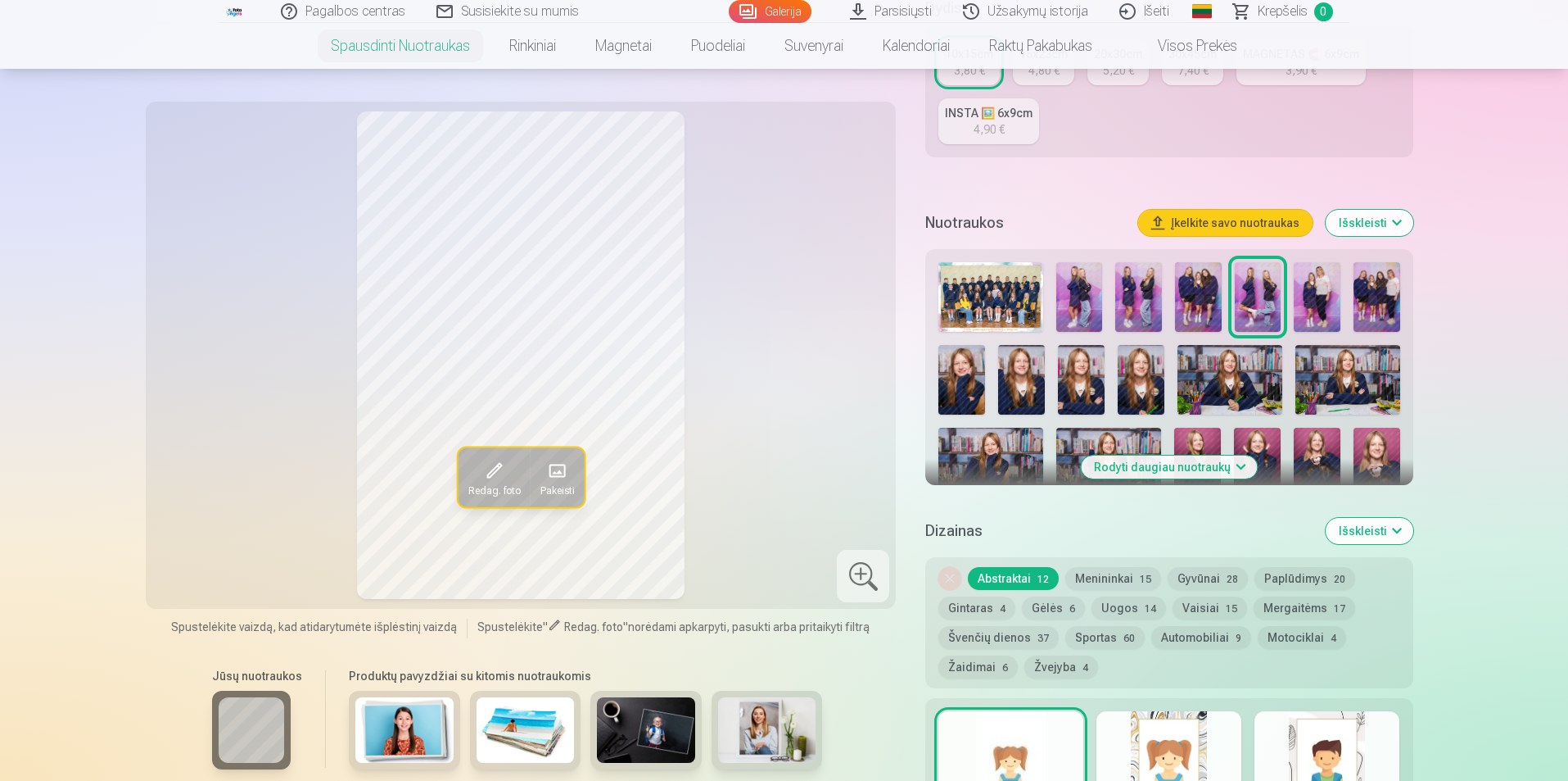
click at [1200, 459] on button "Rodyti daugiau nuotraukų" at bounding box center [1168, 467] width 176 height 23
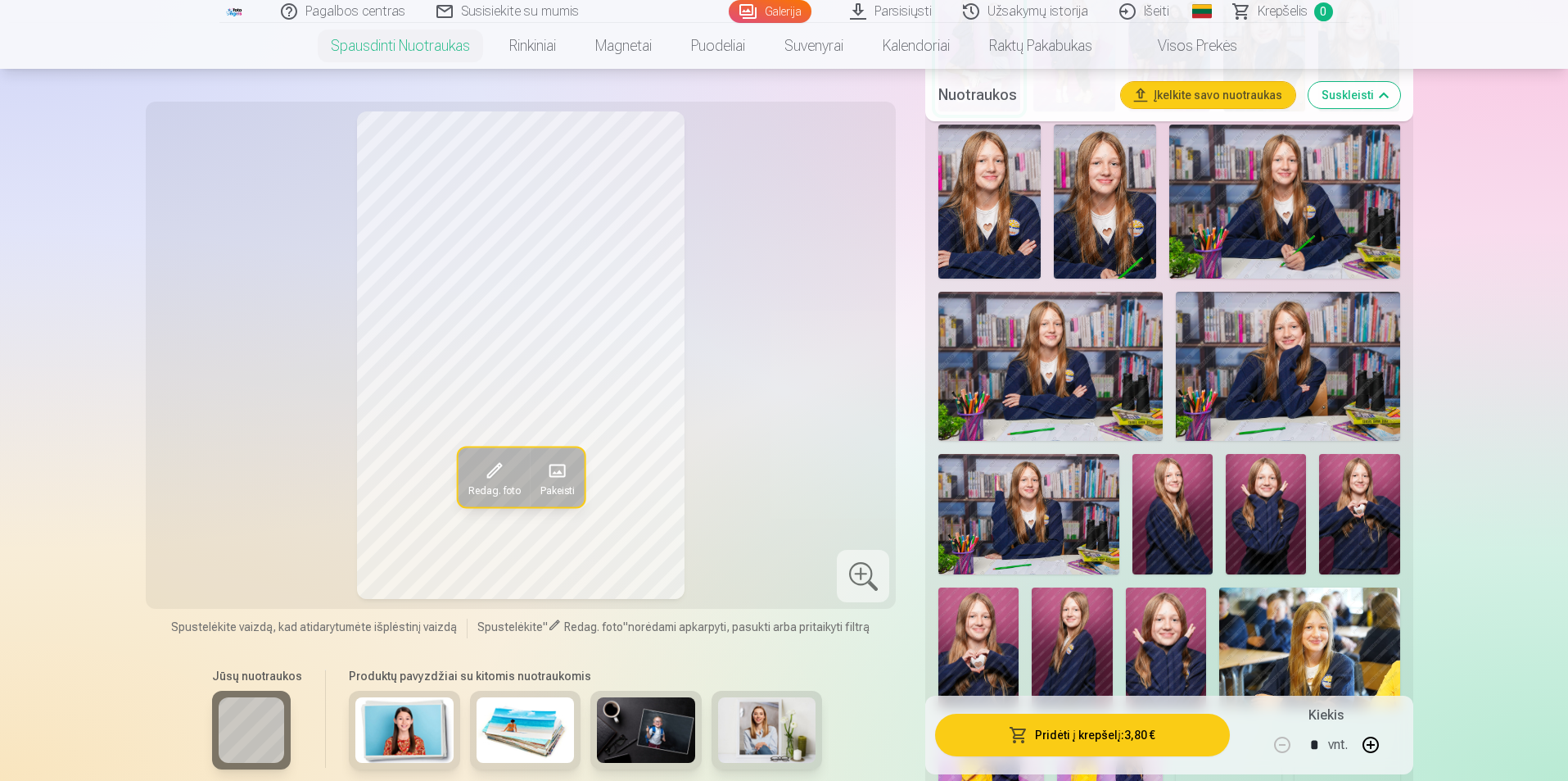
scroll to position [819, 0]
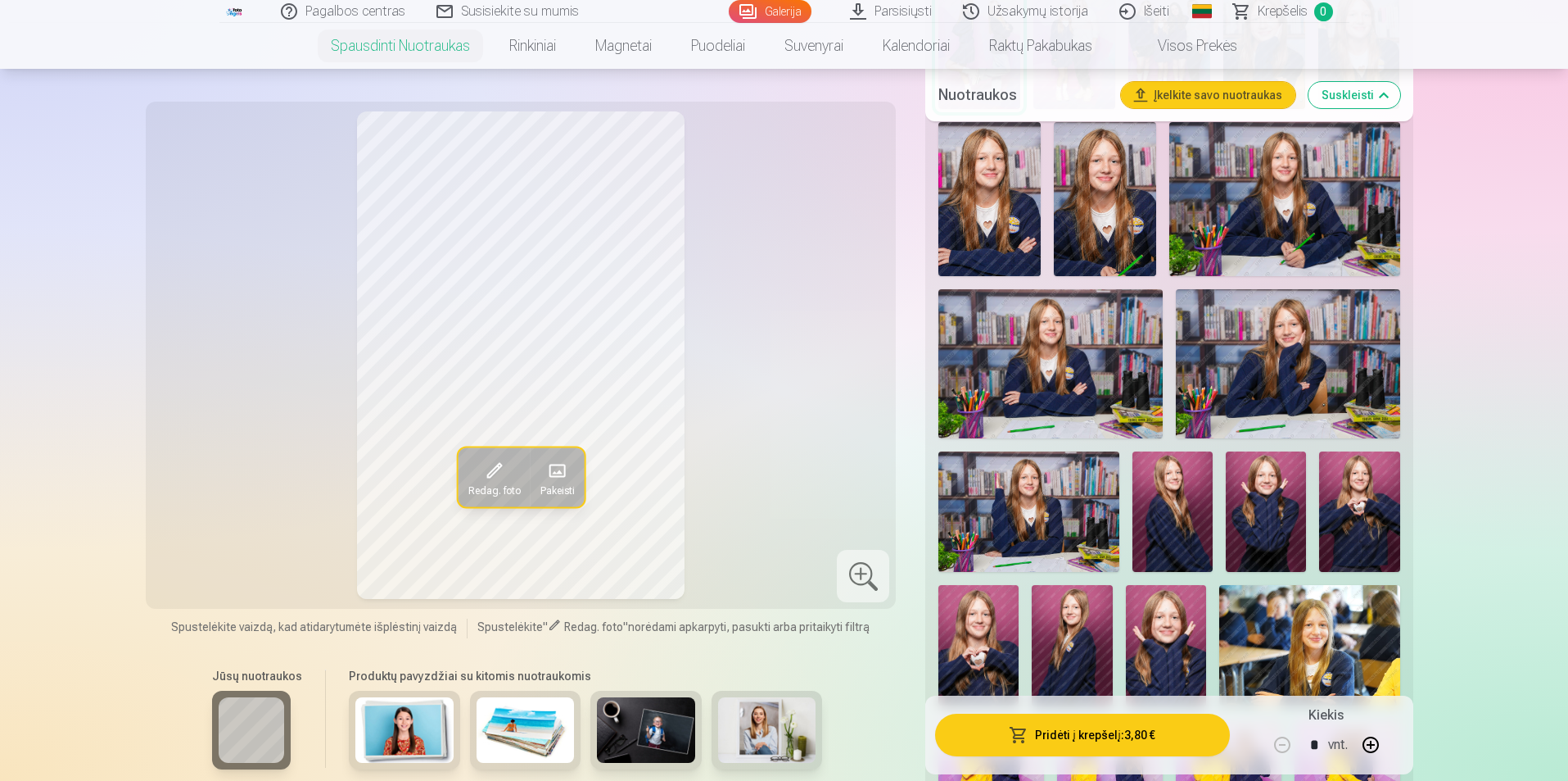
click at [1145, 501] on img at bounding box center [1173, 512] width 80 height 121
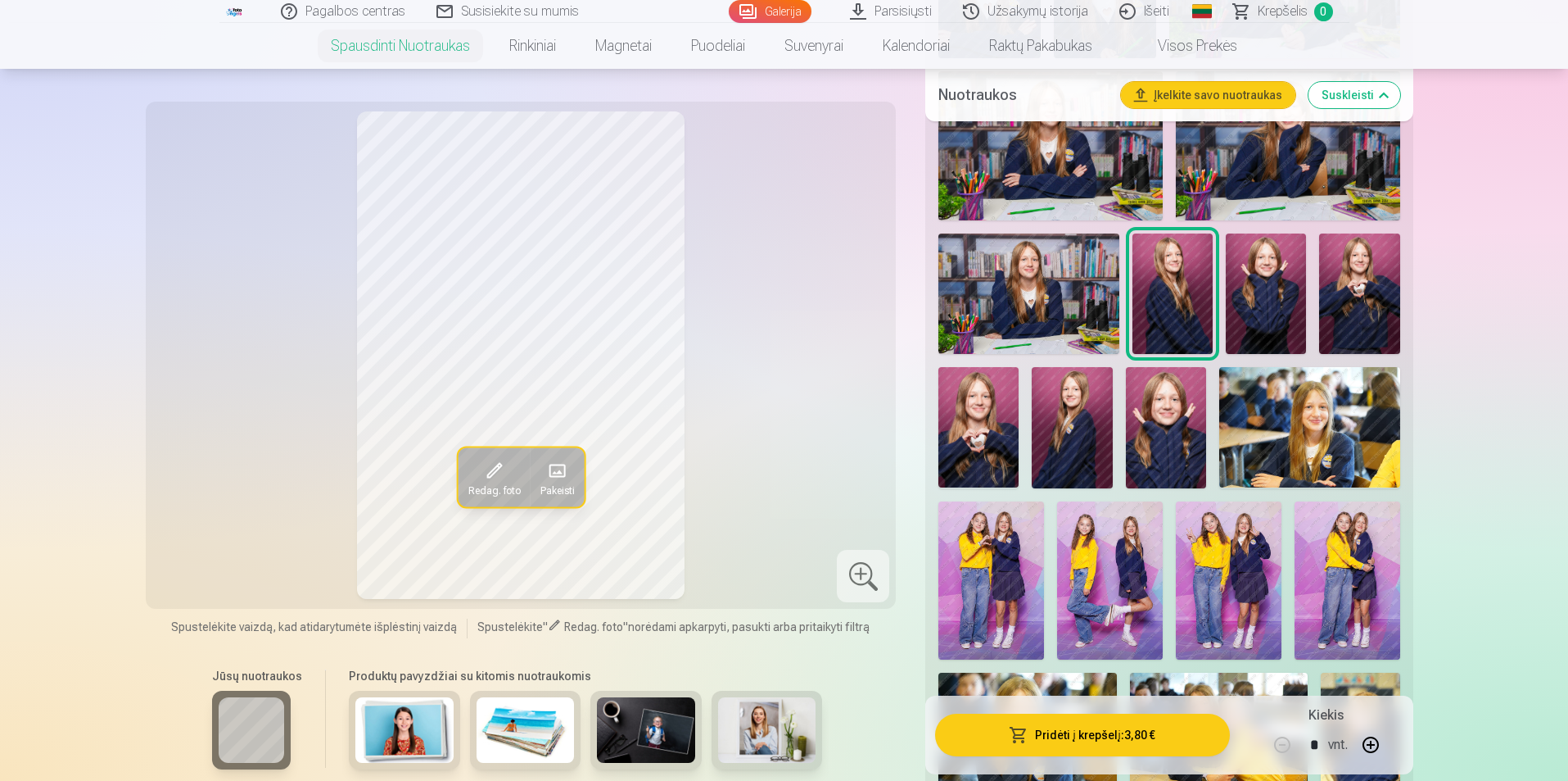
scroll to position [1065, 0]
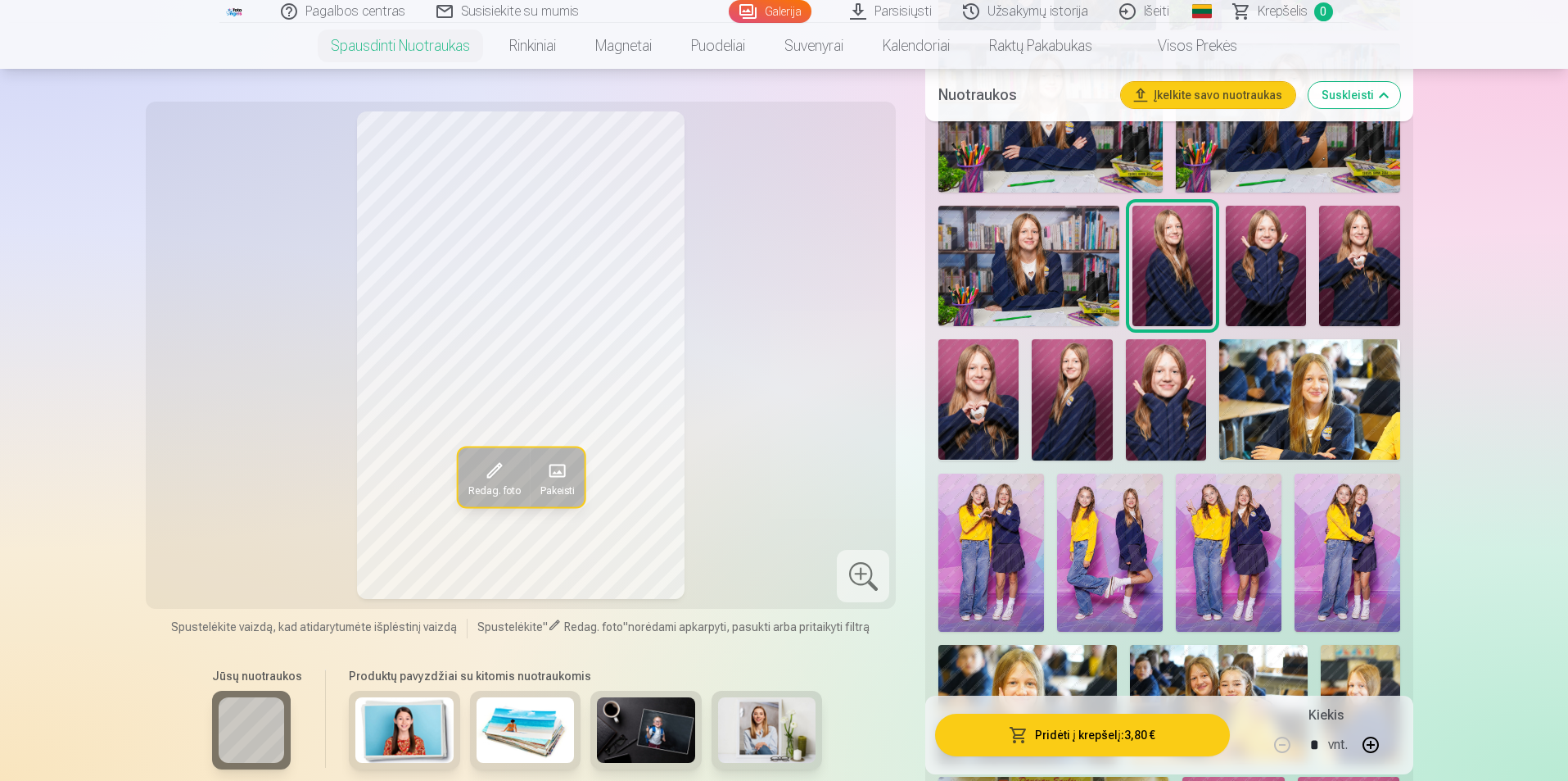
click at [1062, 402] on img at bounding box center [1072, 399] width 80 height 121
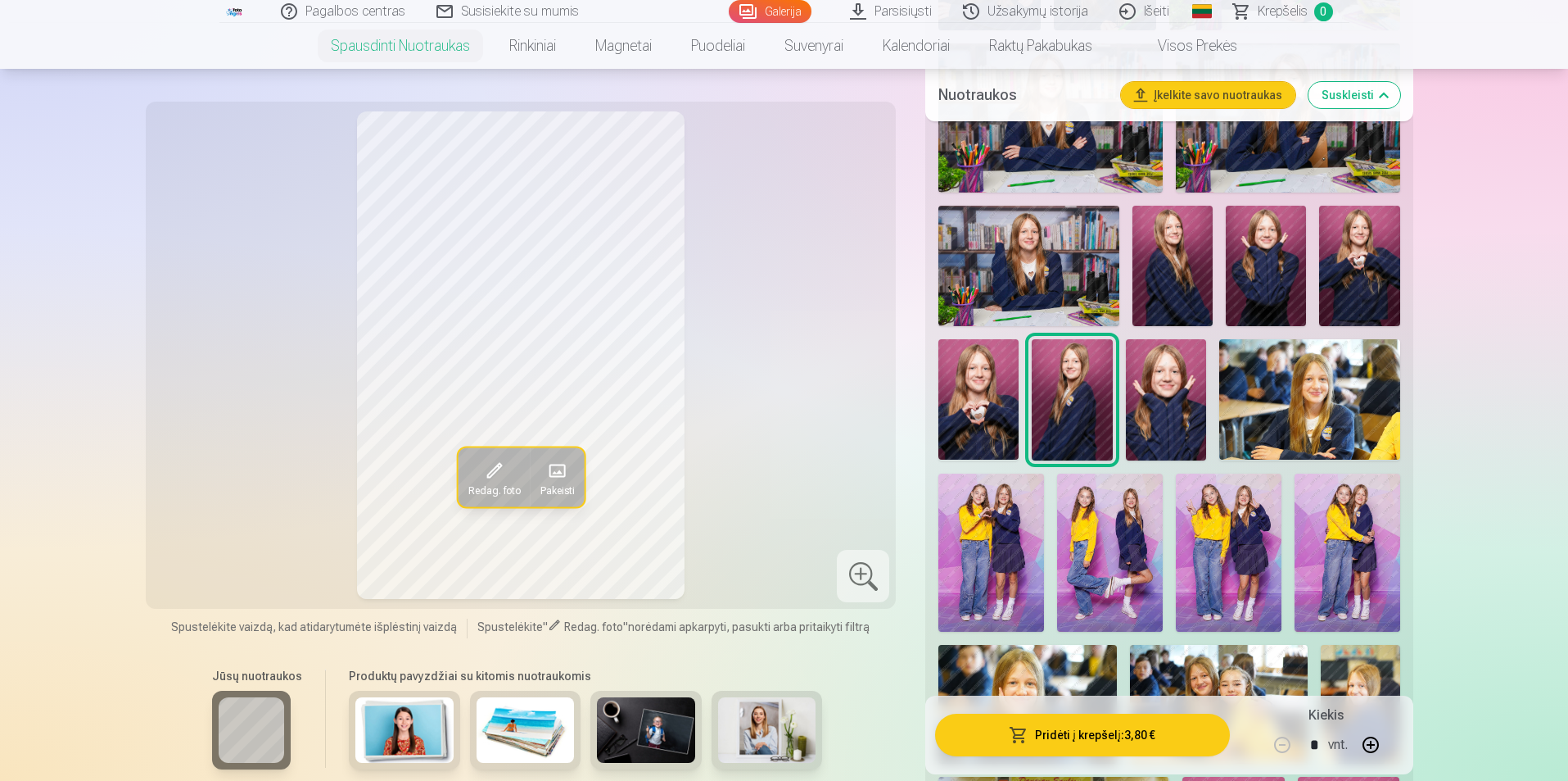
click at [1249, 297] on img at bounding box center [1265, 266] width 80 height 121
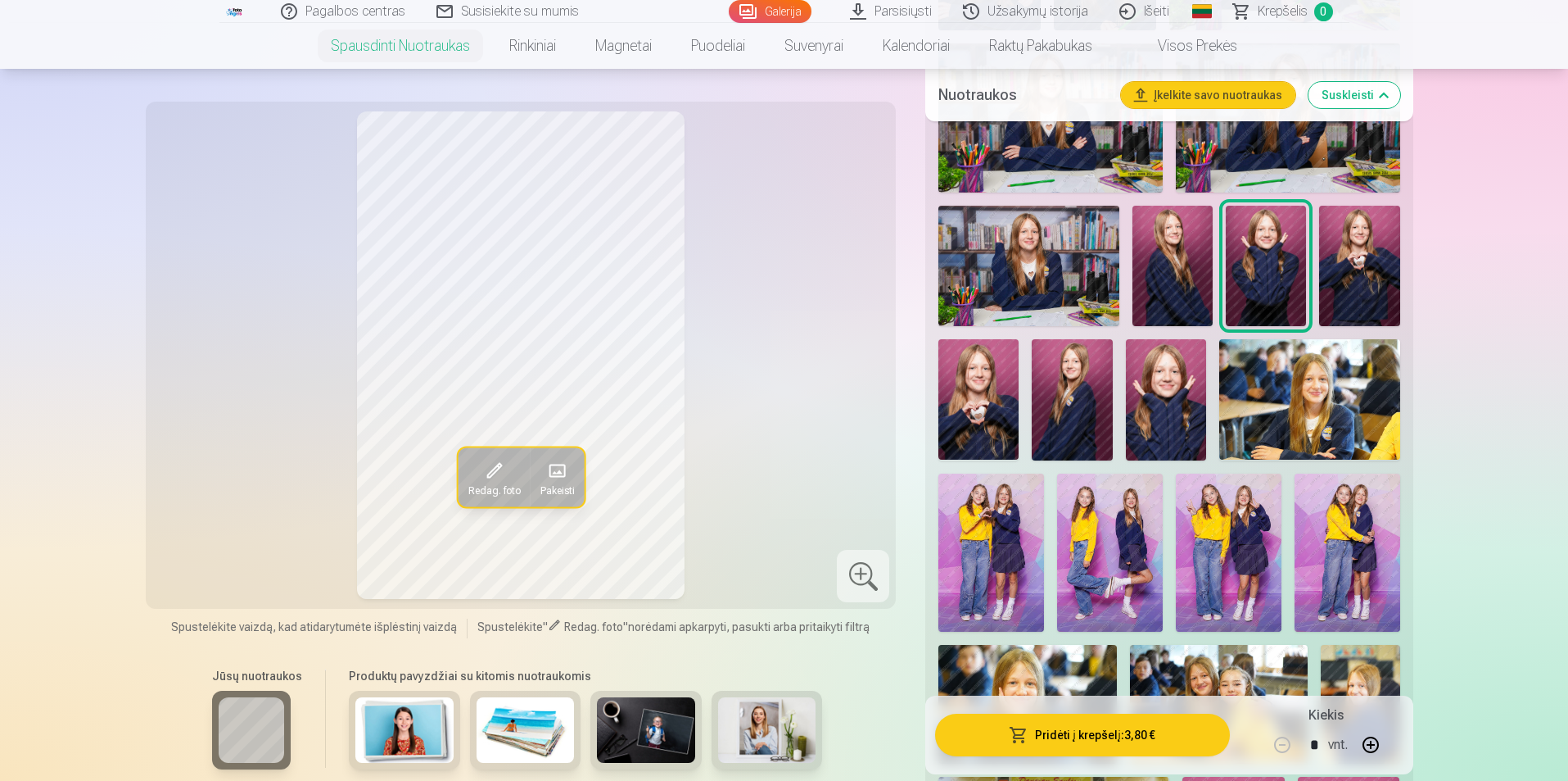
click at [1174, 265] on img at bounding box center [1173, 266] width 80 height 121
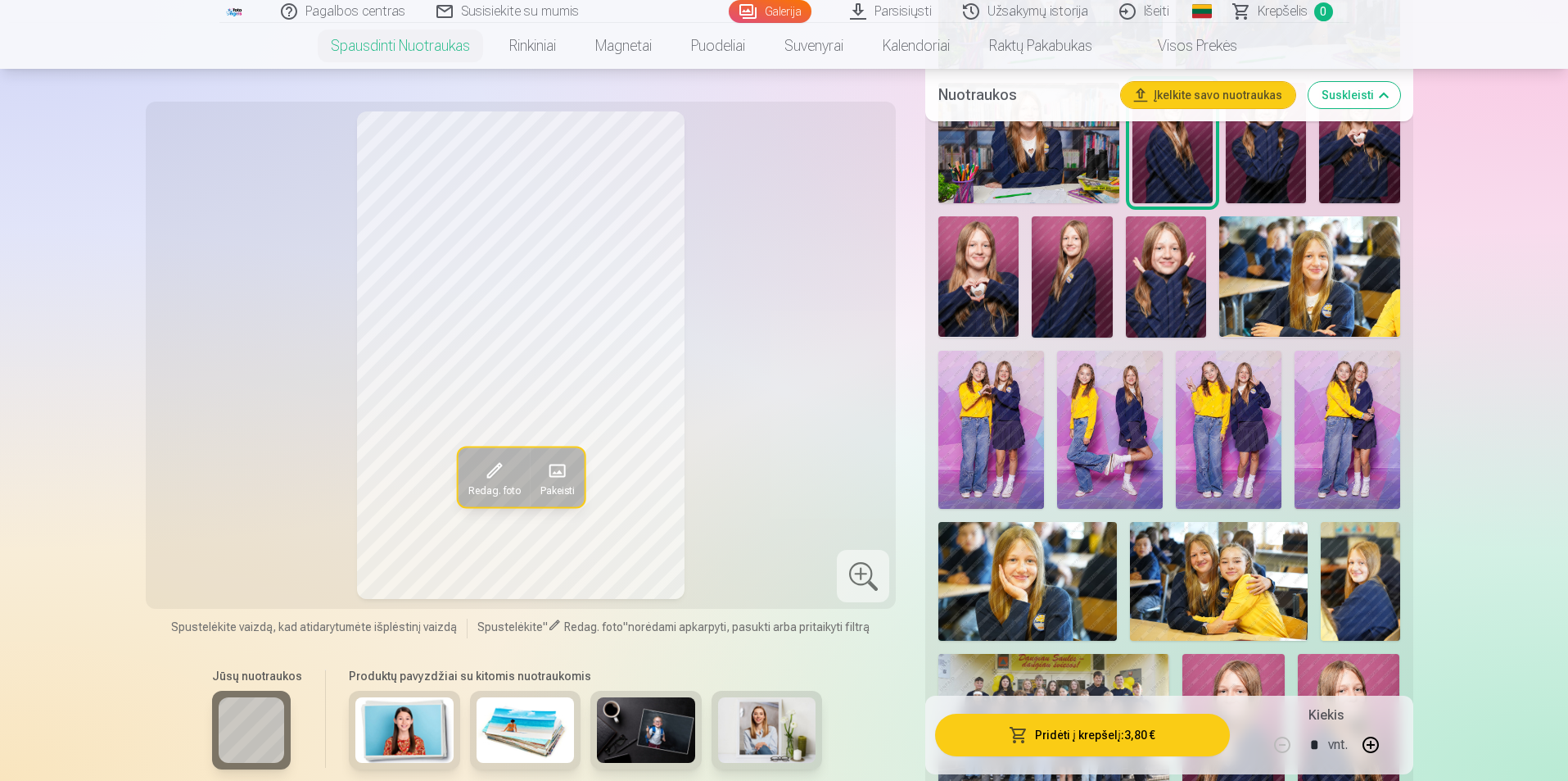
scroll to position [1229, 0]
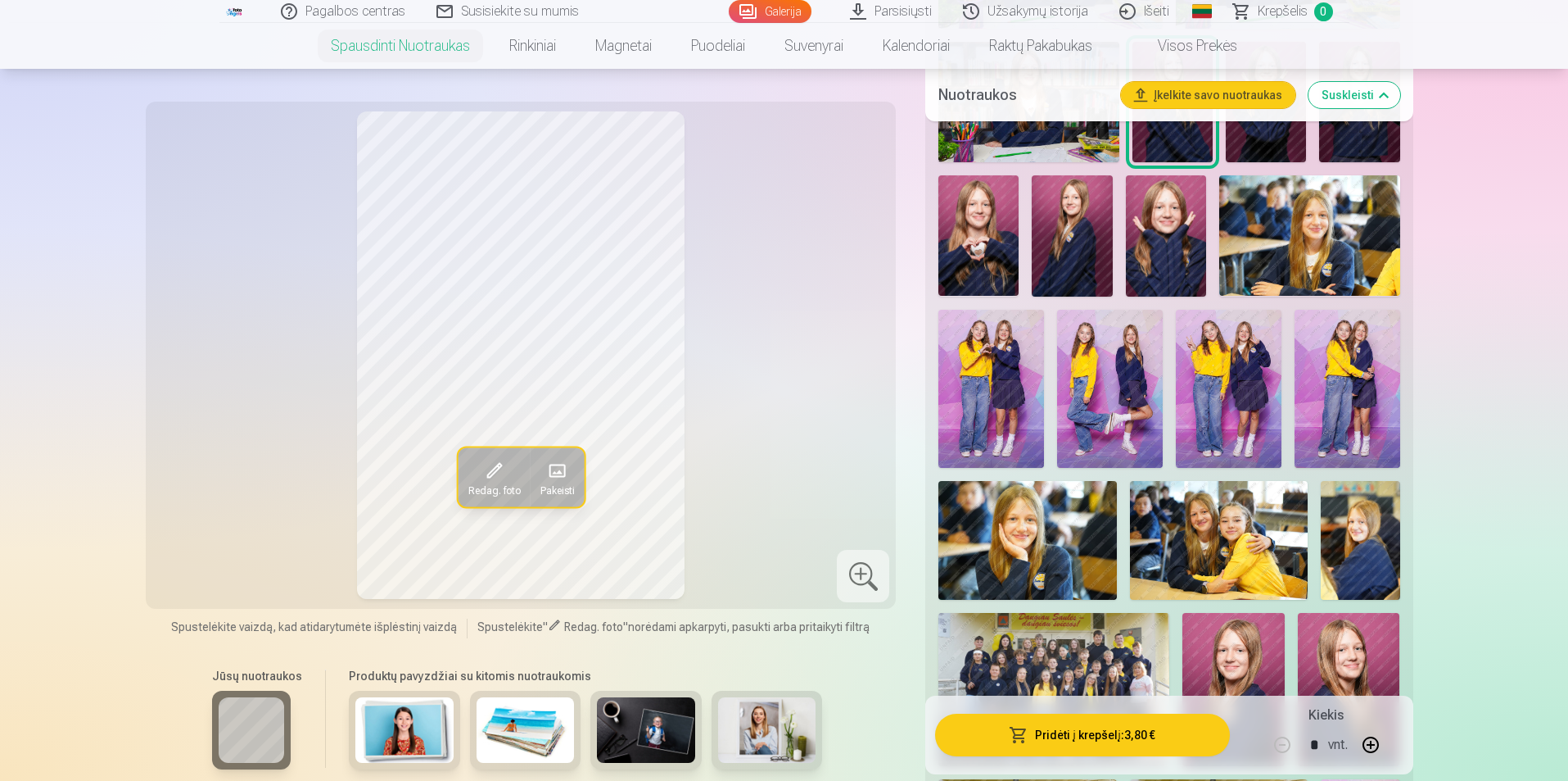
click at [1283, 462] on div at bounding box center [1169, 235] width 474 height 1599
click at [1237, 391] on img at bounding box center [1228, 388] width 105 height 158
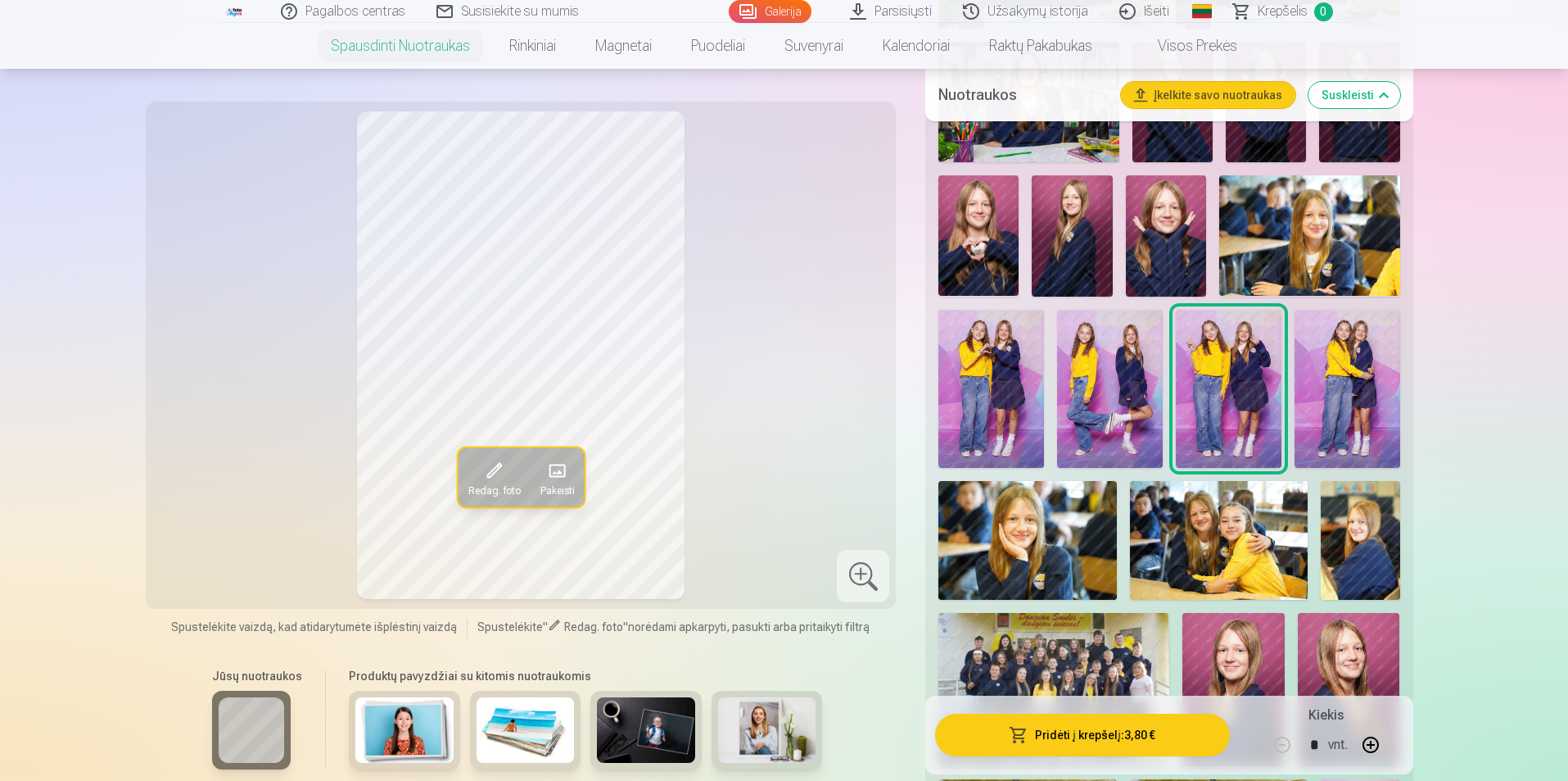
click at [1343, 389] on img at bounding box center [1347, 388] width 105 height 158
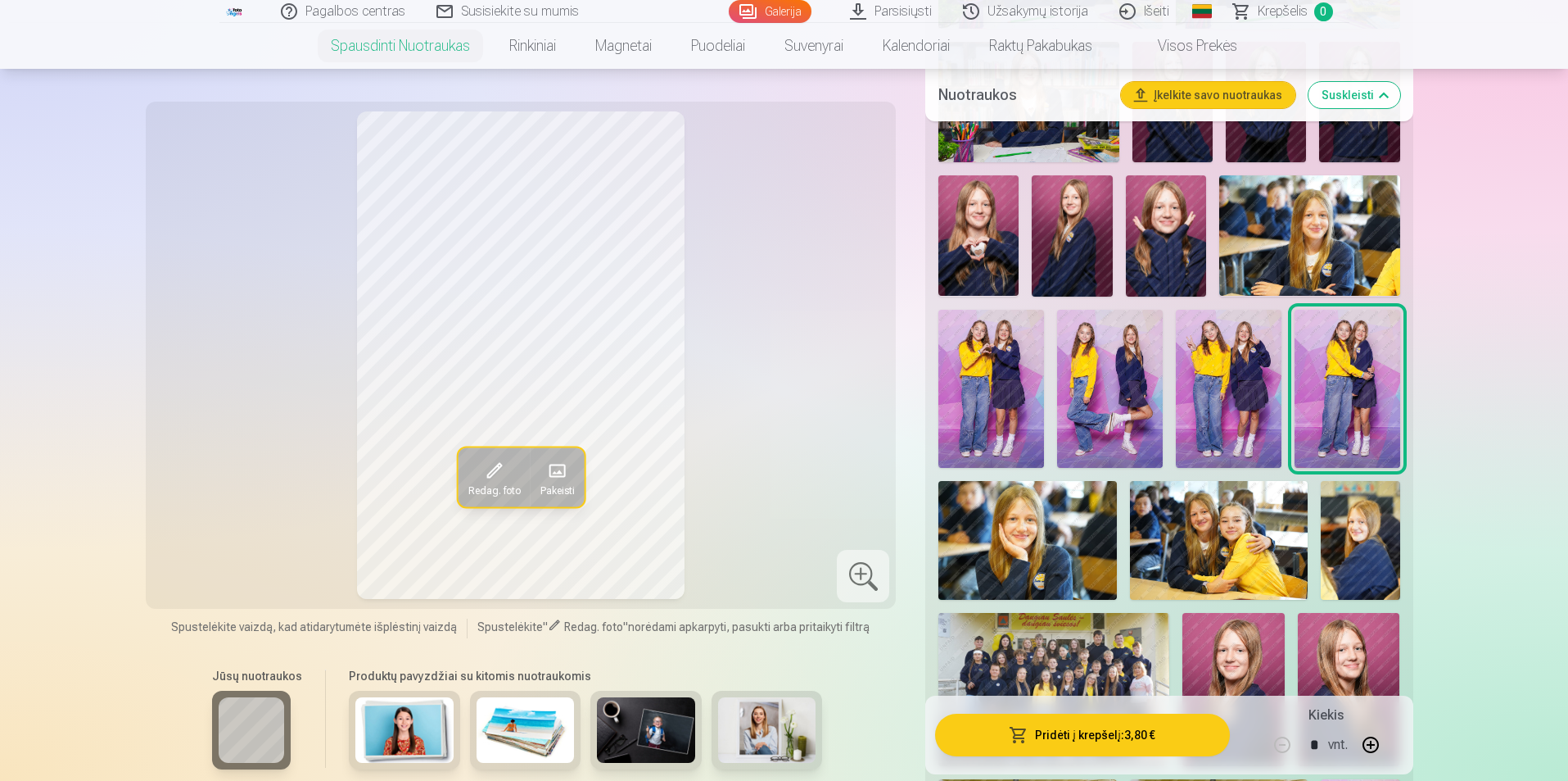
click at [1100, 397] on img at bounding box center [1110, 388] width 105 height 158
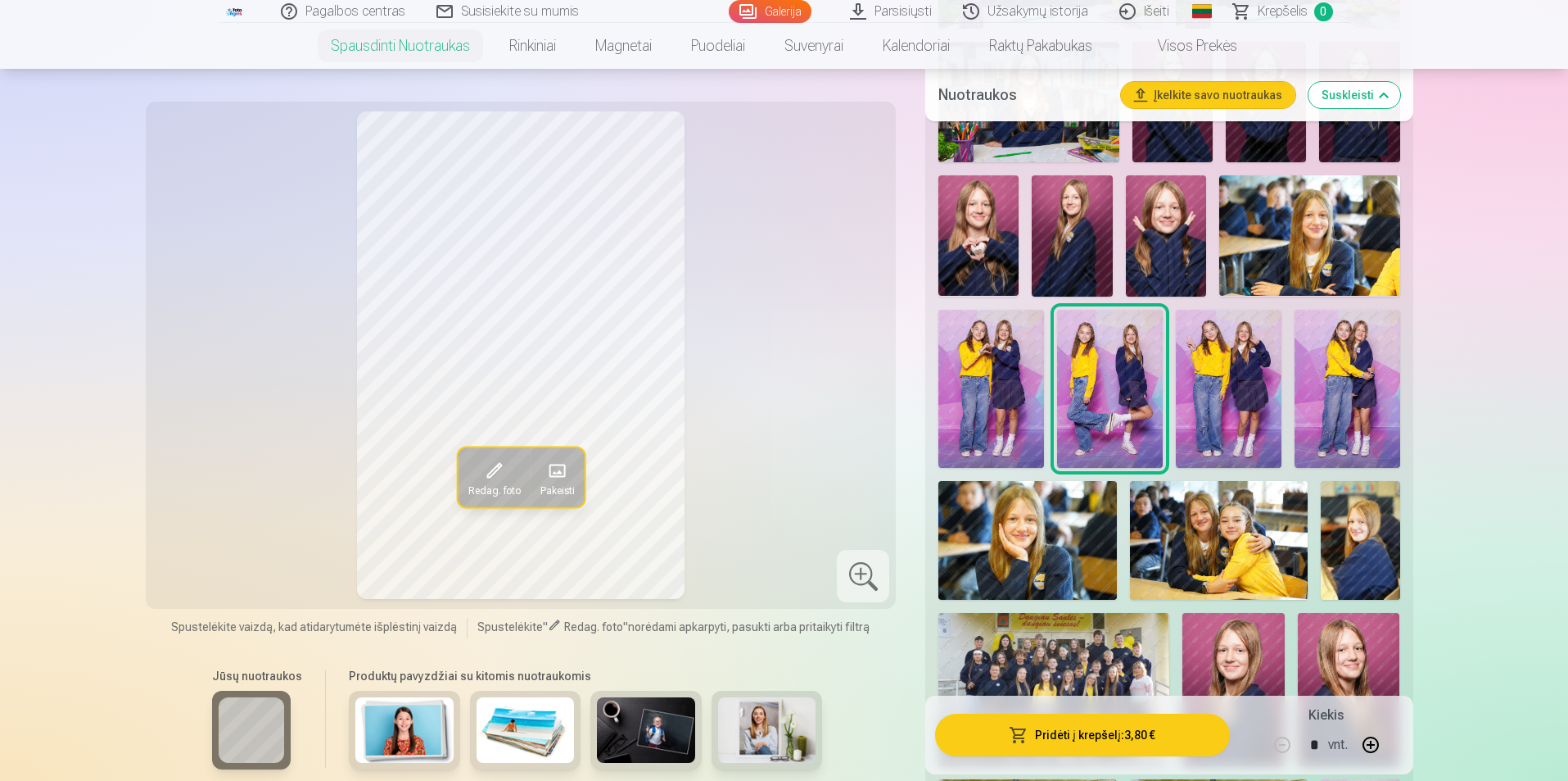
click at [1002, 395] on img at bounding box center [991, 388] width 105 height 158
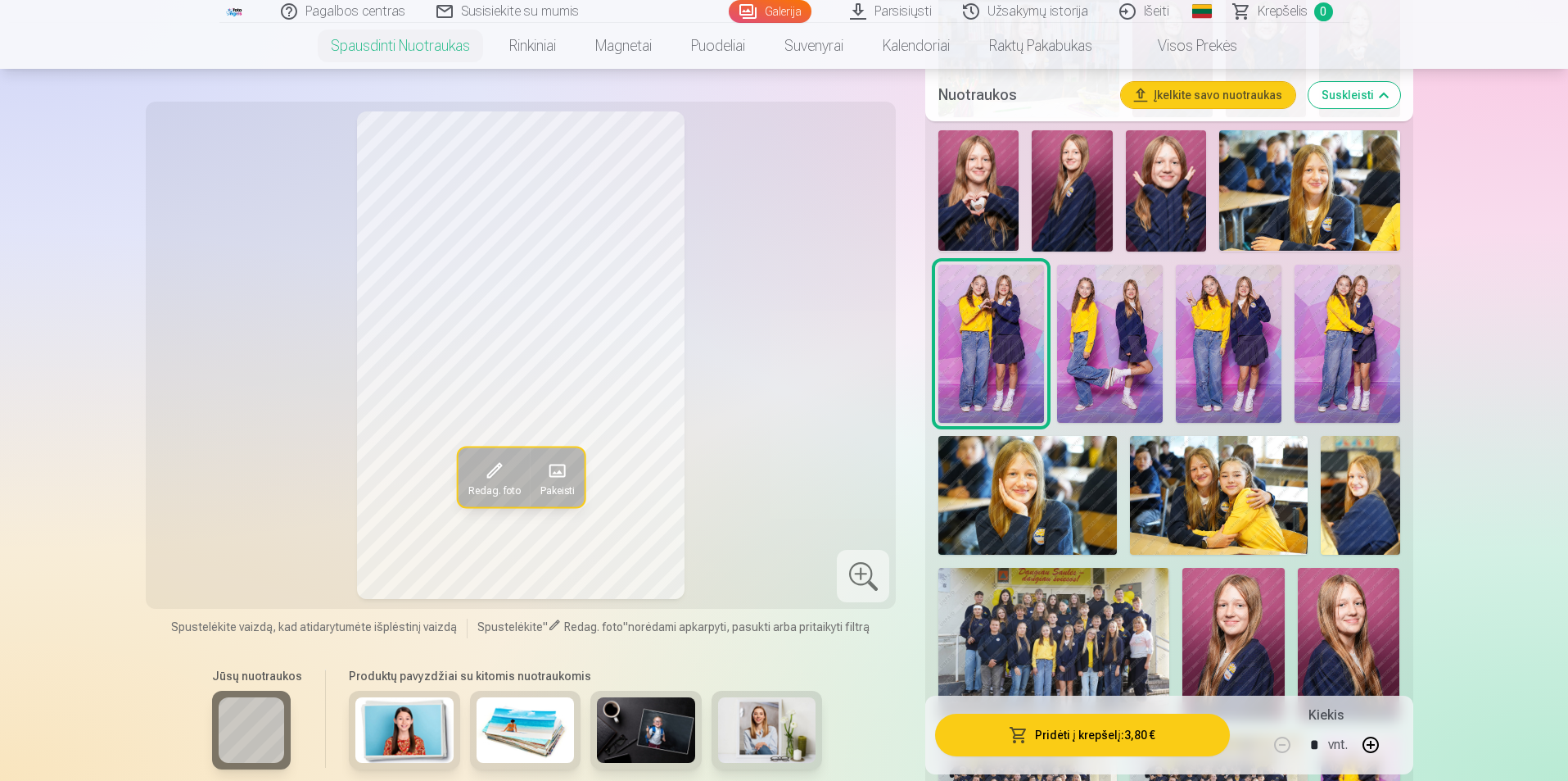
scroll to position [1393, 0]
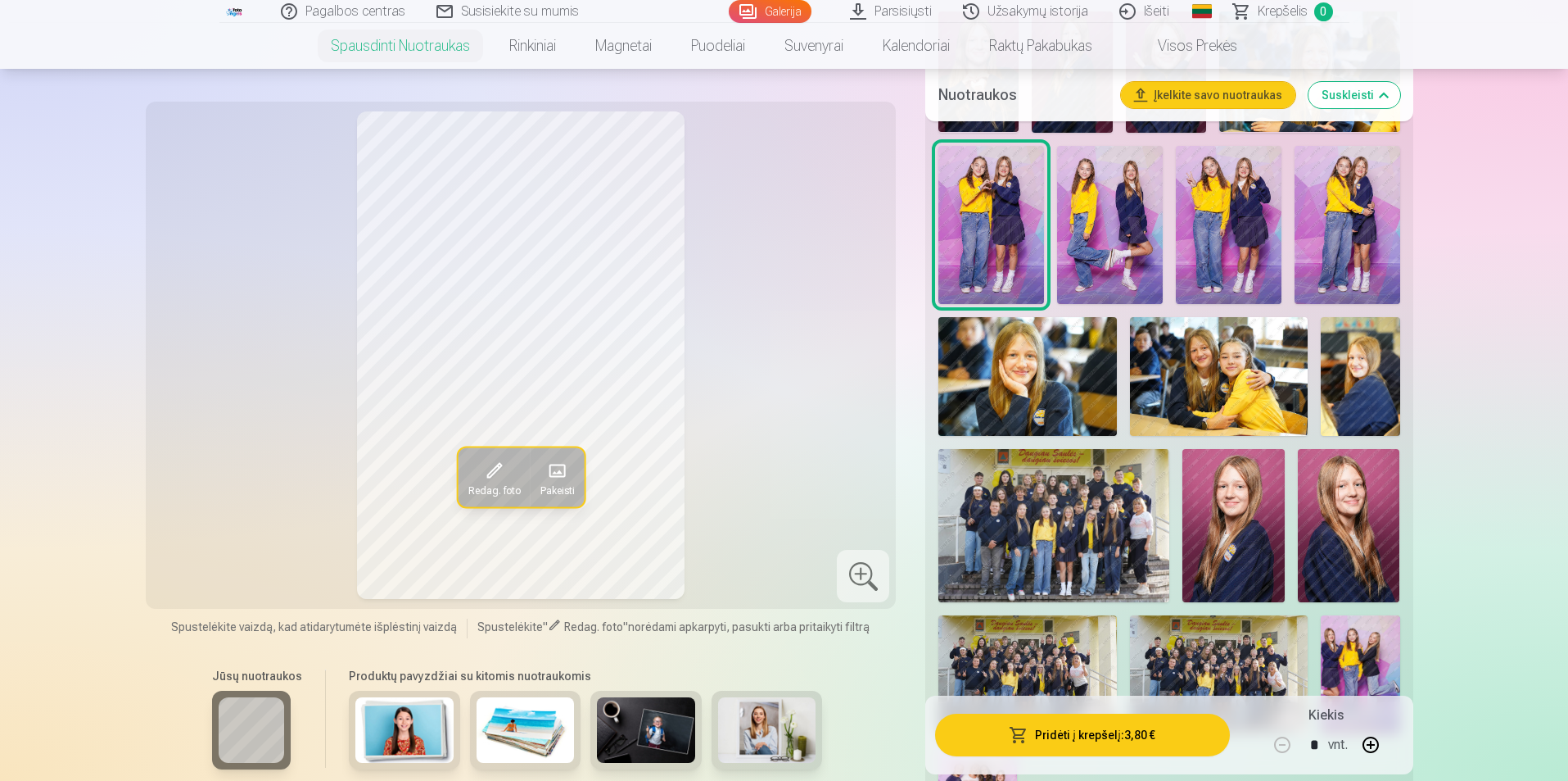
click at [1017, 375] on img at bounding box center [1027, 377] width 177 height 119
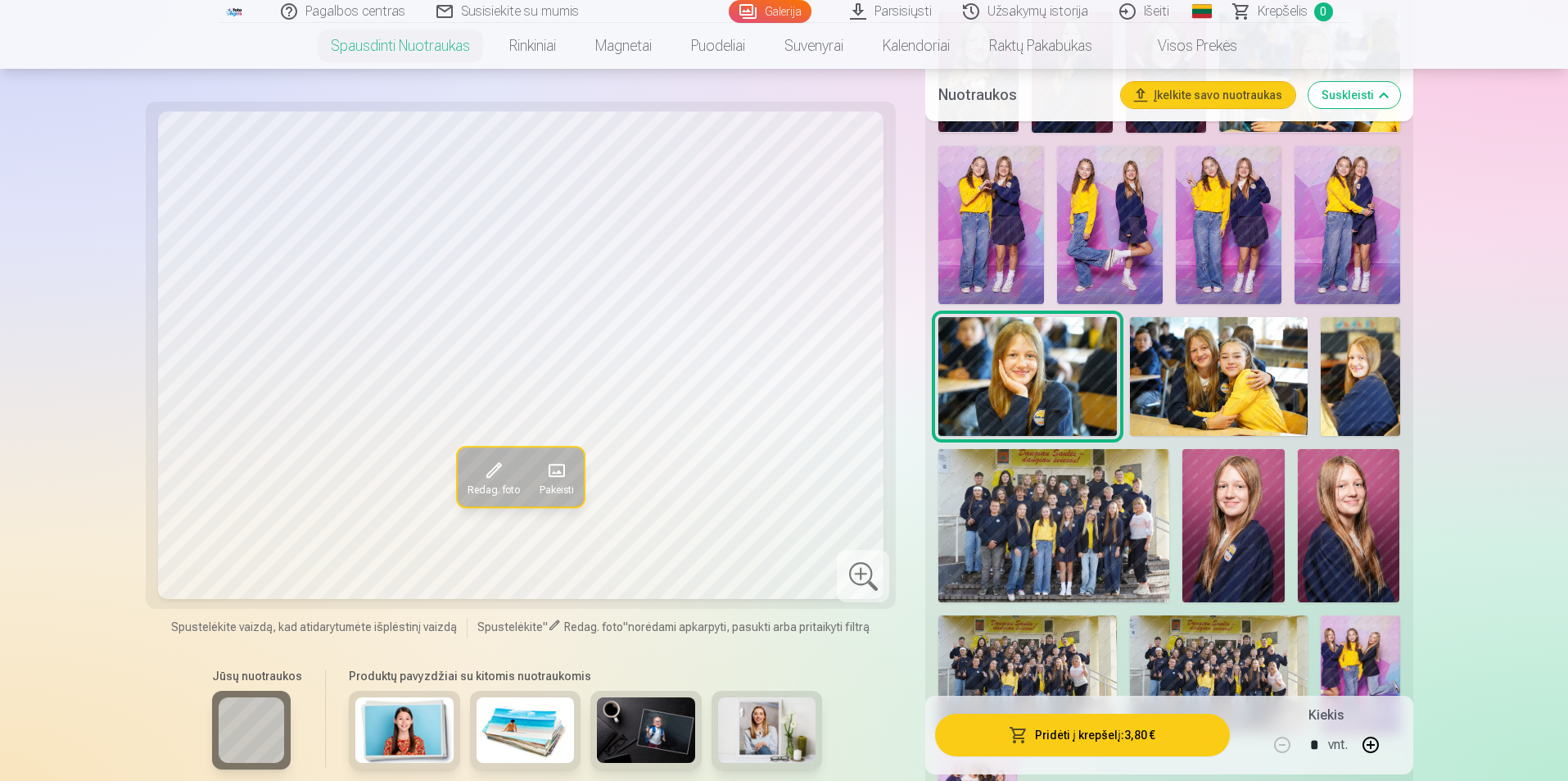
click at [1171, 375] on img at bounding box center [1219, 377] width 177 height 119
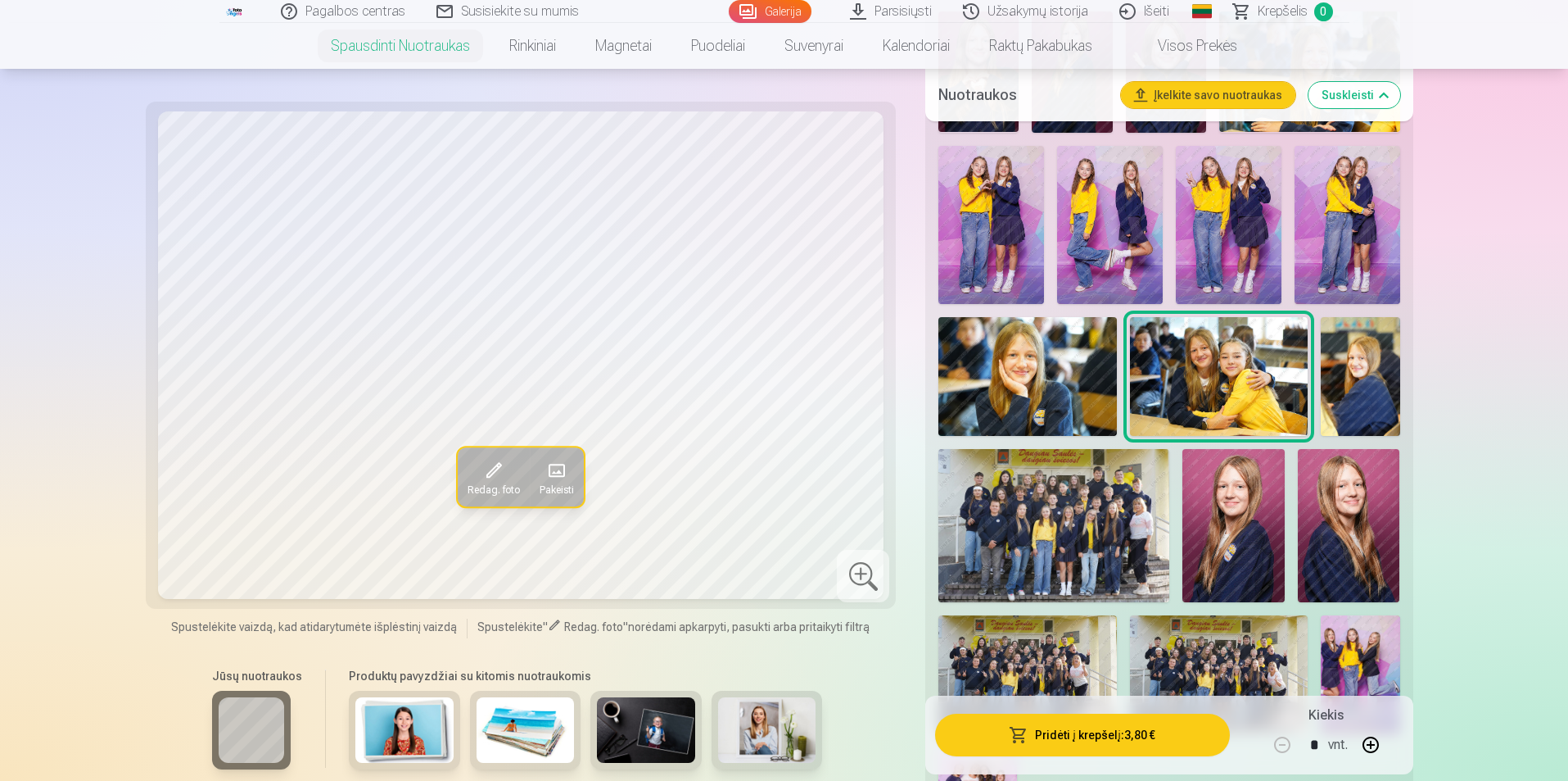
click at [1146, 510] on img at bounding box center [1054, 525] width 231 height 153
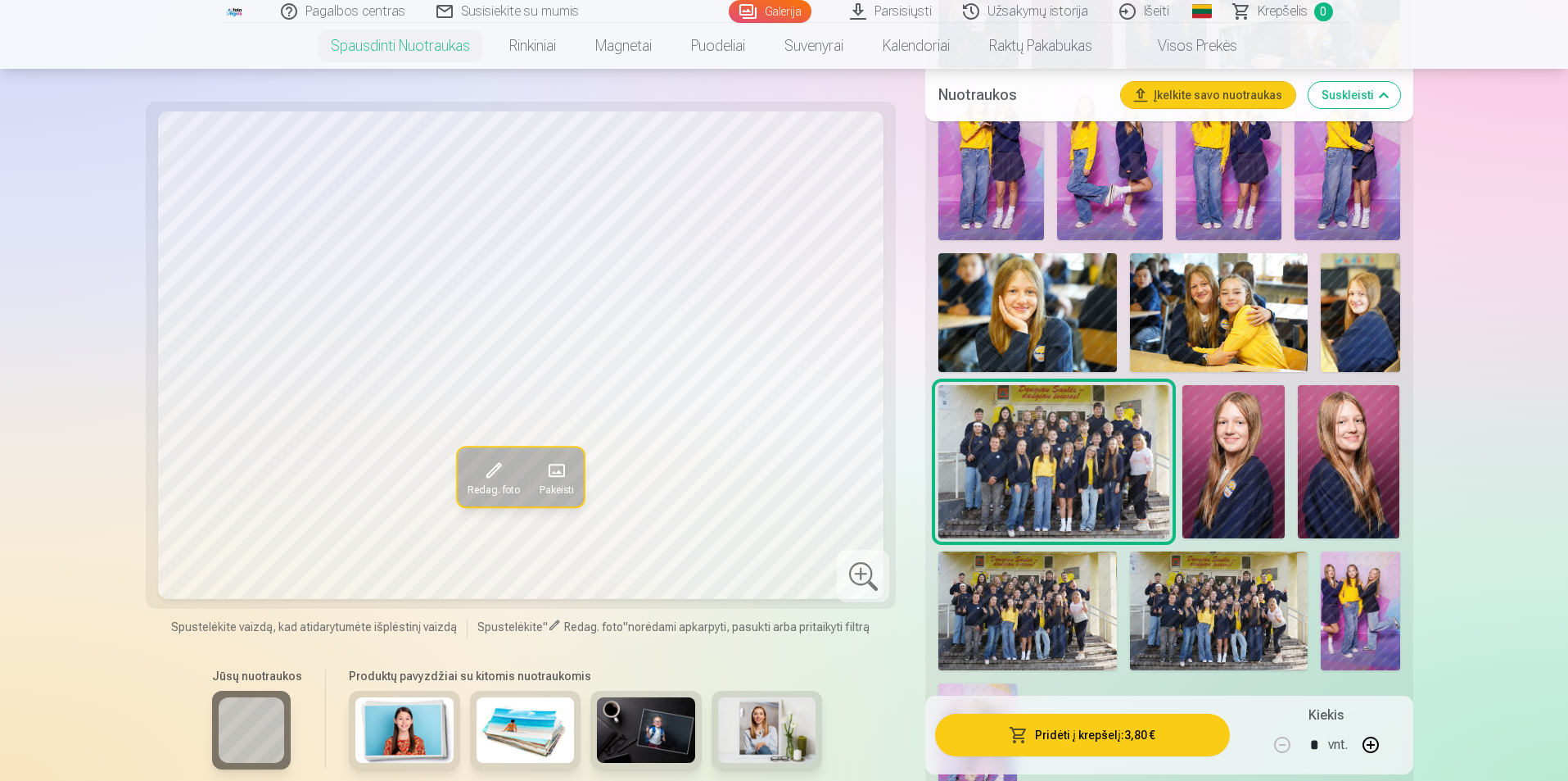
scroll to position [1475, 0]
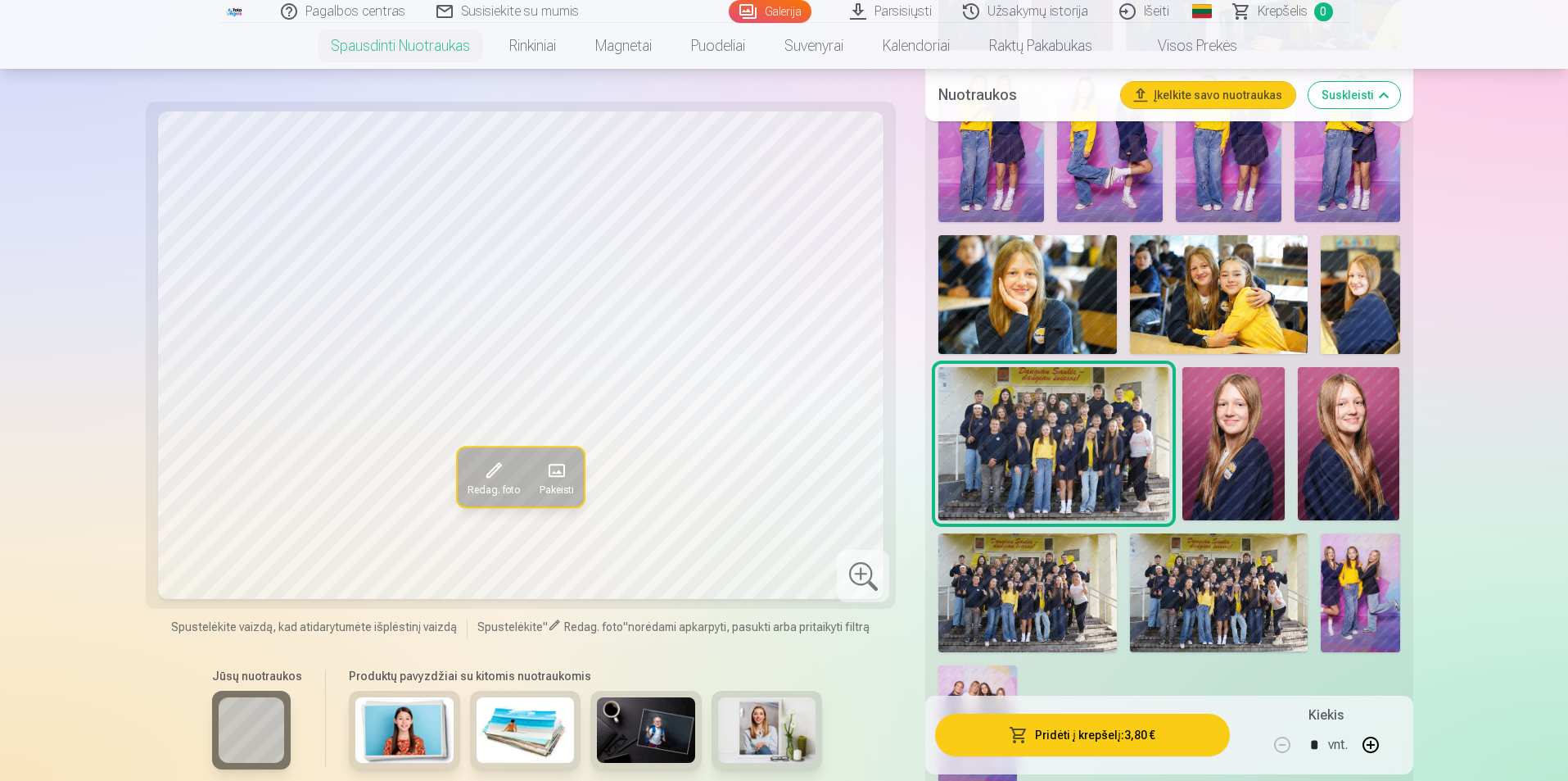
click at [1228, 441] on img at bounding box center [1234, 443] width 103 height 153
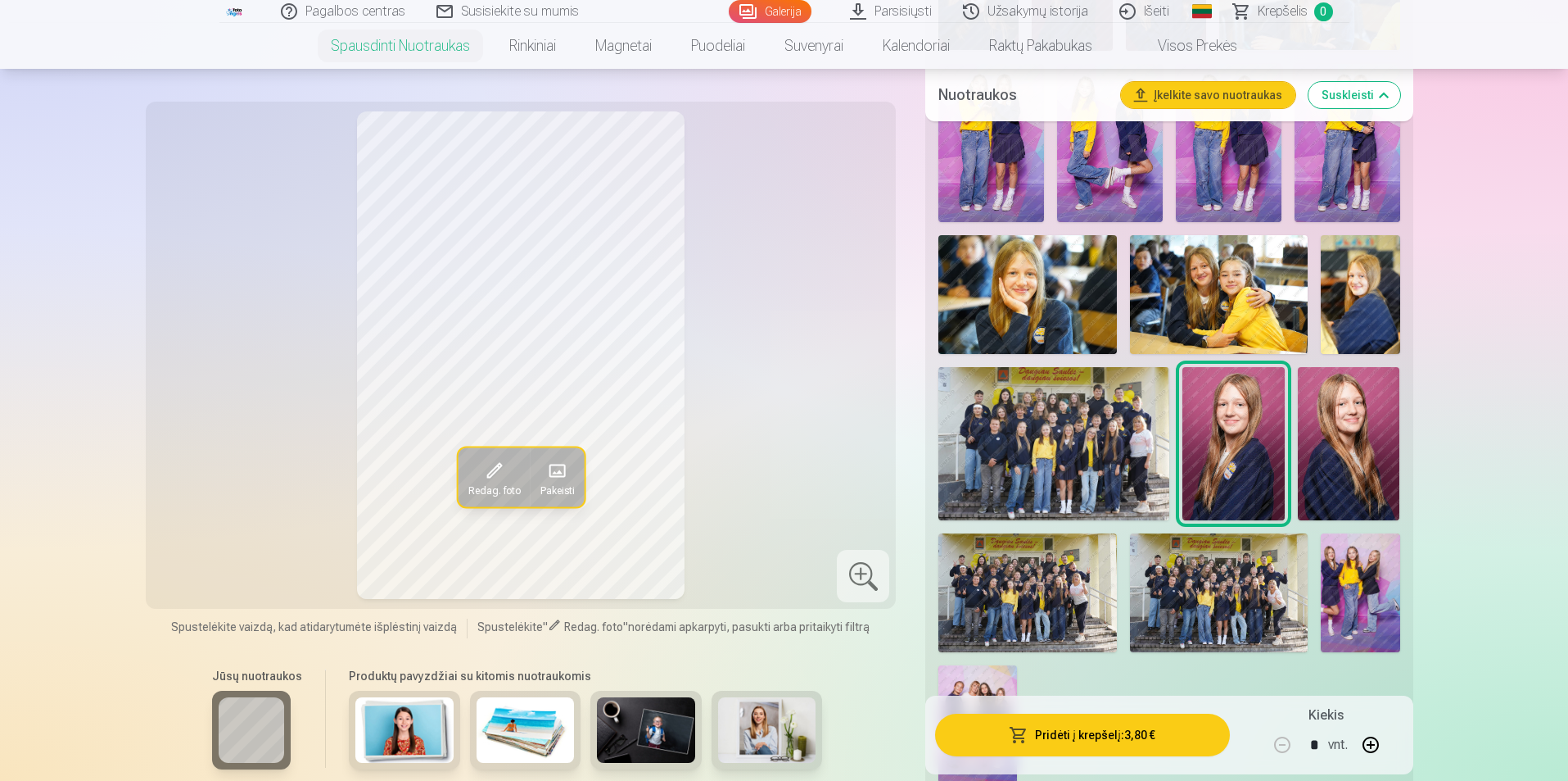
click at [1320, 416] on img at bounding box center [1349, 443] width 103 height 153
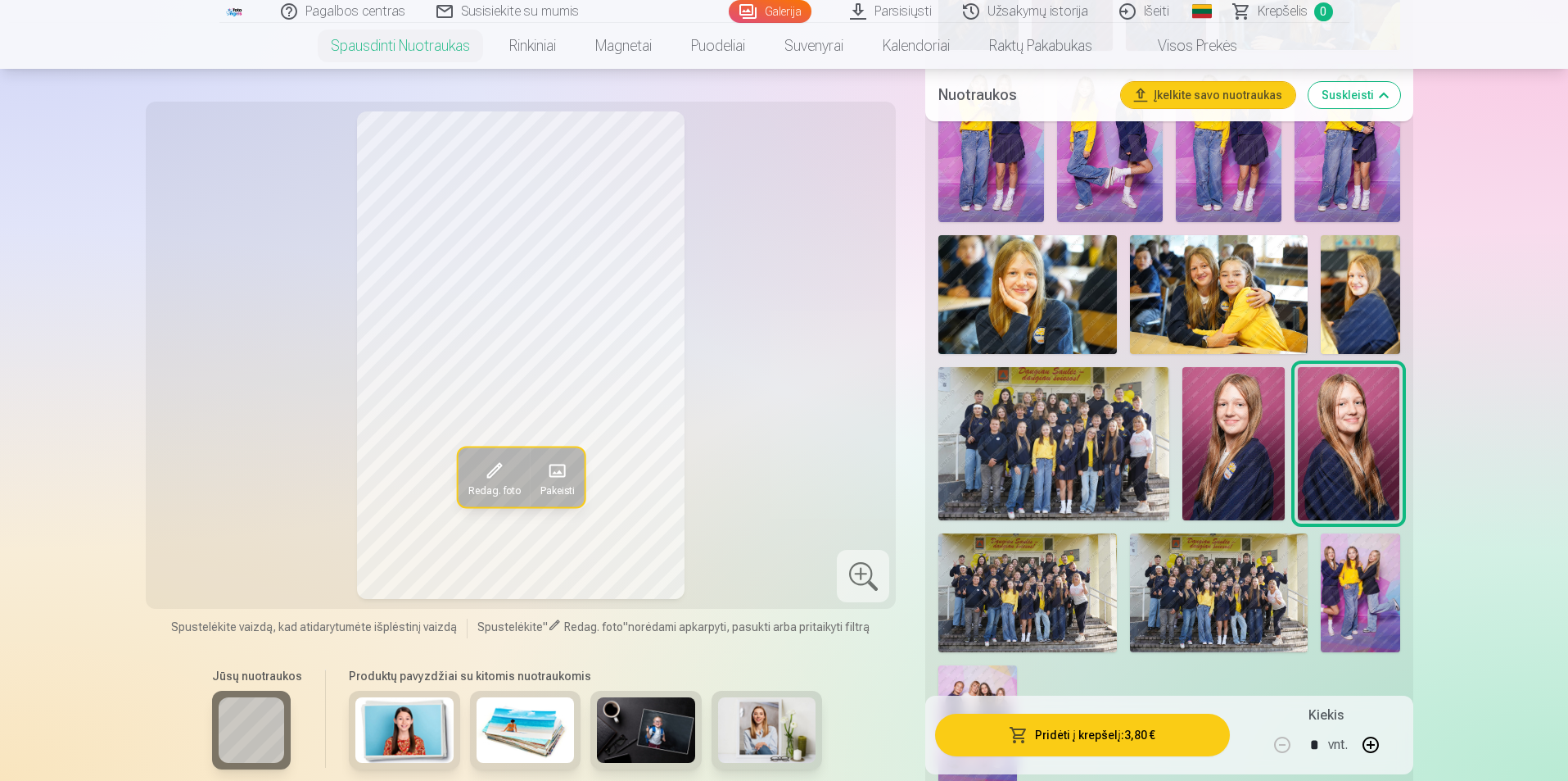
click at [1264, 433] on img at bounding box center [1234, 443] width 103 height 153
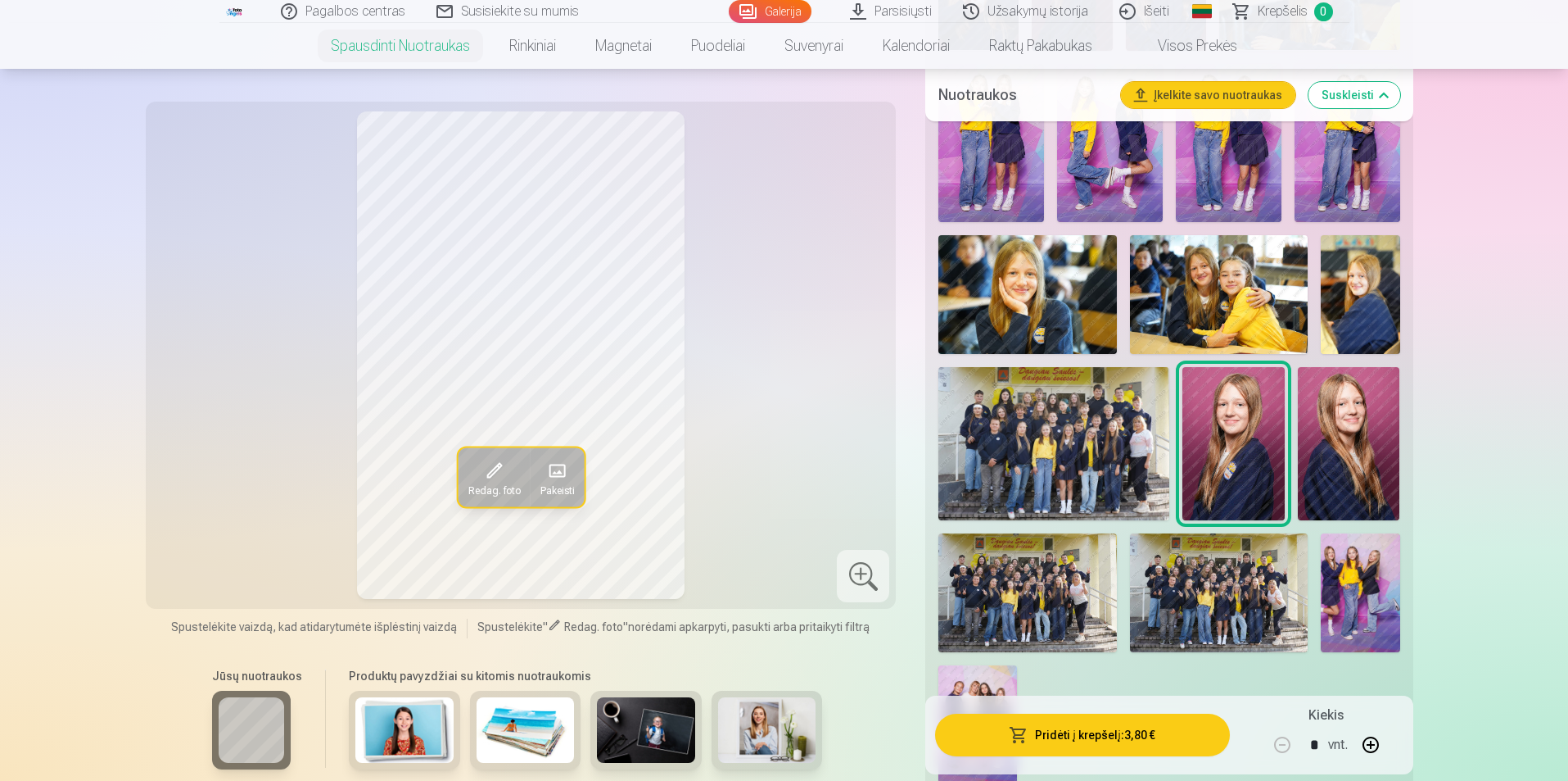
click at [1316, 435] on img at bounding box center [1349, 443] width 103 height 153
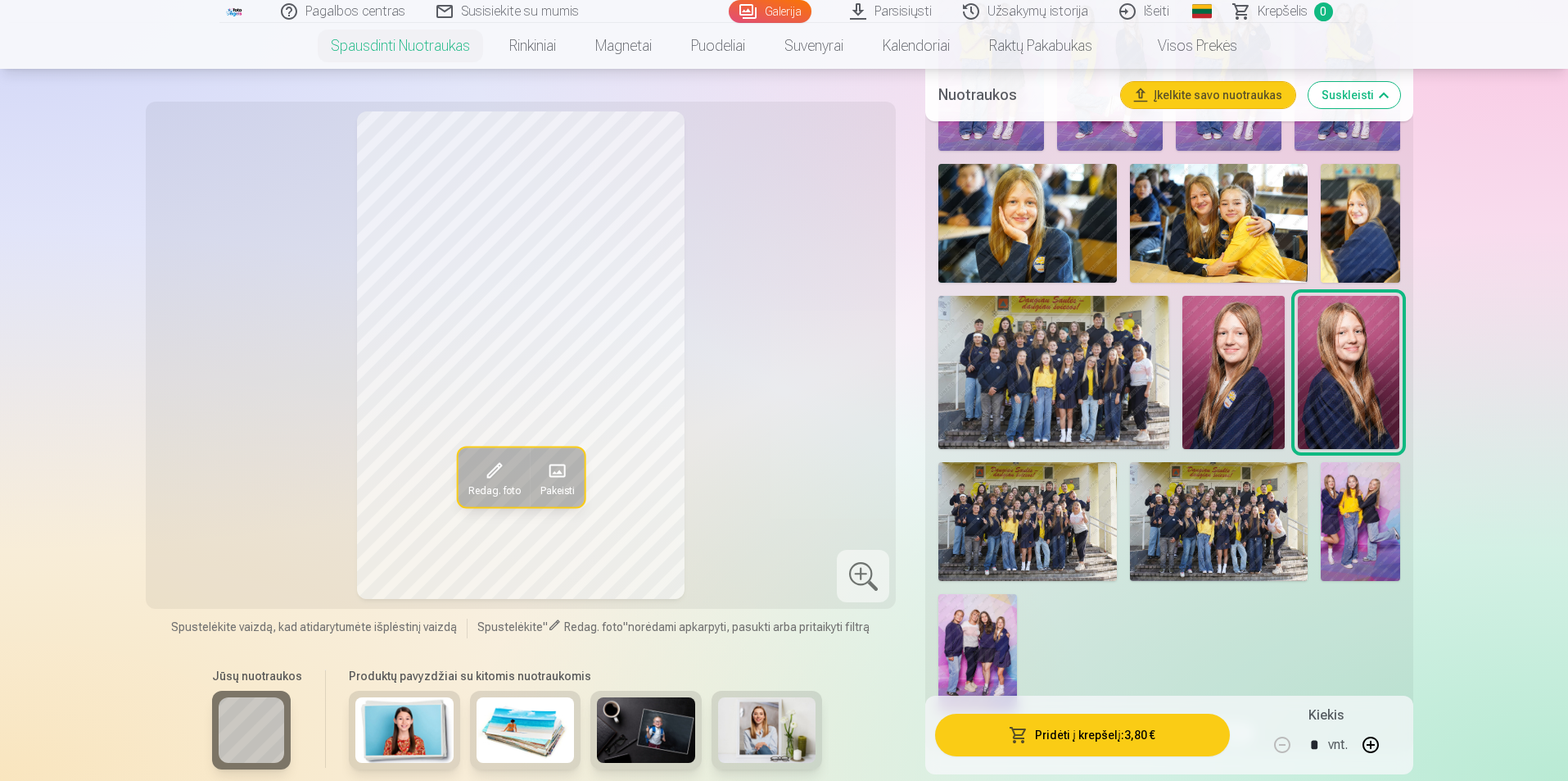
scroll to position [1557, 0]
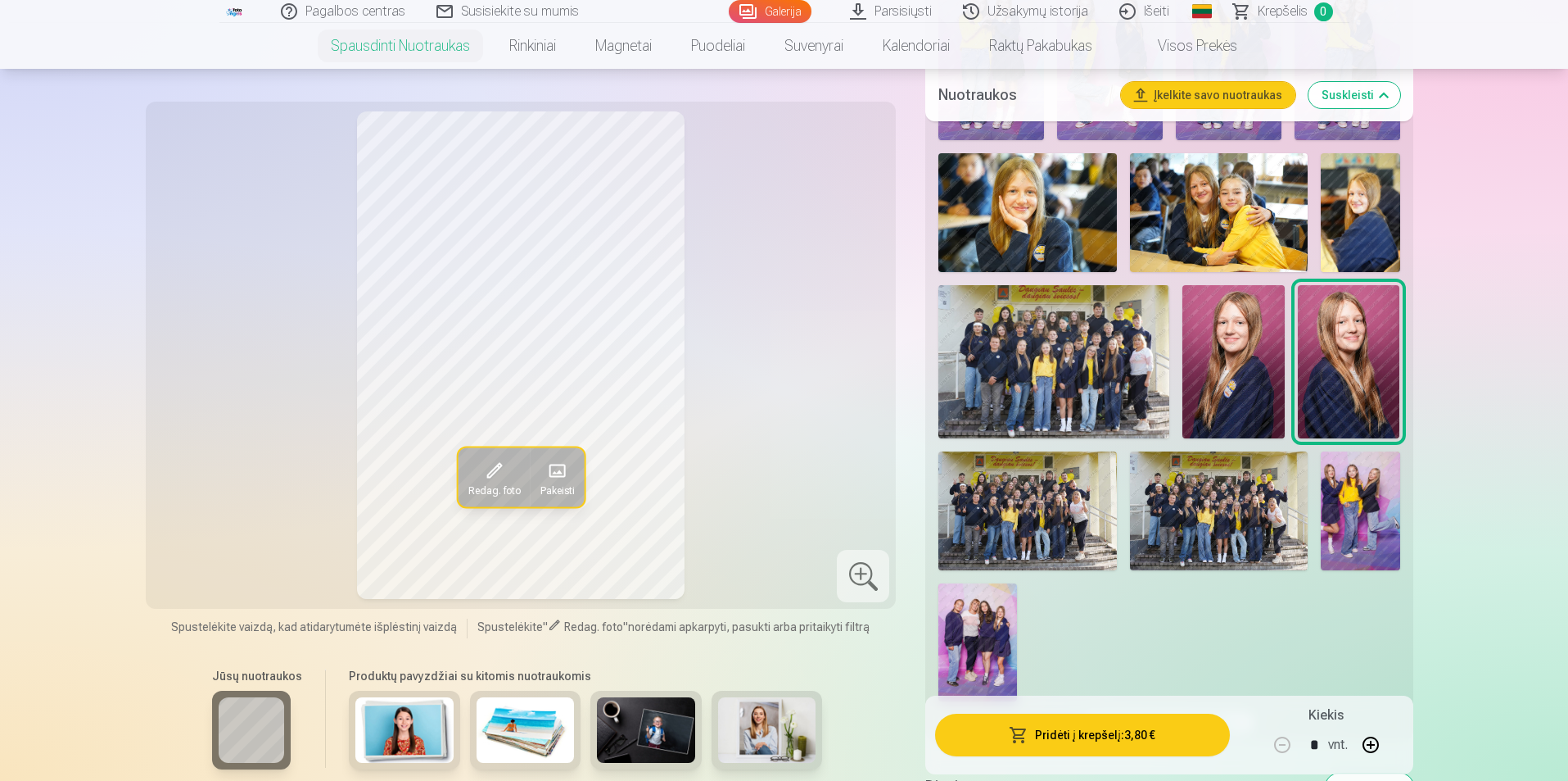
click at [1027, 493] on img at bounding box center [1027, 511] width 177 height 119
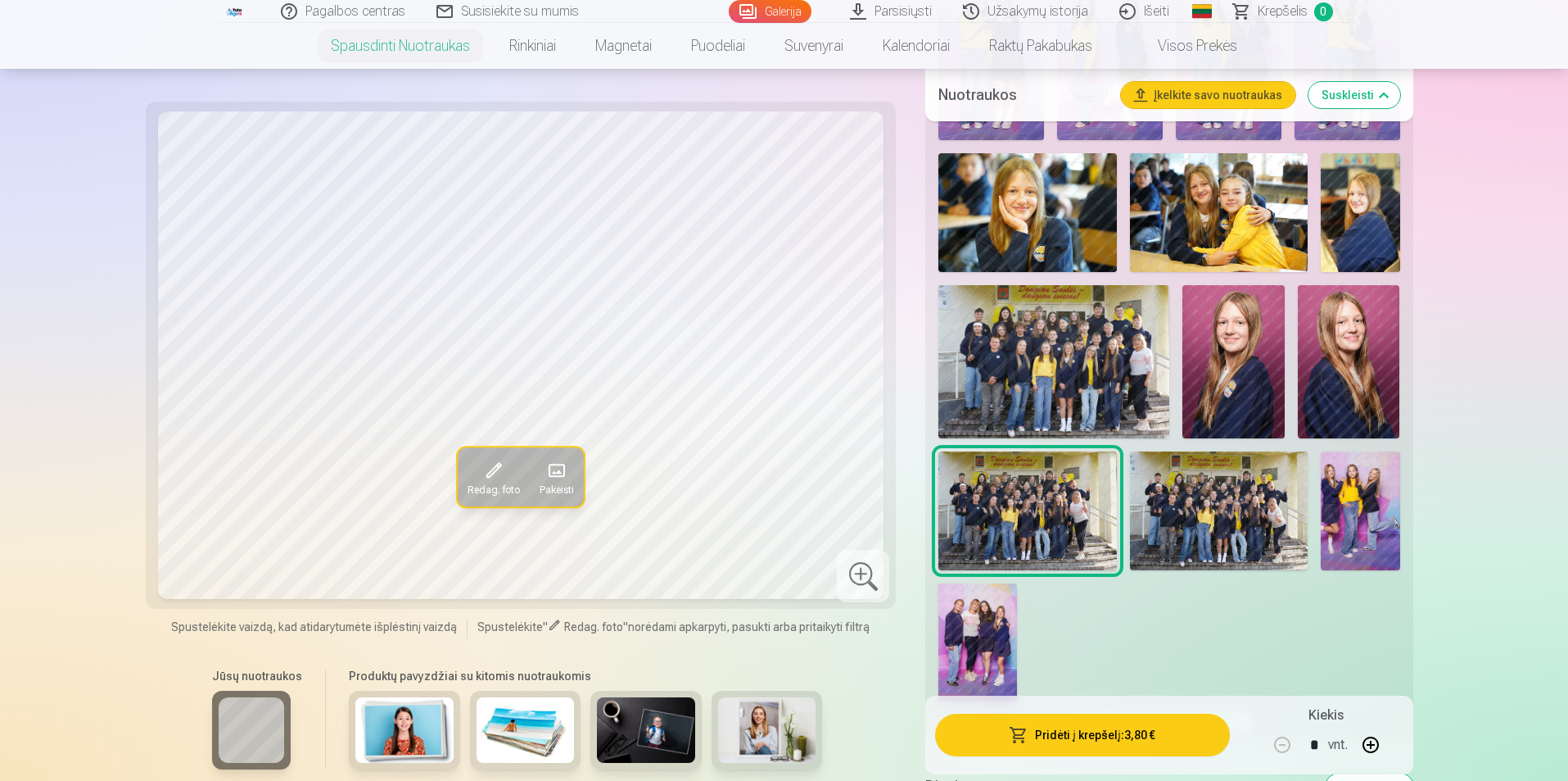
click at [979, 612] on img at bounding box center [977, 641] width 78 height 118
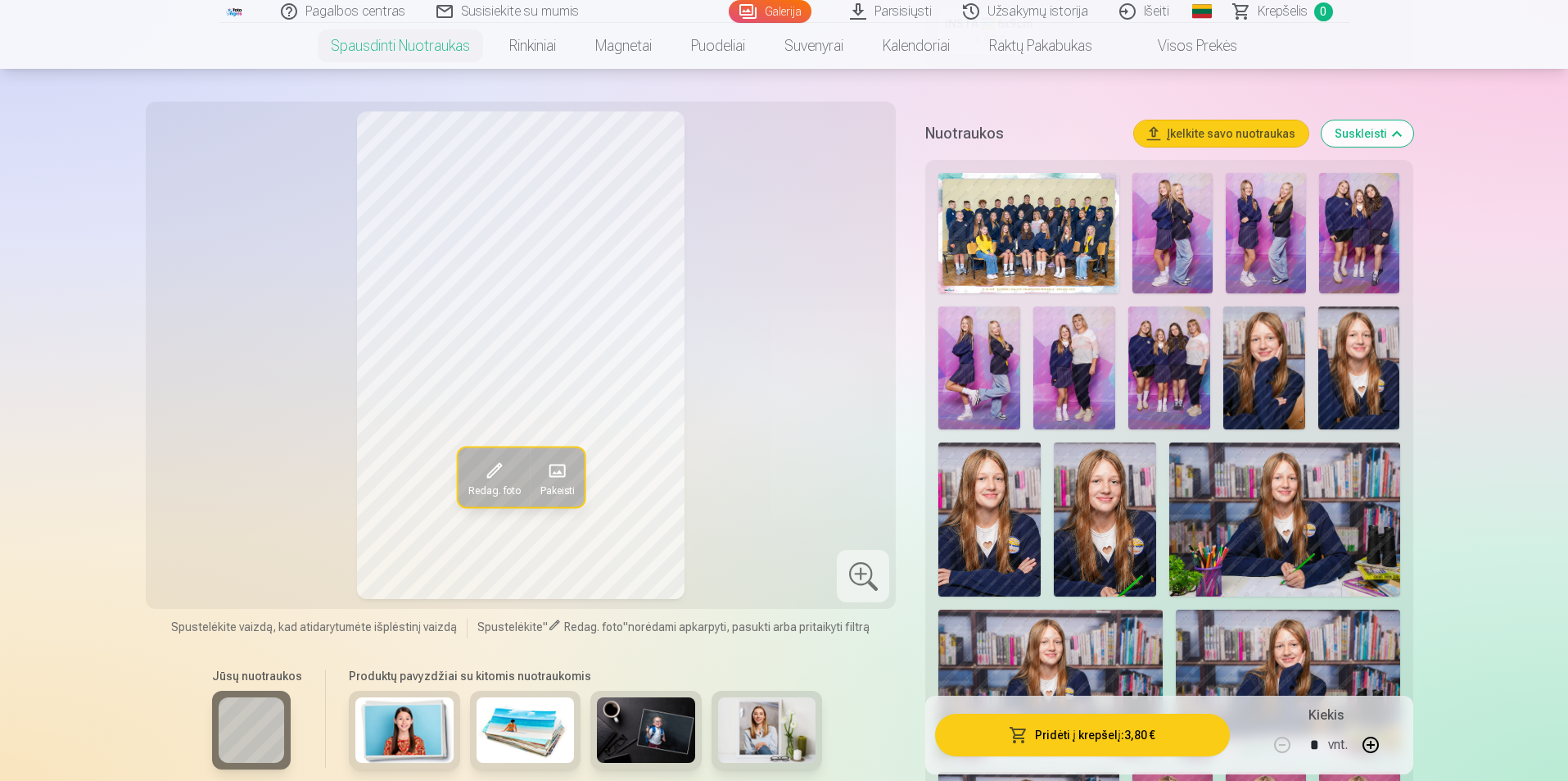
scroll to position [492, 0]
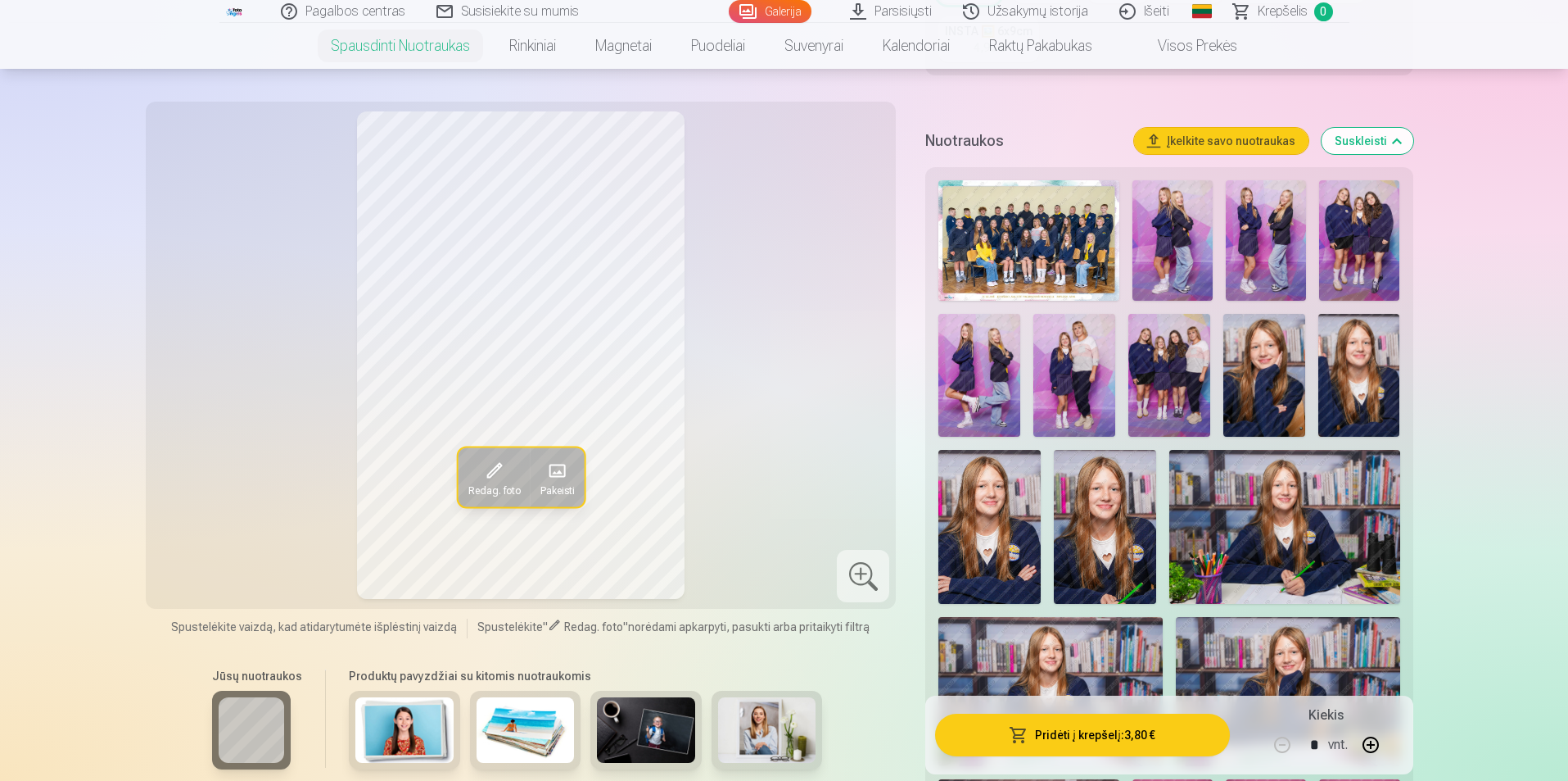
click at [1358, 236] on img at bounding box center [1359, 241] width 80 height 121
click at [1268, 247] on img at bounding box center [1265, 241] width 80 height 121
click at [1169, 247] on img at bounding box center [1173, 241] width 80 height 121
click at [983, 368] on img at bounding box center [979, 375] width 82 height 123
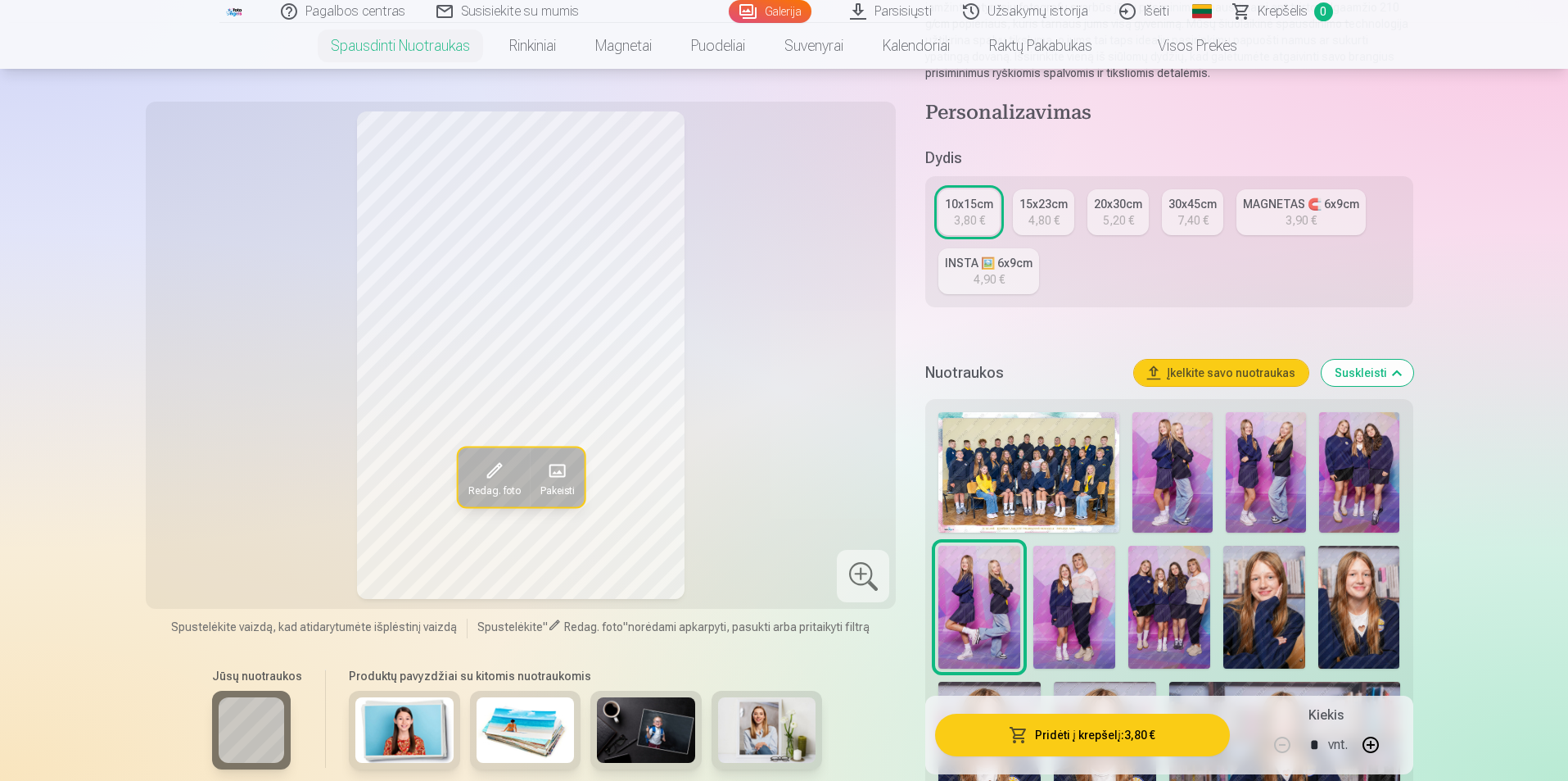
scroll to position [246, 0]
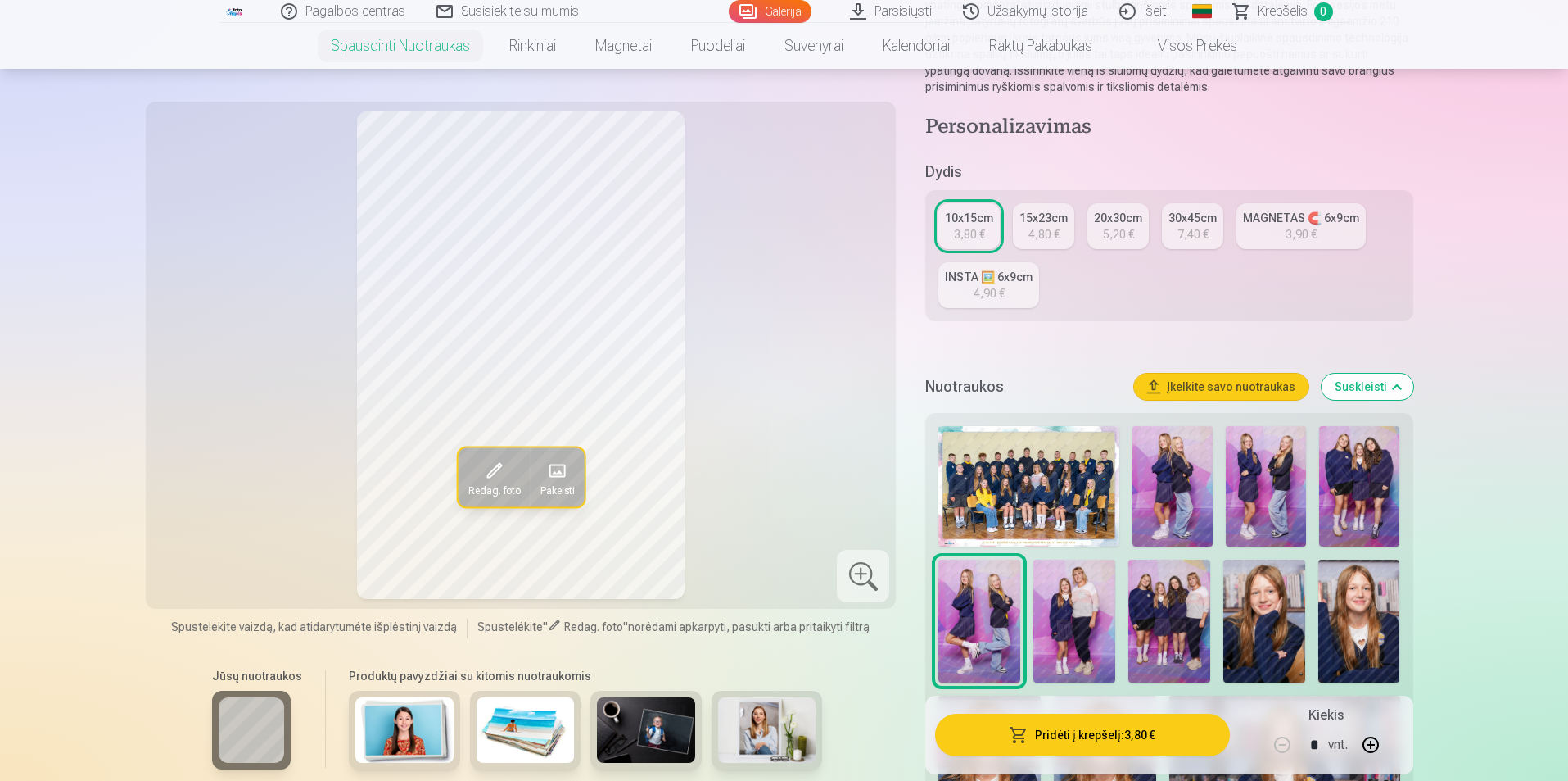
click at [1067, 615] on img at bounding box center [1074, 621] width 82 height 123
click at [1008, 610] on img at bounding box center [979, 621] width 82 height 123
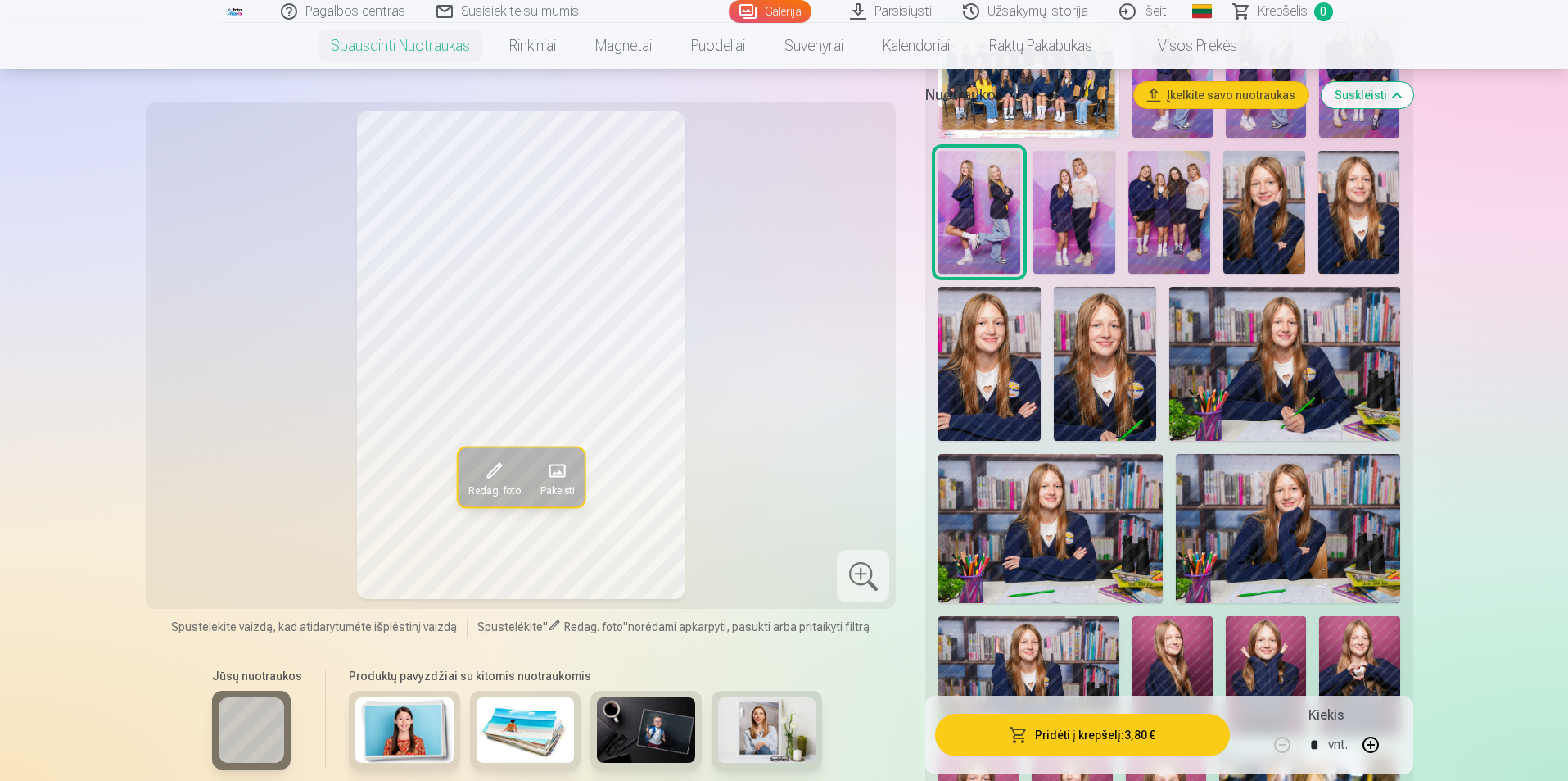
scroll to position [655, 0]
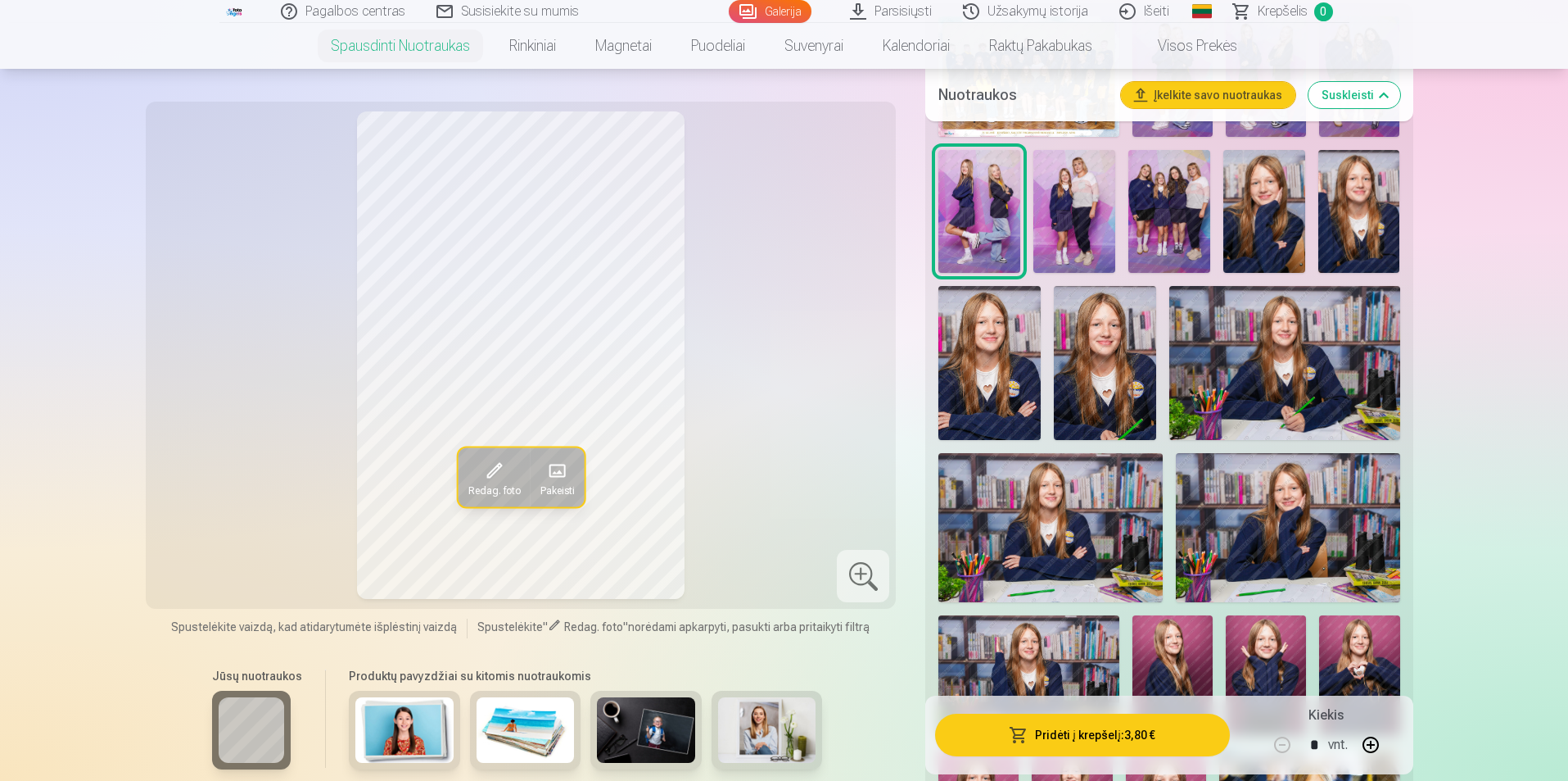
click at [1322, 398] on img at bounding box center [1284, 362] width 231 height 153
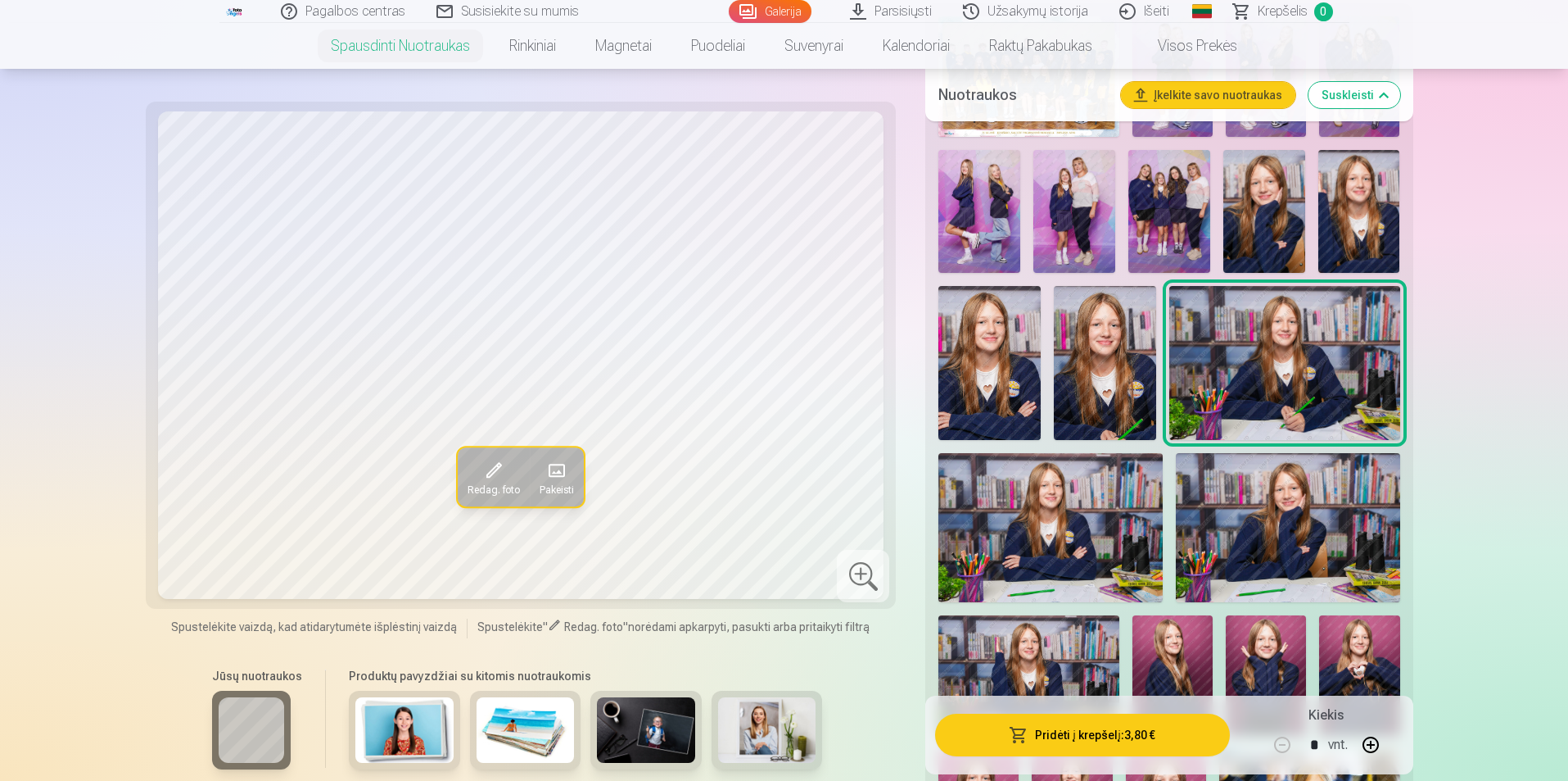
click at [1070, 567] on img at bounding box center [1050, 527] width 224 height 149
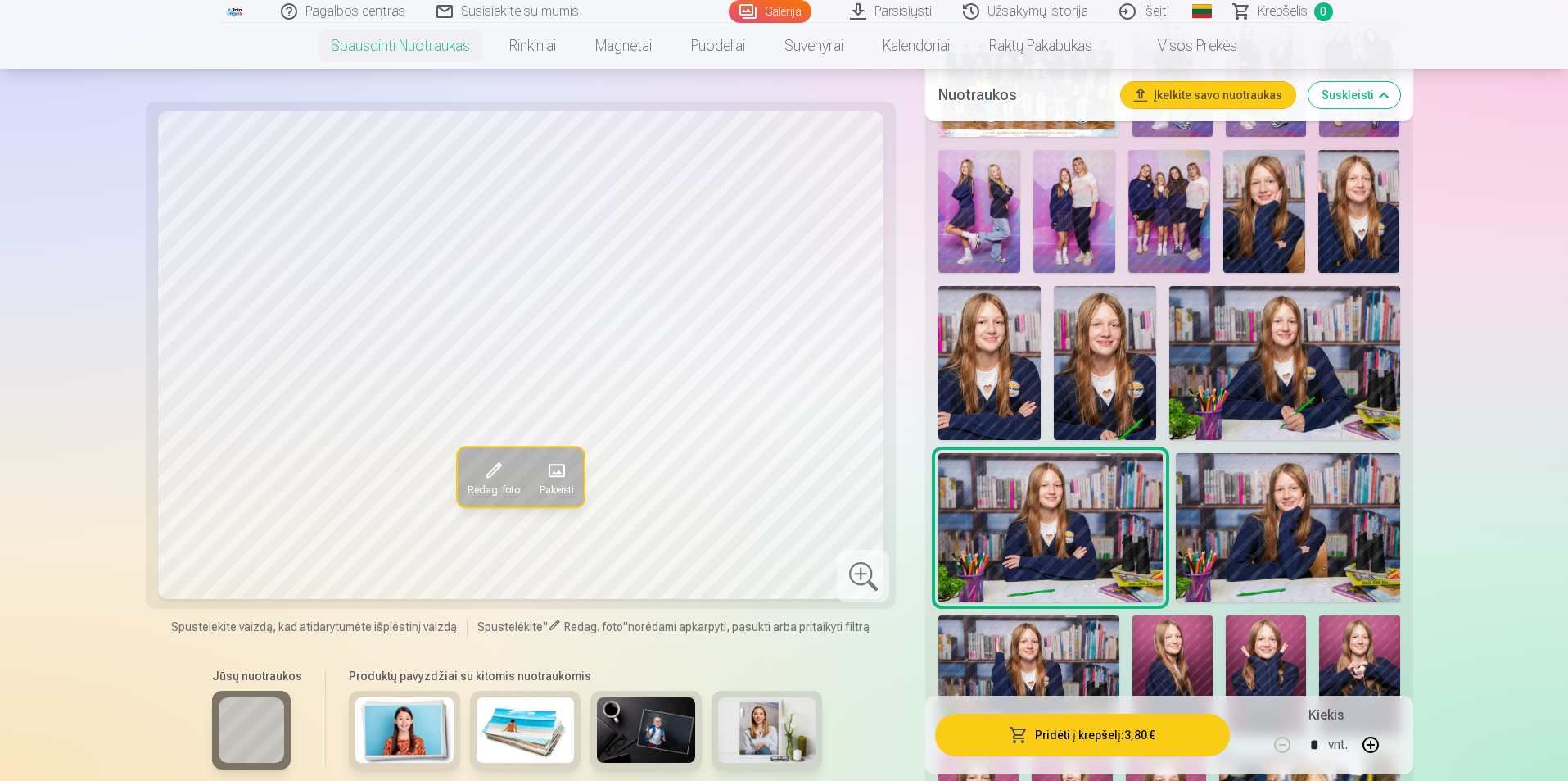
click at [1200, 534] on img at bounding box center [1288, 527] width 224 height 149
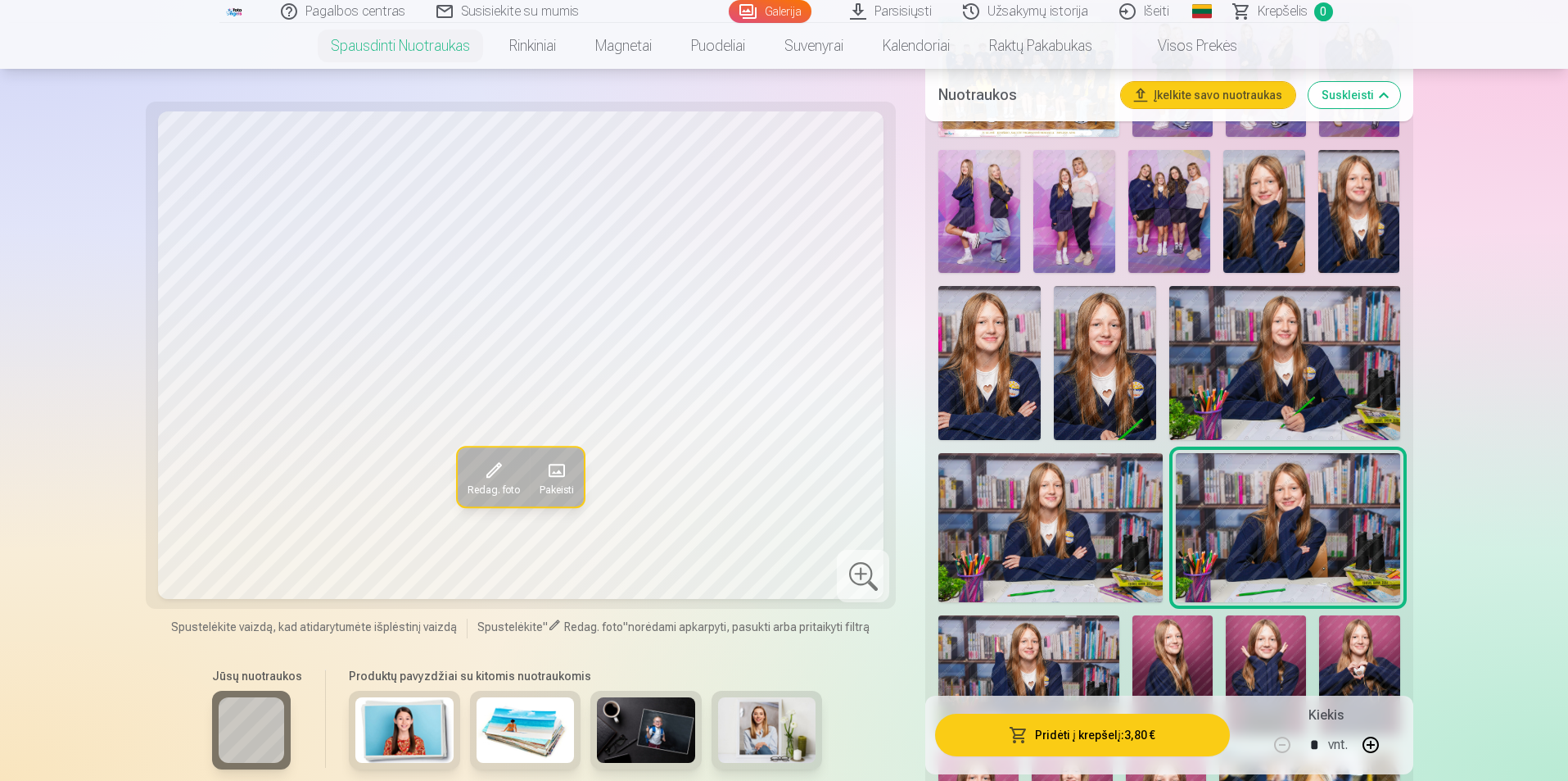
click at [1192, 359] on img at bounding box center [1284, 362] width 231 height 153
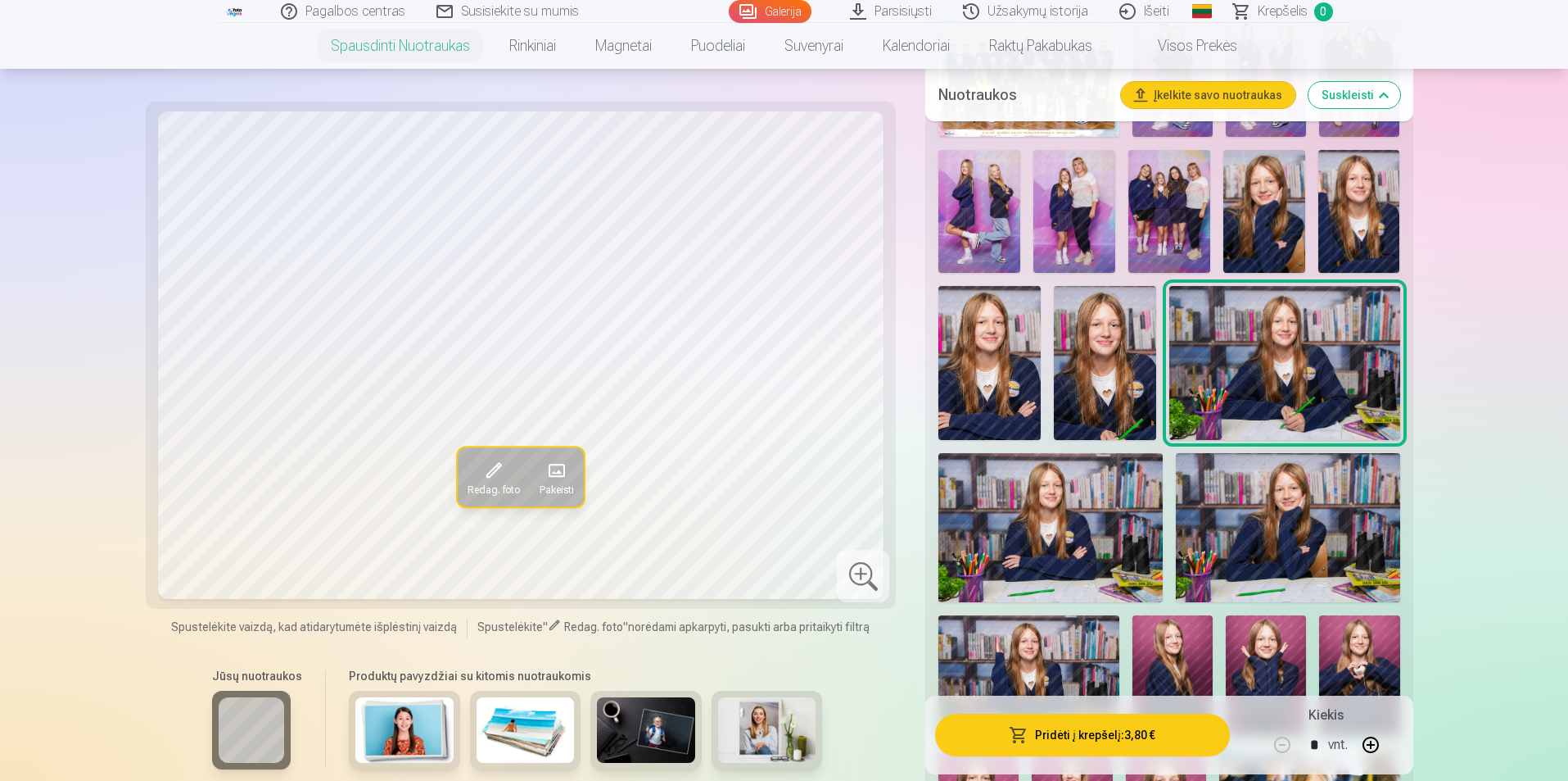
click at [949, 505] on img at bounding box center [1050, 527] width 224 height 149
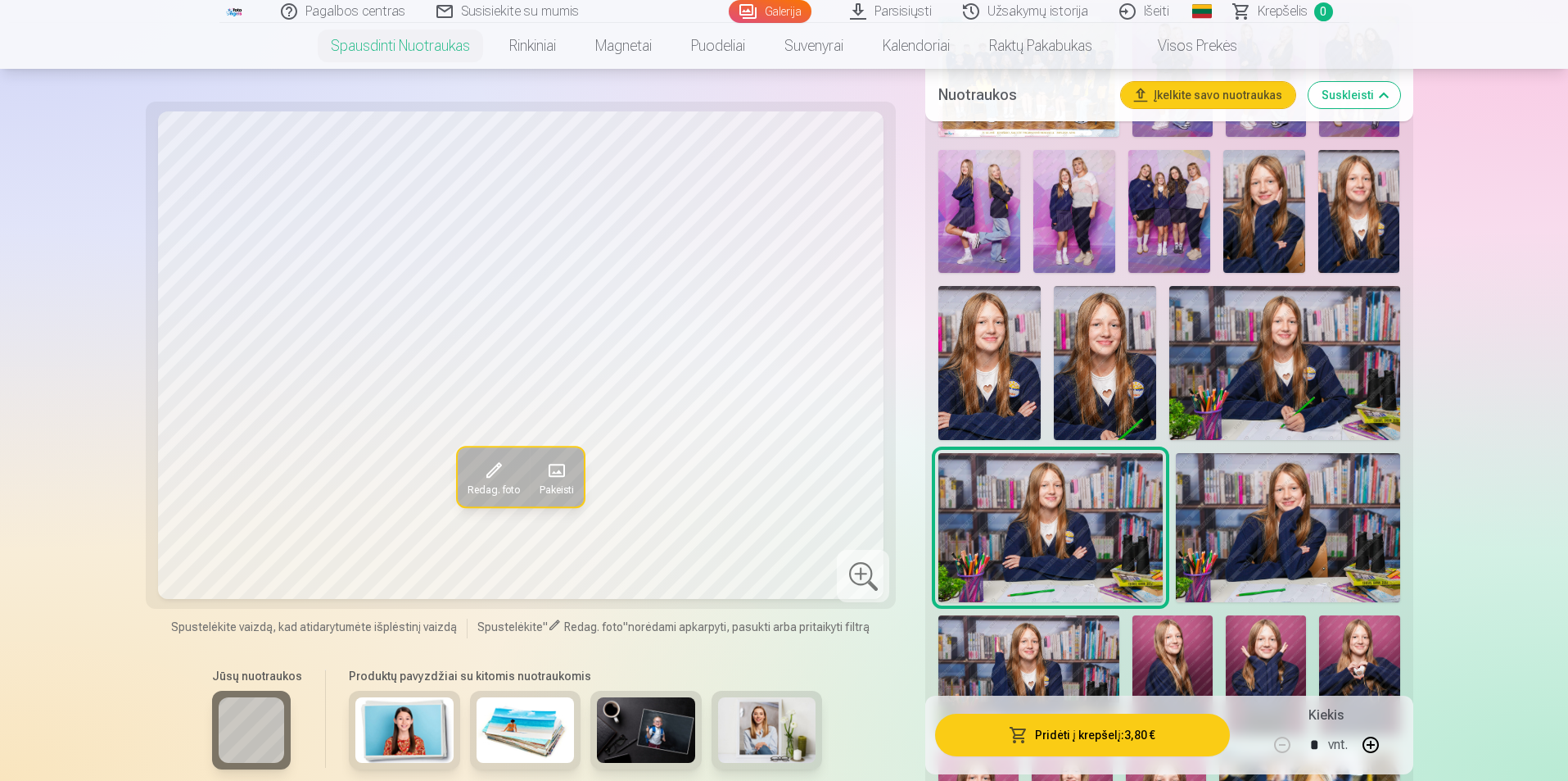
click at [1021, 661] on img at bounding box center [1029, 676] width 181 height 121
click at [1021, 495] on img at bounding box center [1050, 527] width 224 height 149
drag, startPoint x: 1293, startPoint y: 355, endPoint x: 1330, endPoint y: 438, distance: 90.9
click at [1293, 356] on img at bounding box center [1284, 362] width 231 height 153
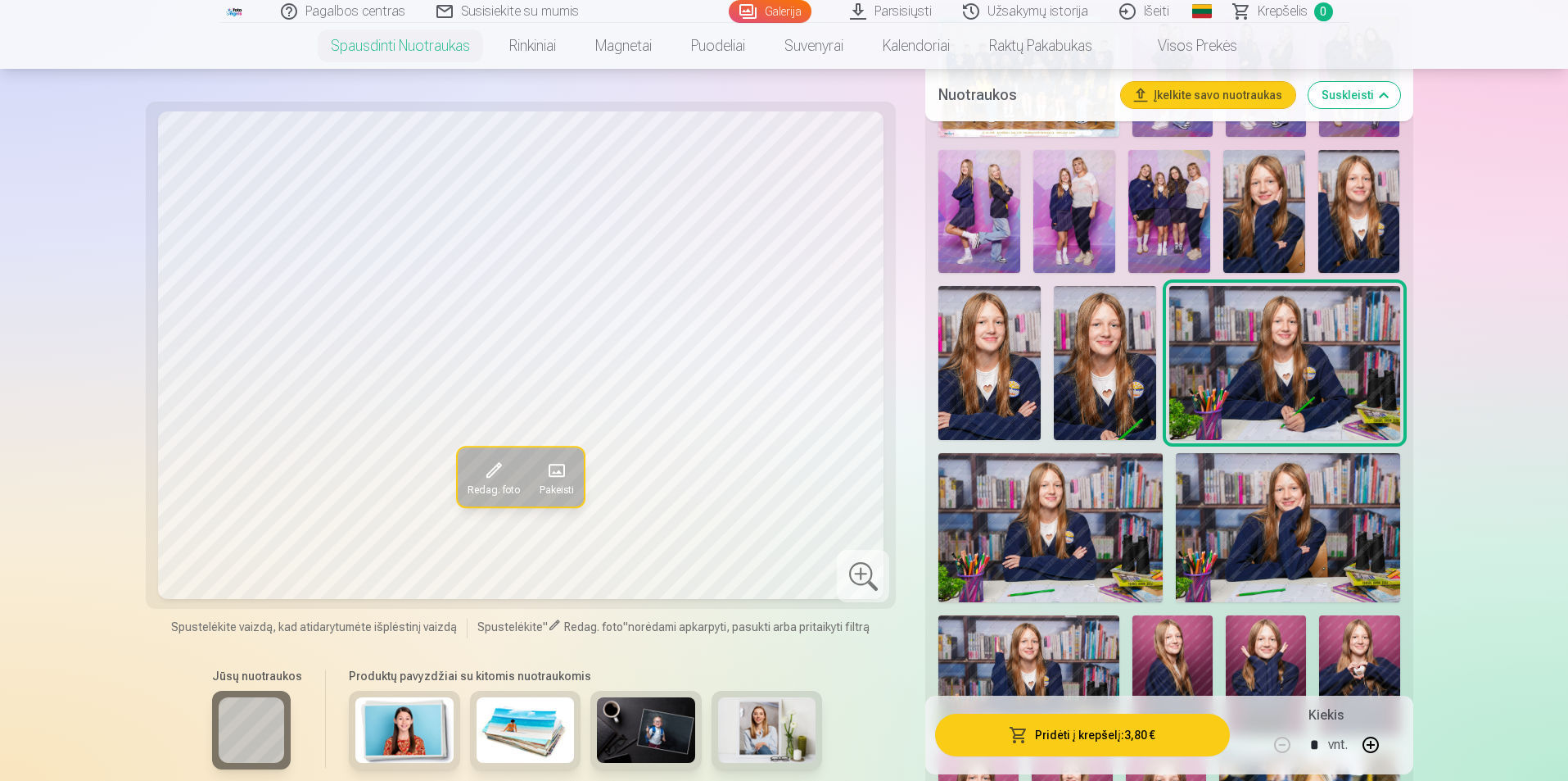
click at [1322, 488] on img at bounding box center [1288, 527] width 224 height 149
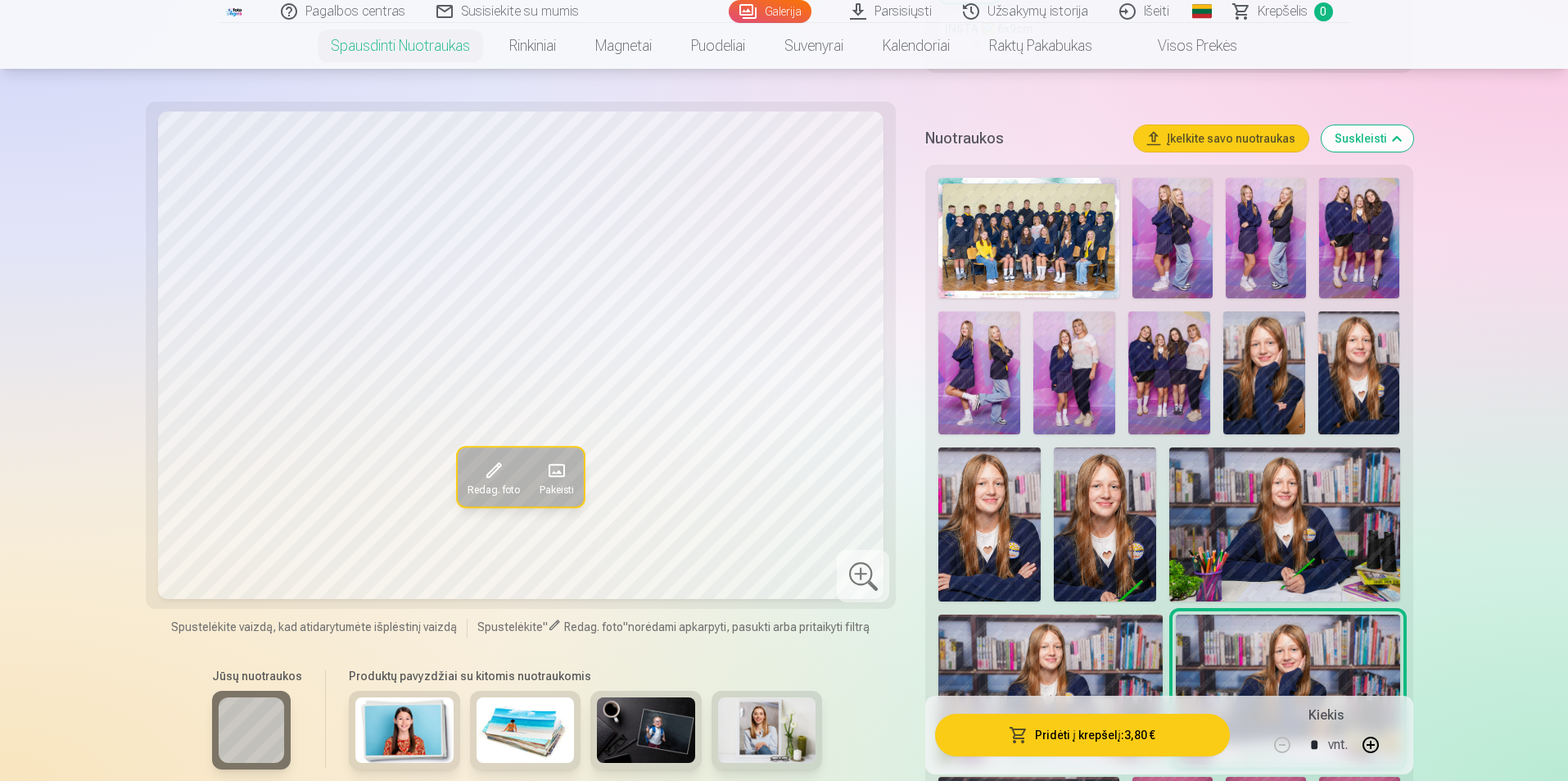
scroll to position [492, 0]
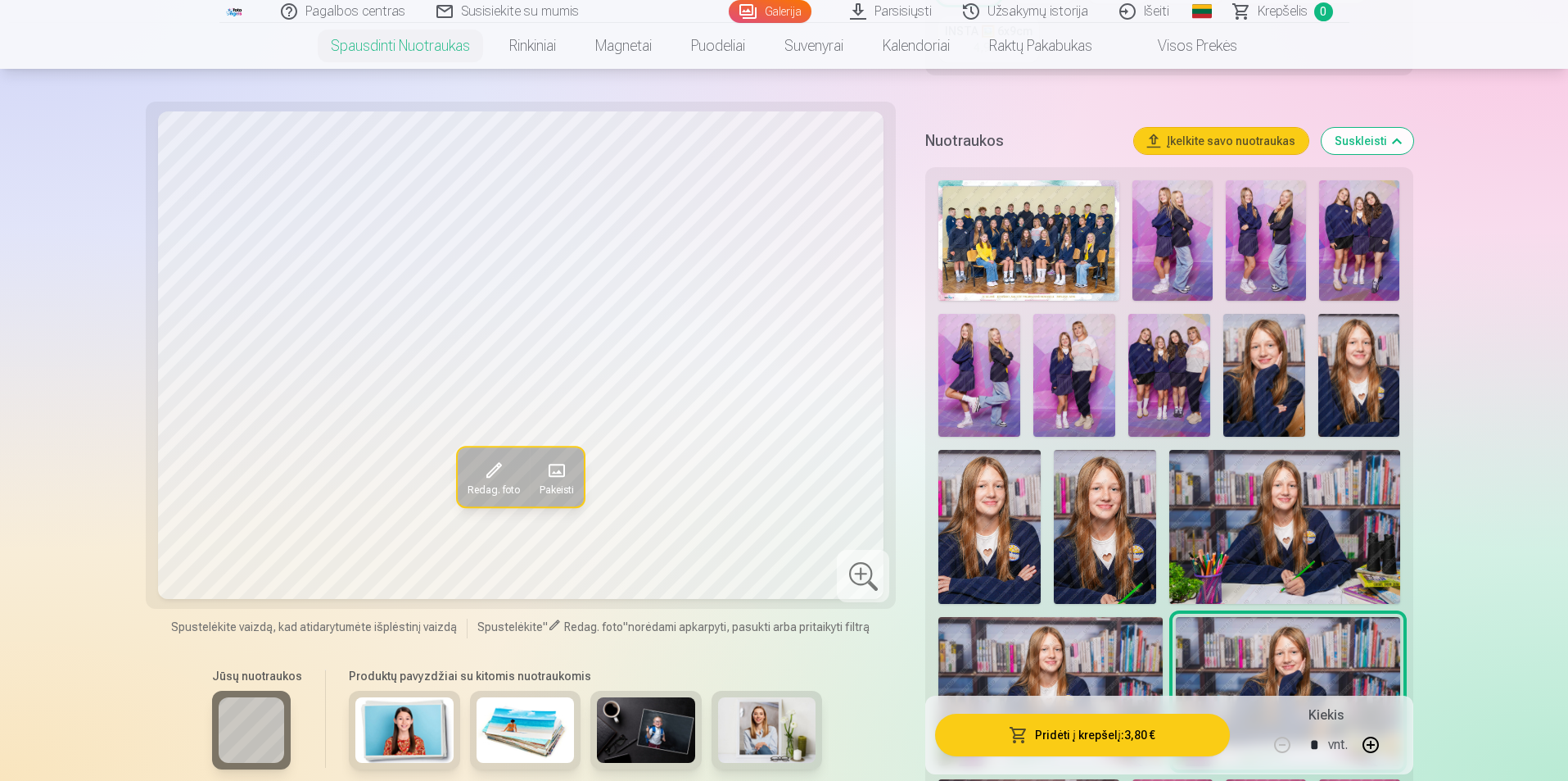
click at [1143, 366] on img at bounding box center [1169, 375] width 82 height 123
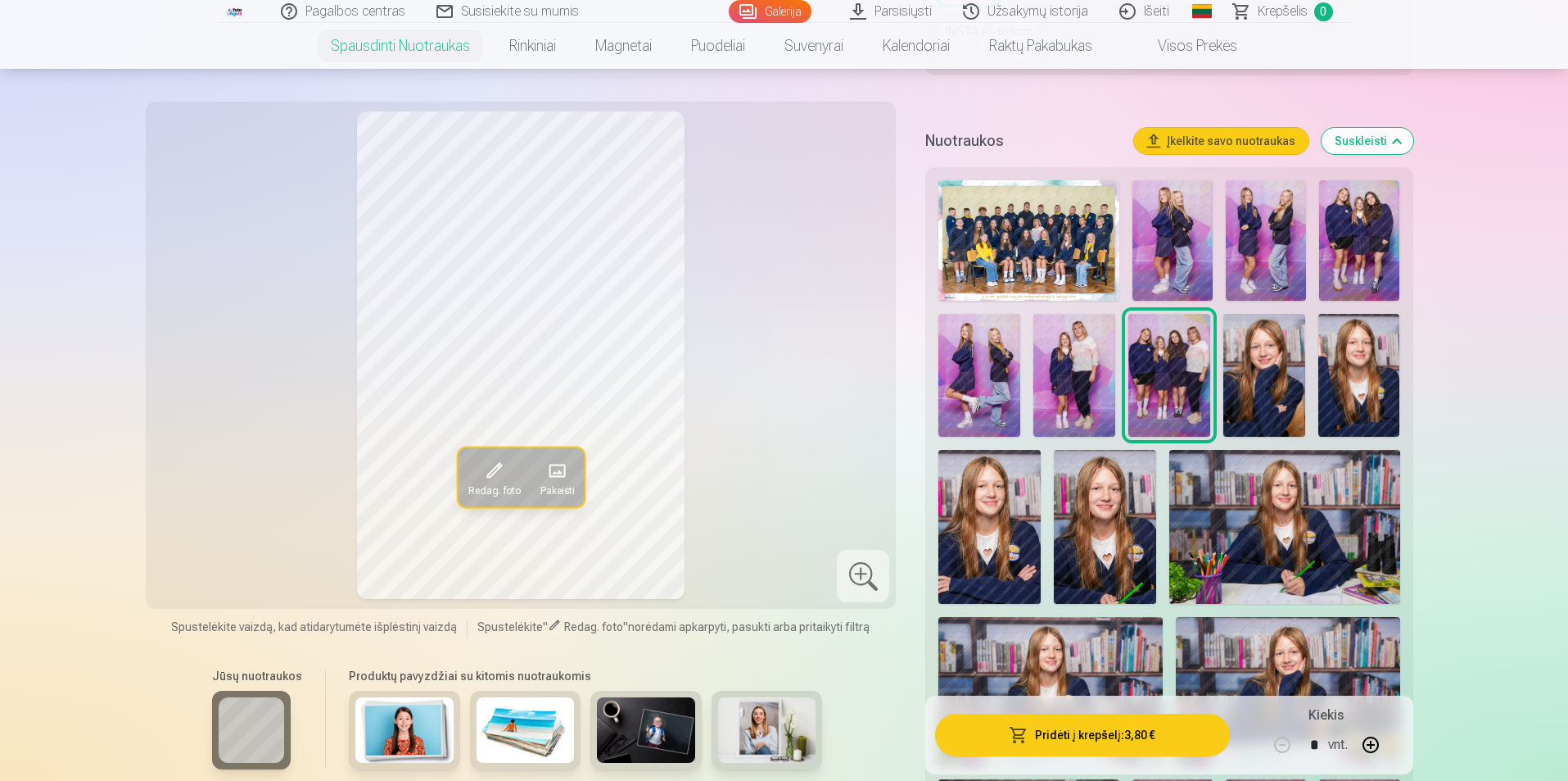
click at [1201, 242] on img at bounding box center [1173, 241] width 80 height 121
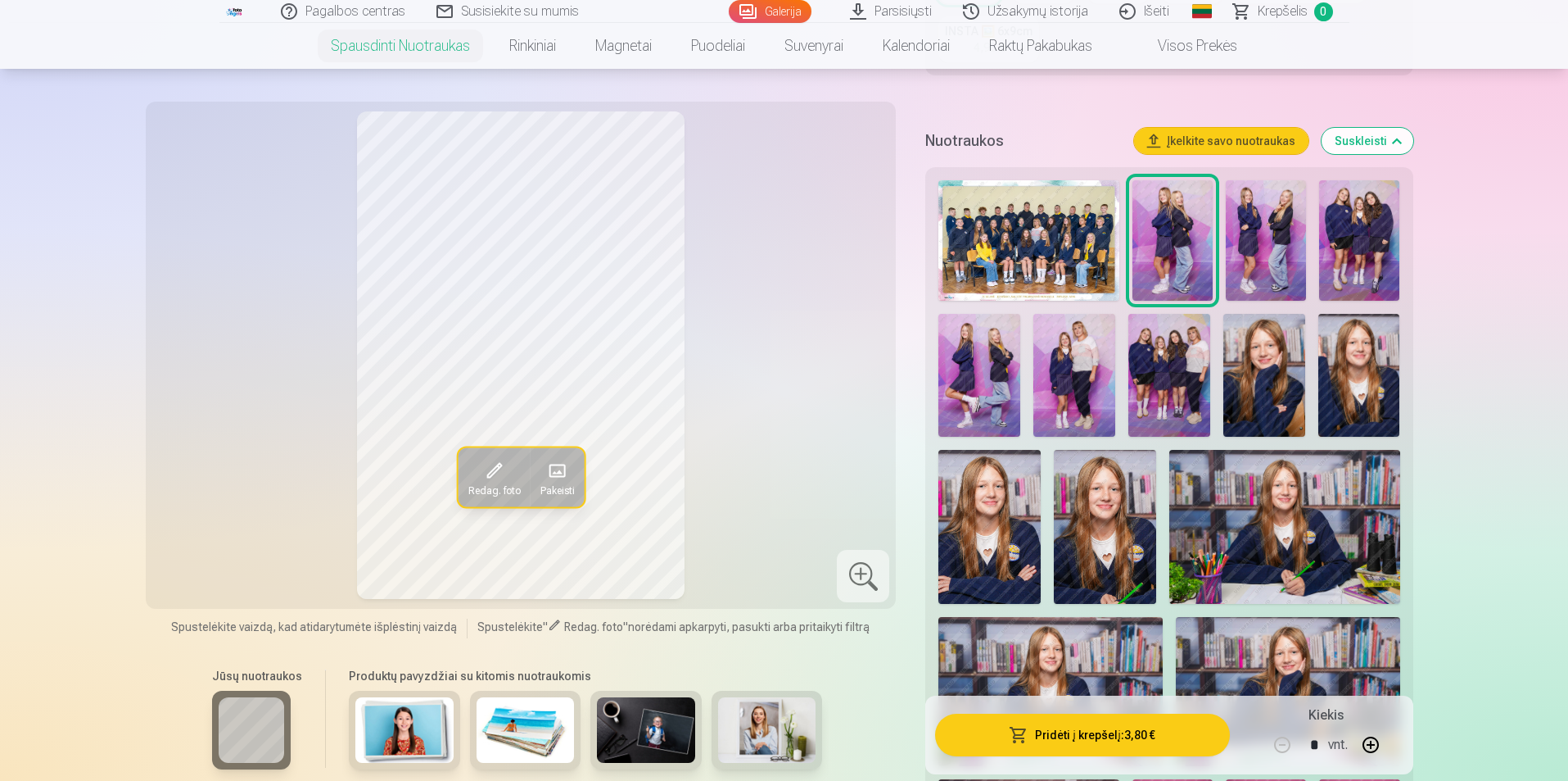
click at [982, 330] on img at bounding box center [979, 375] width 82 height 123
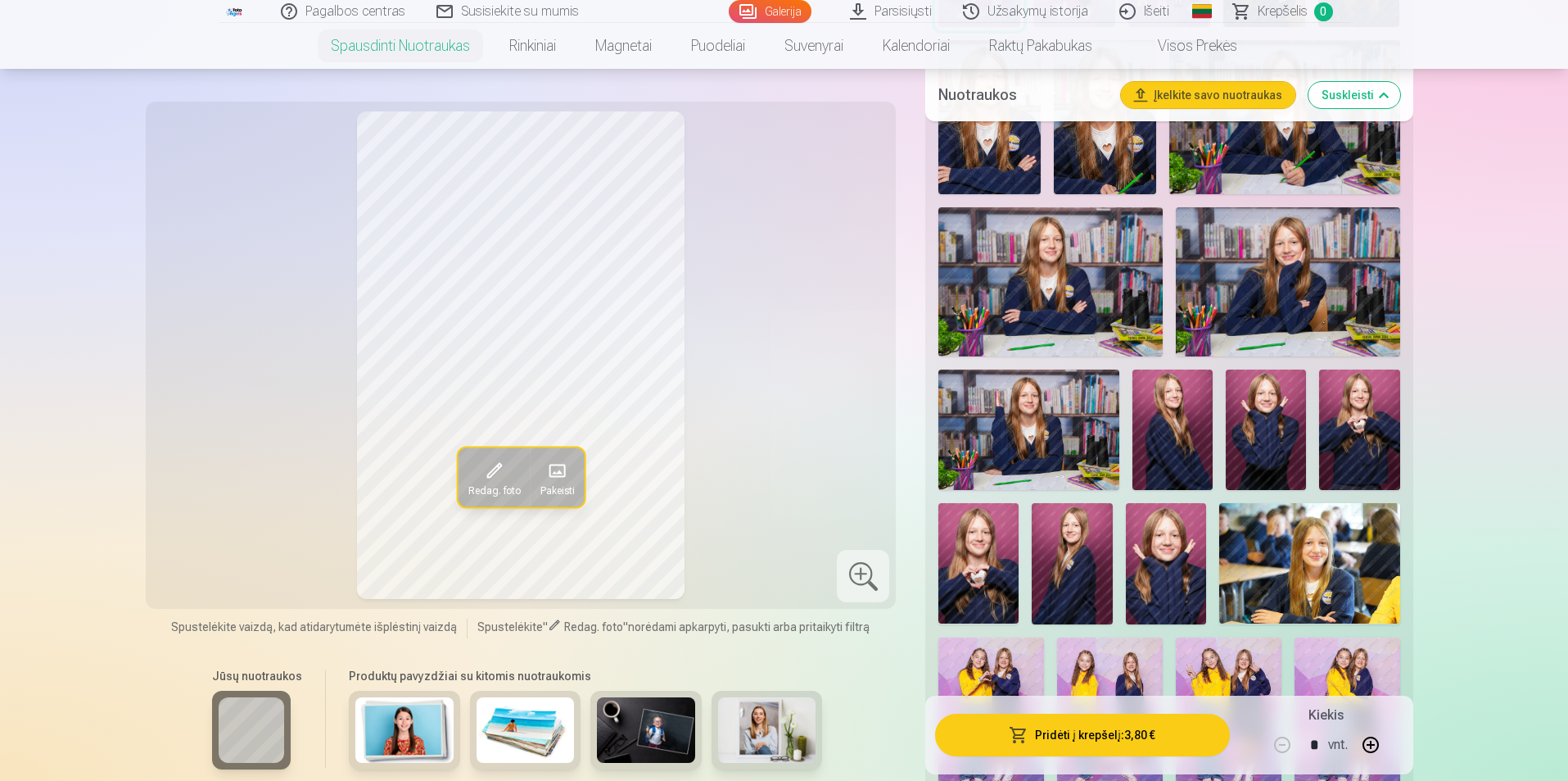
scroll to position [1147, 0]
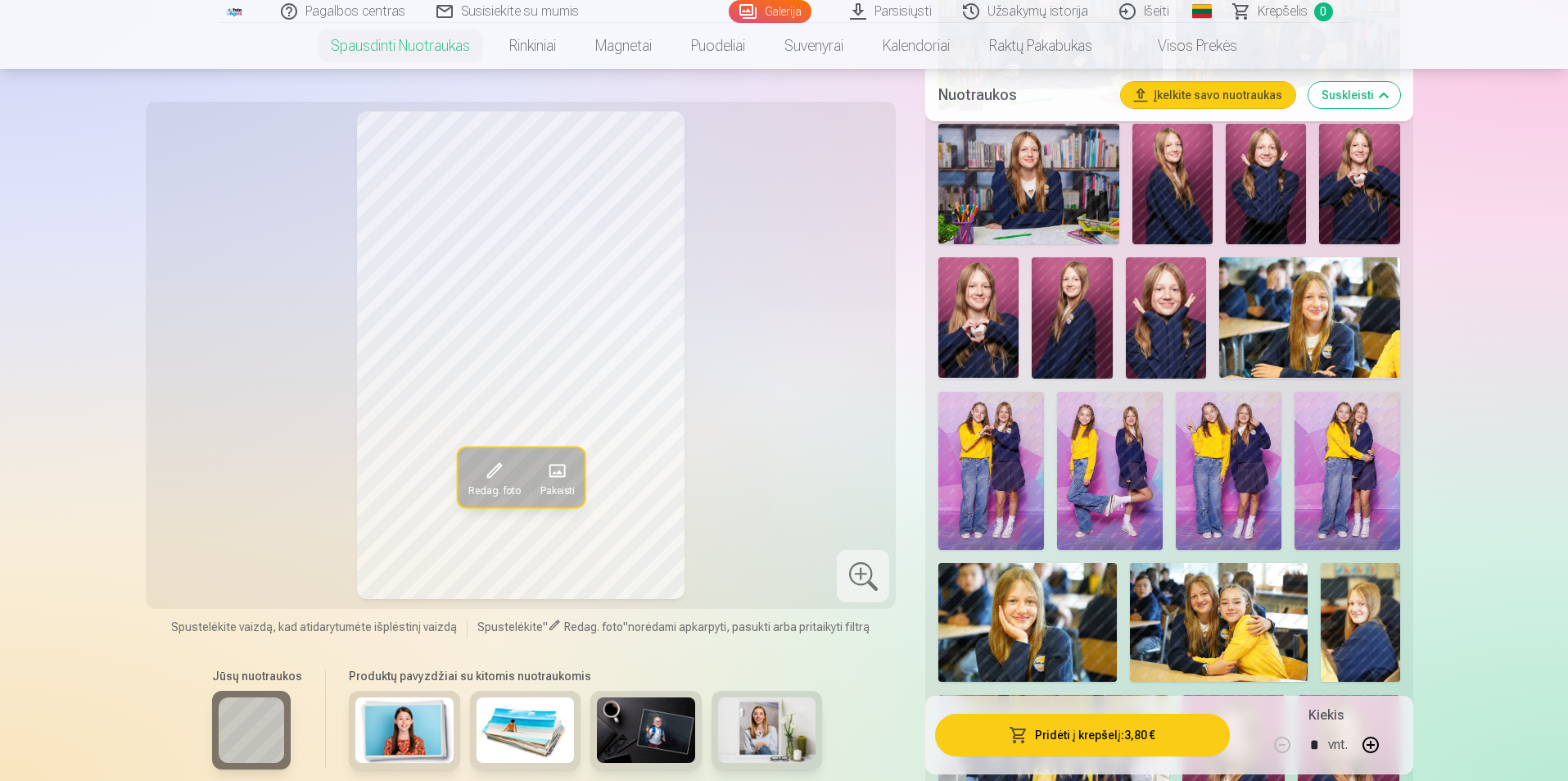
click at [1124, 488] on img at bounding box center [1110, 470] width 105 height 158
click at [1008, 474] on img at bounding box center [991, 470] width 105 height 158
click at [1246, 447] on img at bounding box center [1228, 470] width 105 height 158
click at [982, 469] on img at bounding box center [991, 470] width 105 height 158
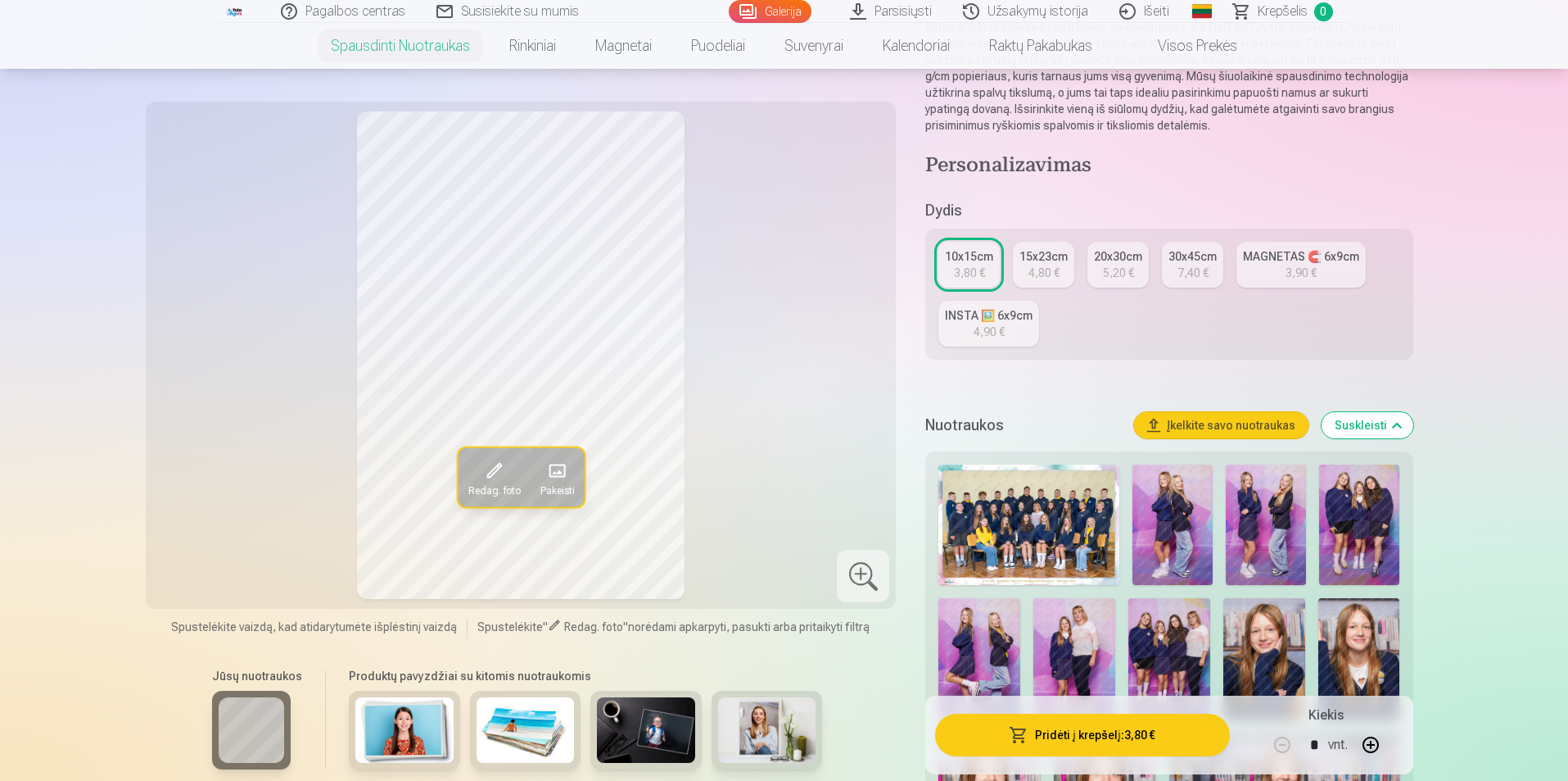
scroll to position [328, 0]
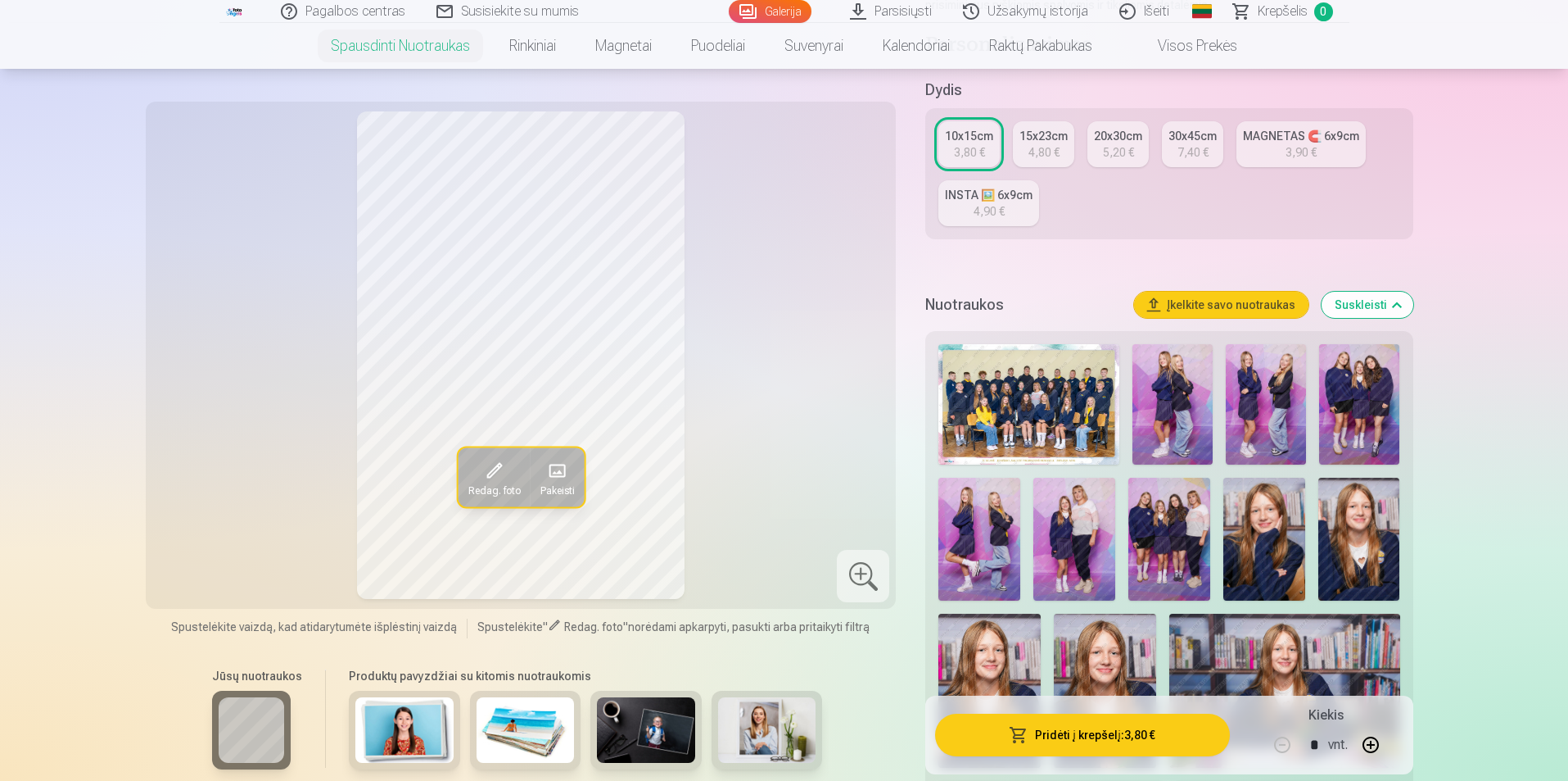
click at [978, 542] on img at bounding box center [979, 539] width 82 height 123
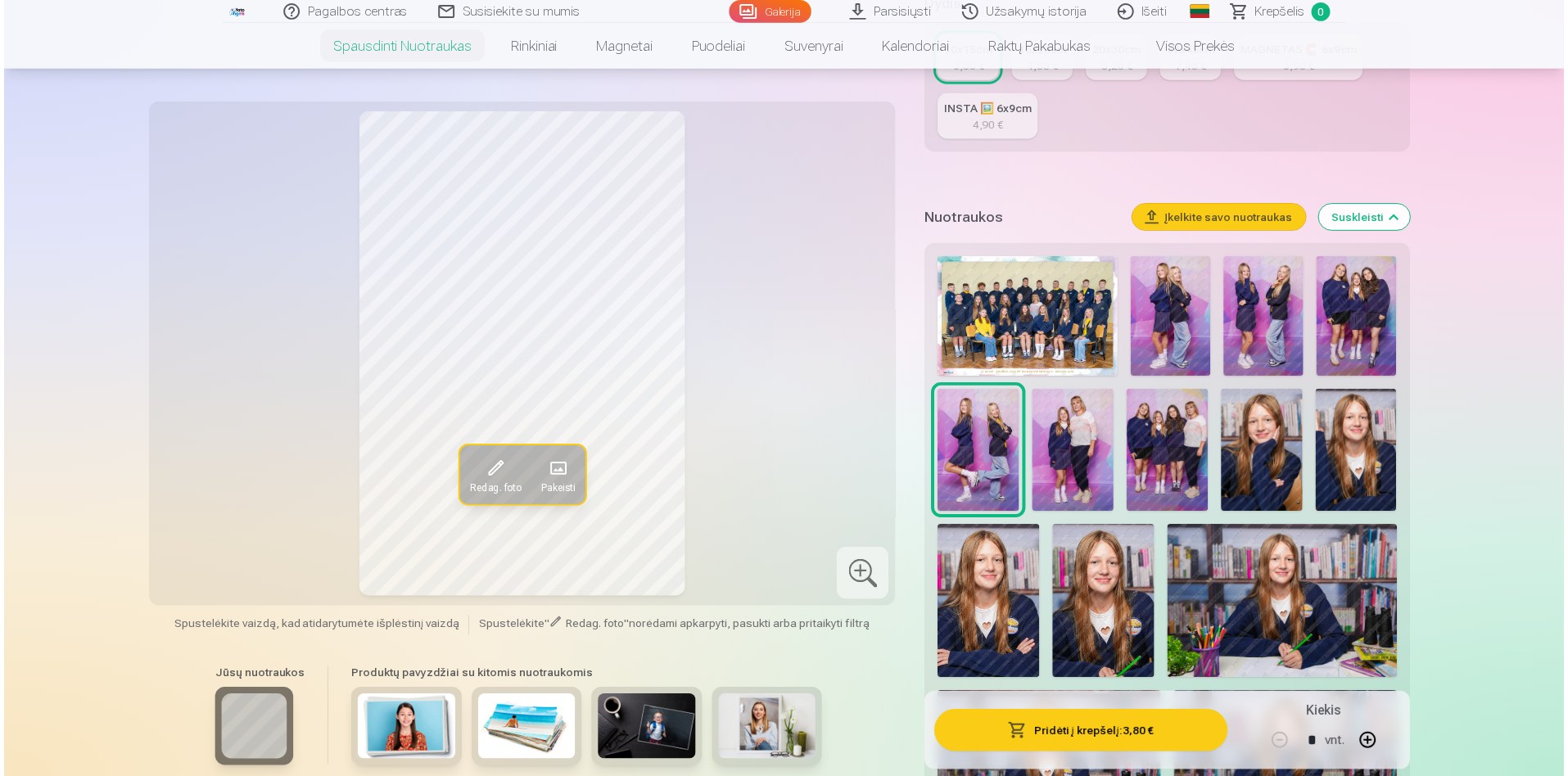
scroll to position [410, 0]
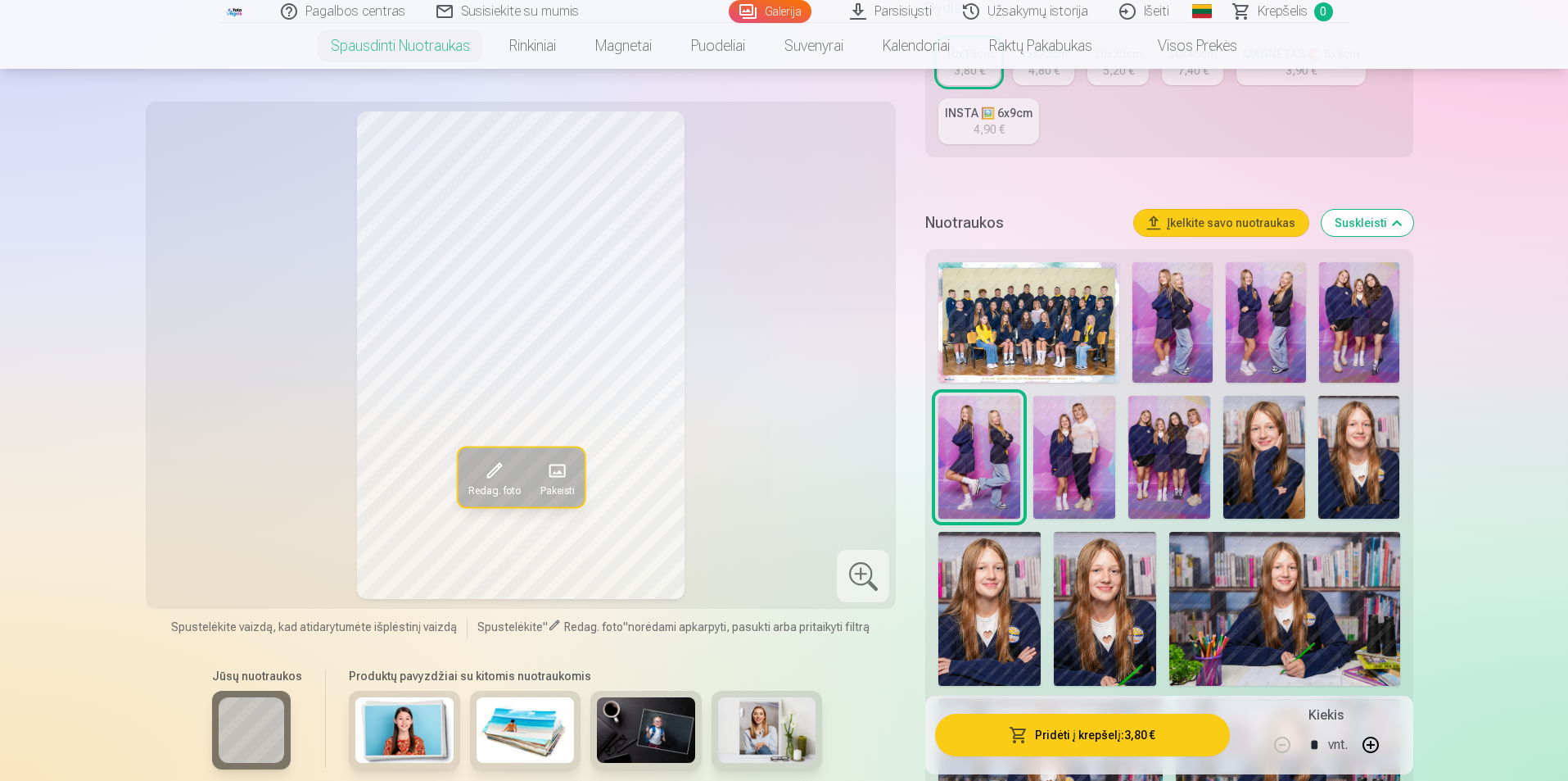
click at [1054, 326] on img at bounding box center [1029, 322] width 181 height 121
